Goal: Information Seeking & Learning: Learn about a topic

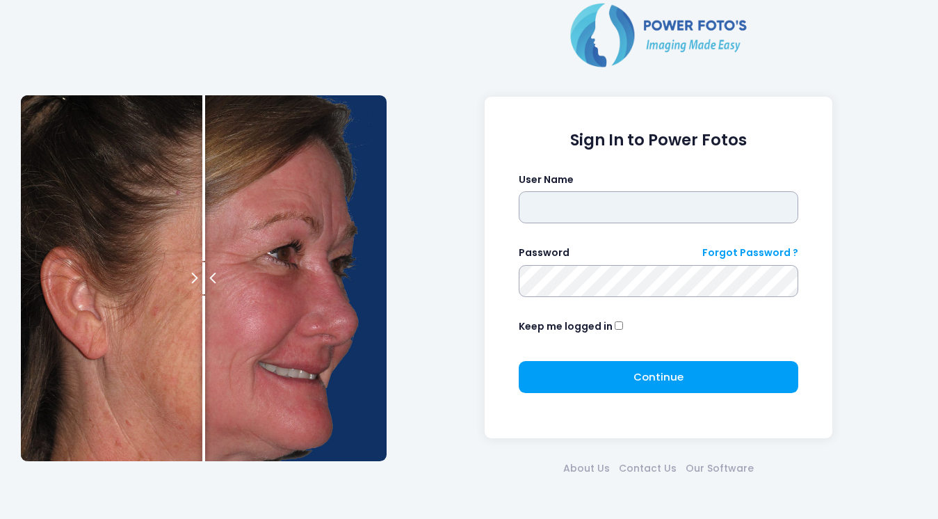
type input "********"
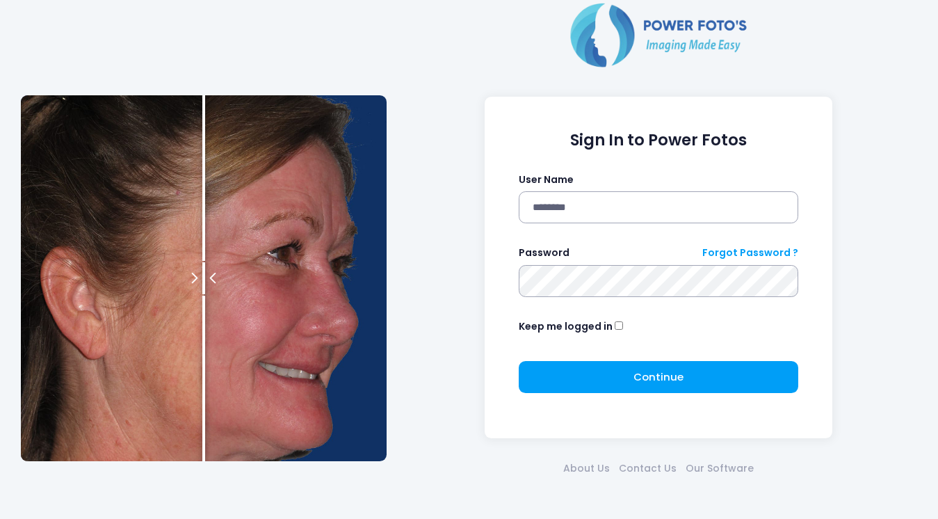
click button "submit" at bounding box center [0, 0] width 0 height 0
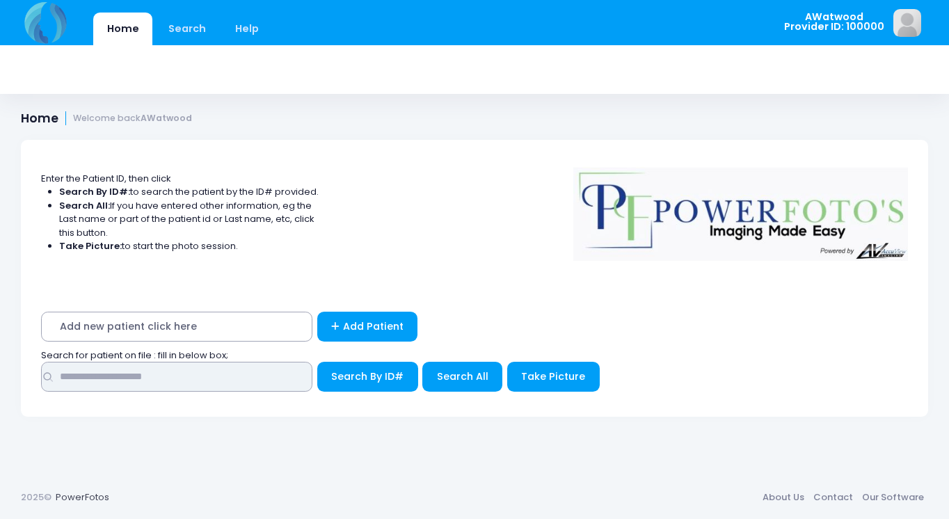
click at [78, 380] on input "text" at bounding box center [176, 377] width 271 height 30
type input "******"
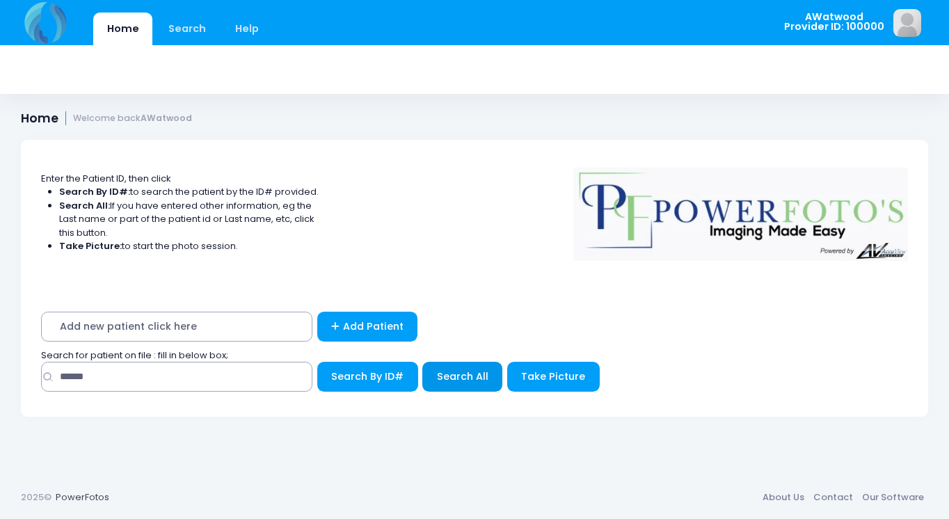
click at [459, 373] on span "Search All" at bounding box center [462, 376] width 51 height 14
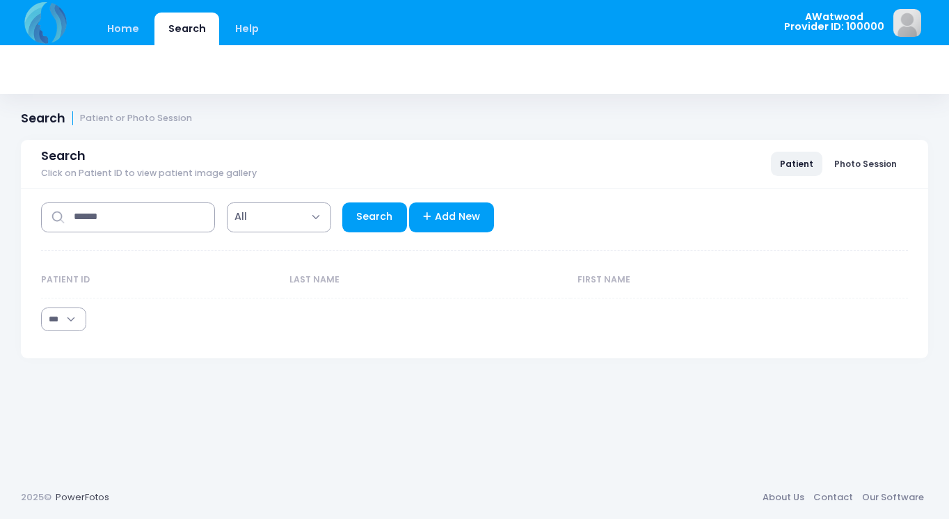
select select "***"
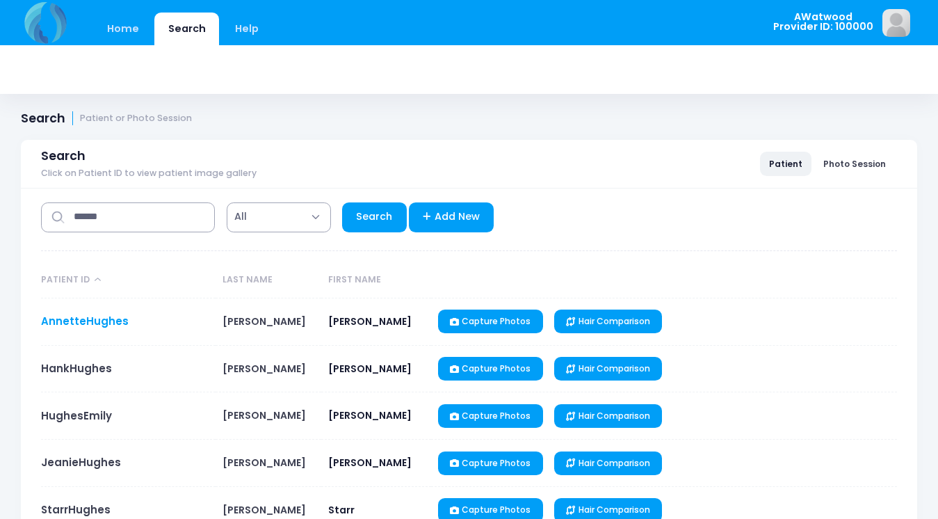
click at [106, 323] on link "AnnetteHughes" at bounding box center [85, 321] width 88 height 15
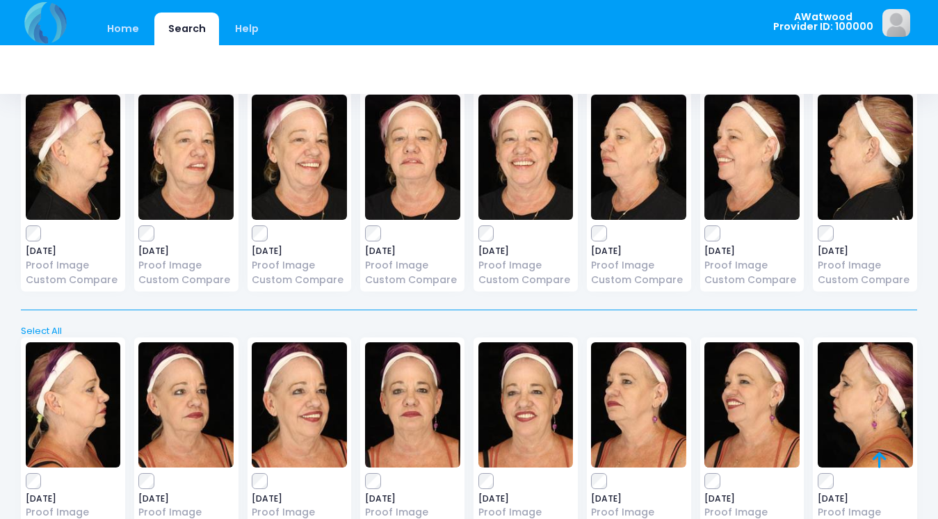
scroll to position [327, 0]
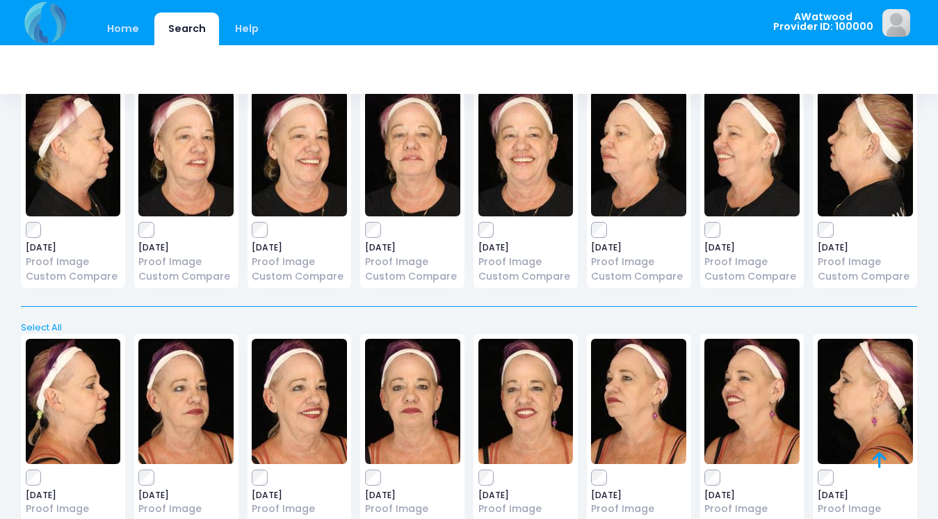
click at [411, 173] on img at bounding box center [412, 153] width 95 height 125
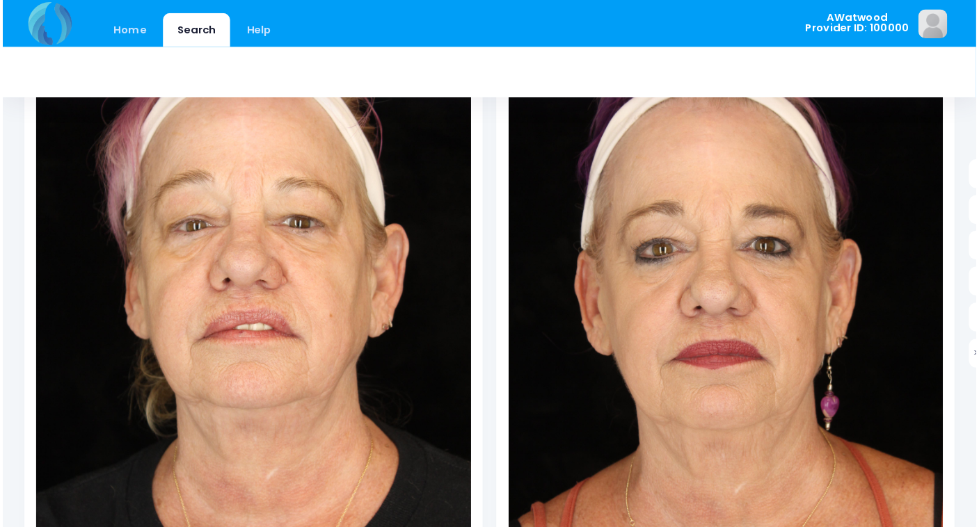
scroll to position [166, 0]
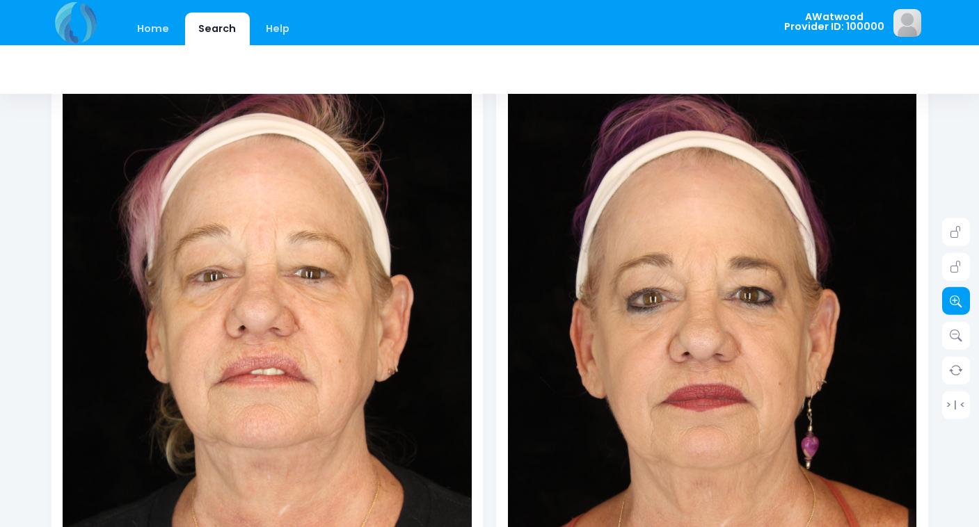
click at [938, 298] on icon at bounding box center [955, 301] width 13 height 13
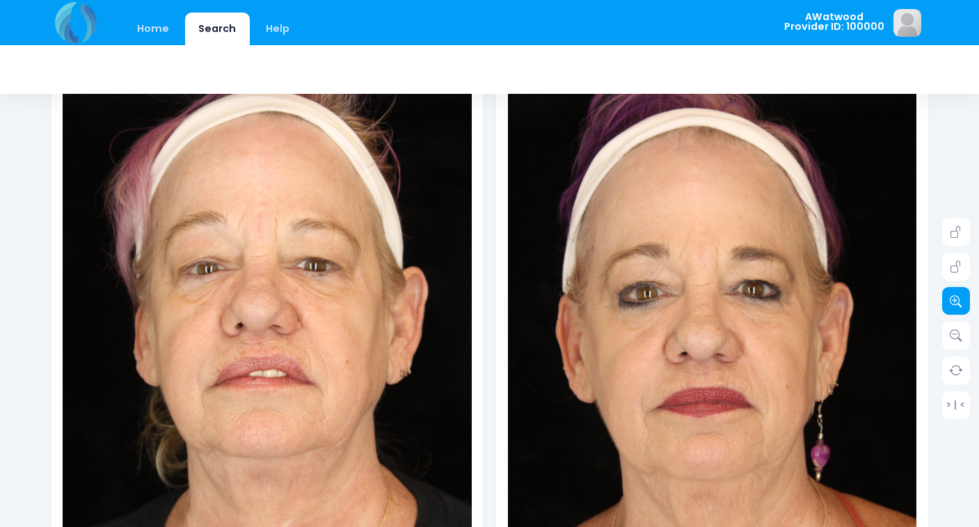
click at [938, 298] on icon at bounding box center [955, 301] width 13 height 13
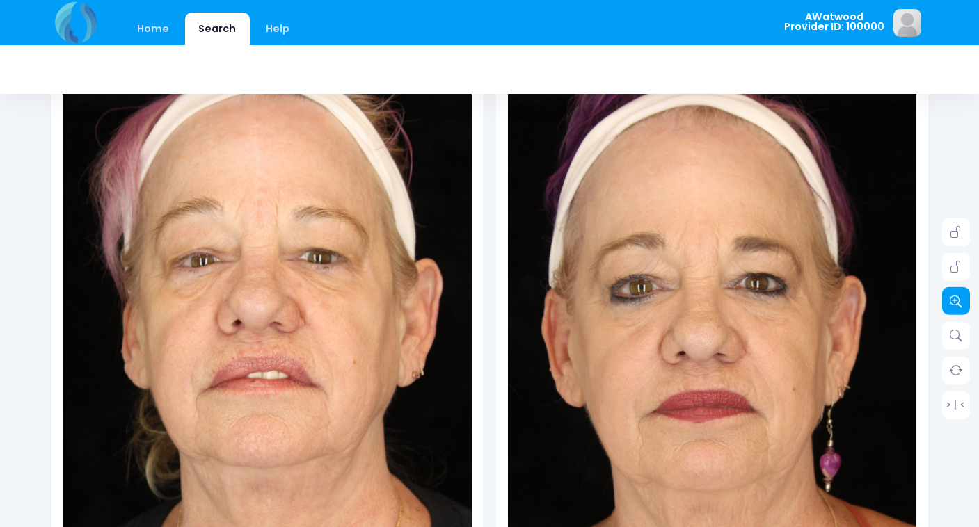
click at [938, 298] on icon at bounding box center [955, 301] width 13 height 13
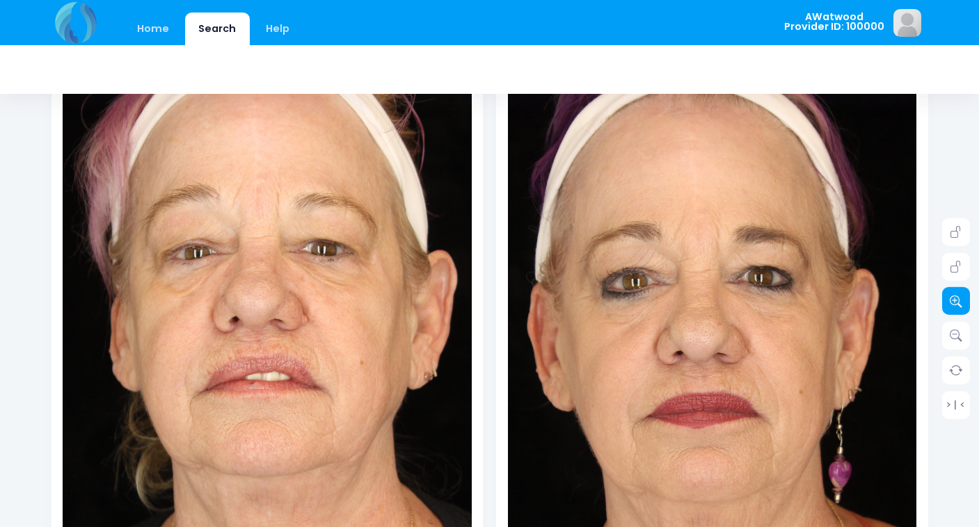
click at [938, 298] on icon at bounding box center [955, 301] width 13 height 13
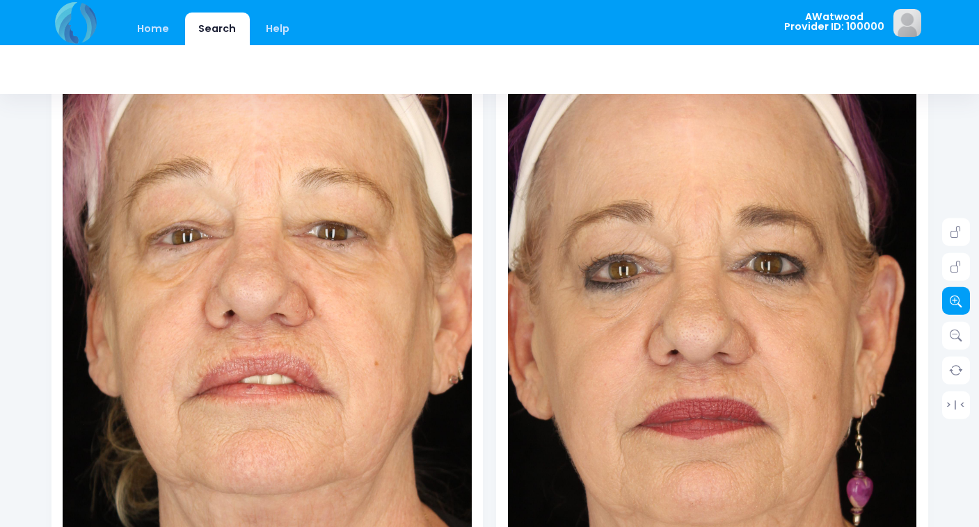
click at [938, 298] on icon at bounding box center [955, 301] width 13 height 13
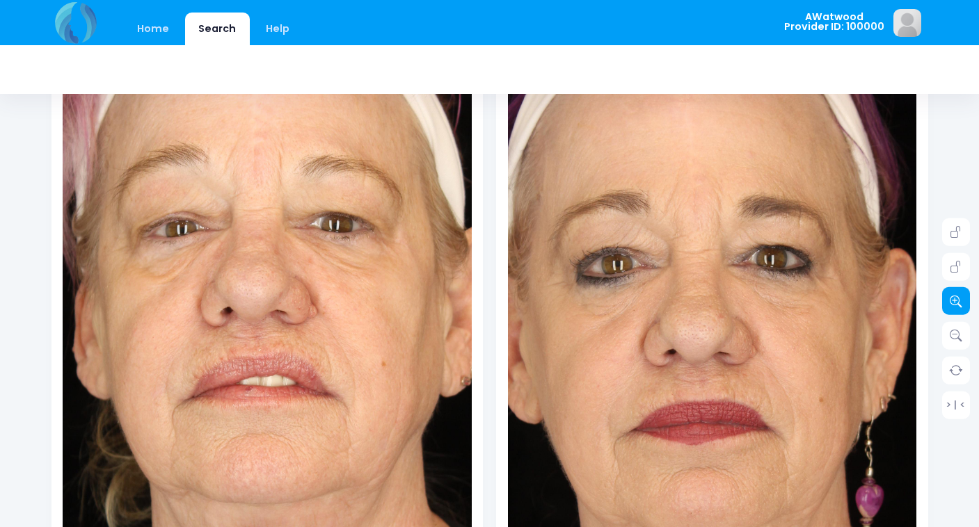
click at [938, 298] on icon at bounding box center [955, 301] width 13 height 13
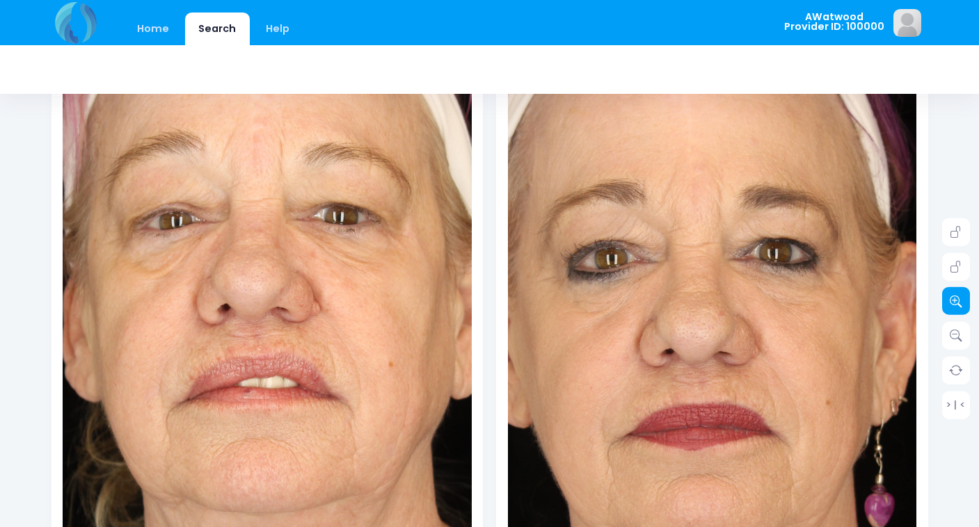
click at [938, 298] on icon at bounding box center [955, 301] width 13 height 13
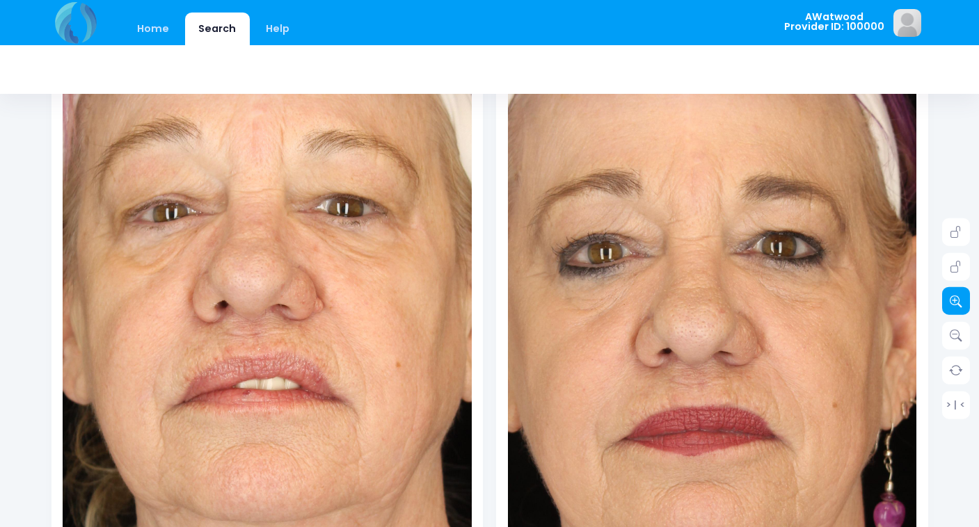
click at [938, 298] on icon at bounding box center [955, 301] width 13 height 13
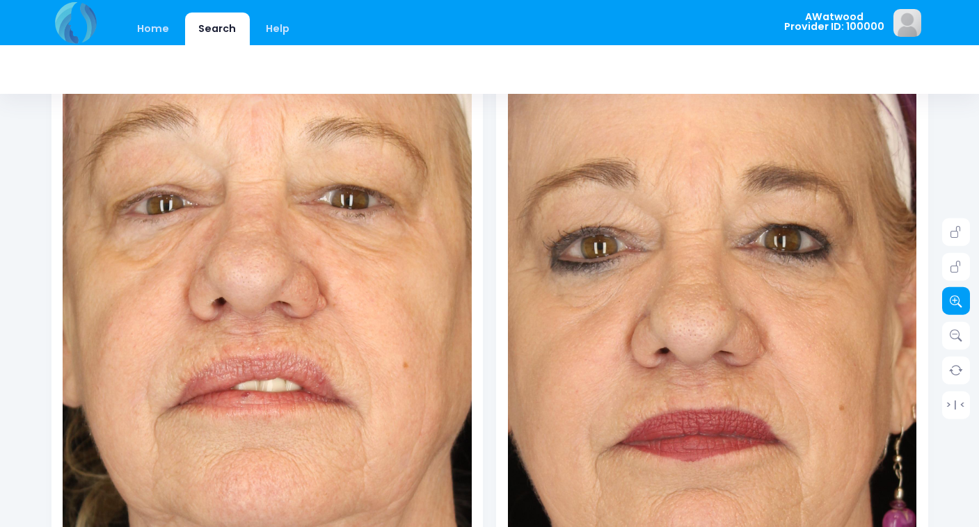
click at [938, 298] on icon at bounding box center [955, 301] width 13 height 13
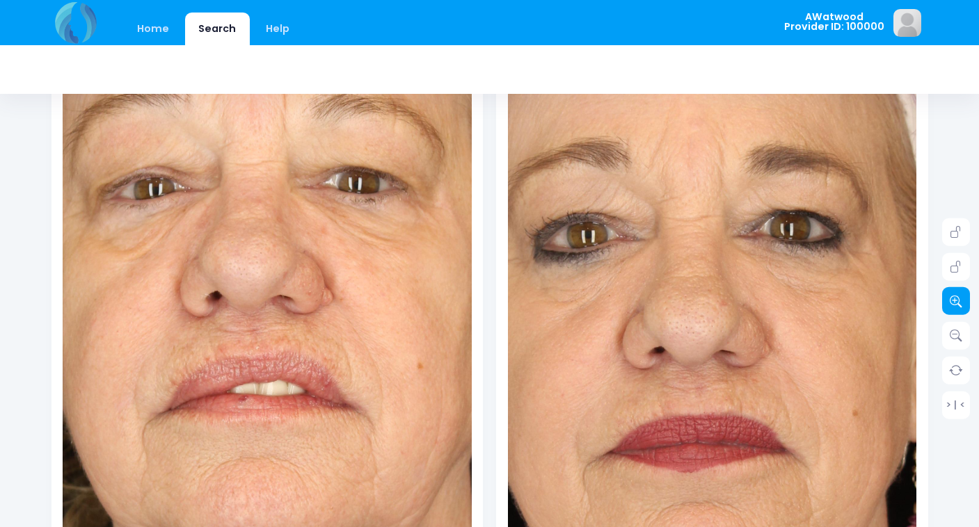
click at [938, 298] on icon at bounding box center [955, 301] width 13 height 13
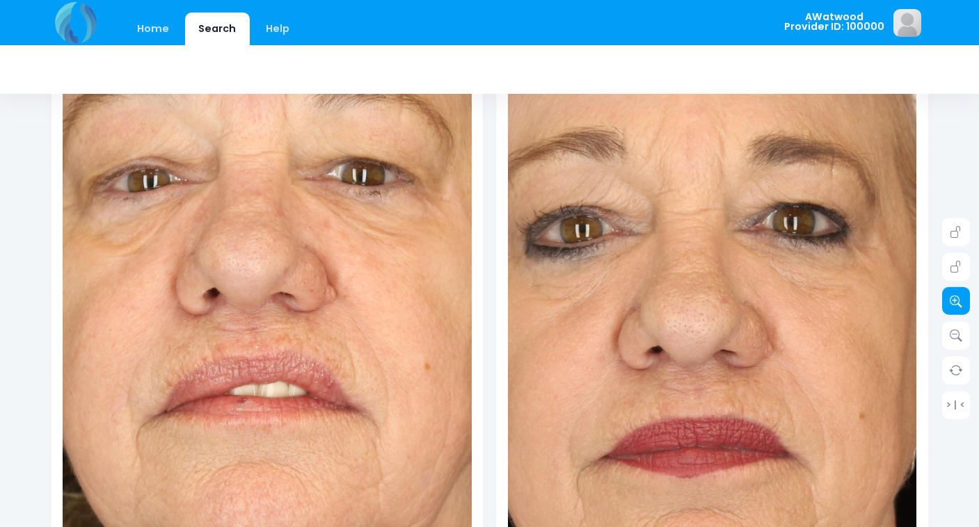
click at [938, 298] on icon at bounding box center [955, 301] width 13 height 13
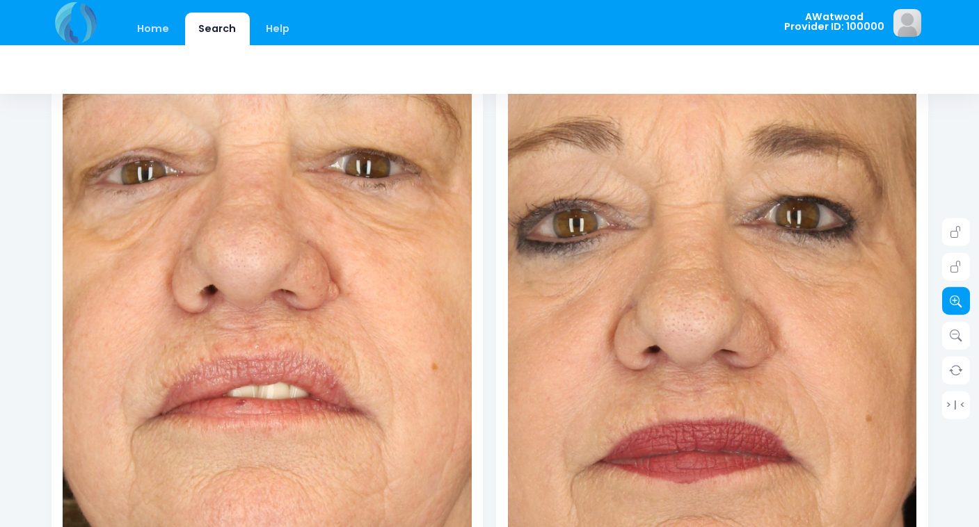
click at [938, 298] on icon at bounding box center [955, 301] width 13 height 13
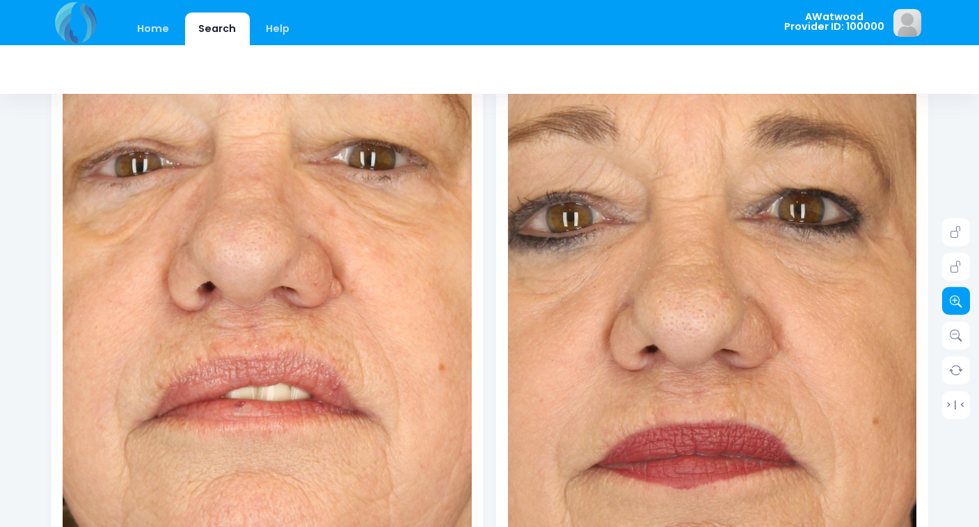
click at [938, 298] on icon at bounding box center [955, 301] width 13 height 13
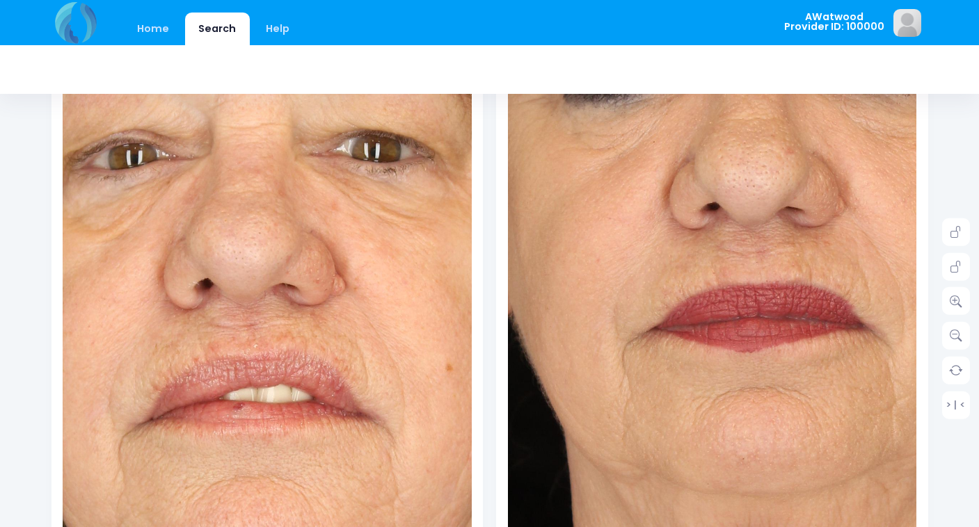
click at [669, 407] on img at bounding box center [776, 214] width 1022 height 1533
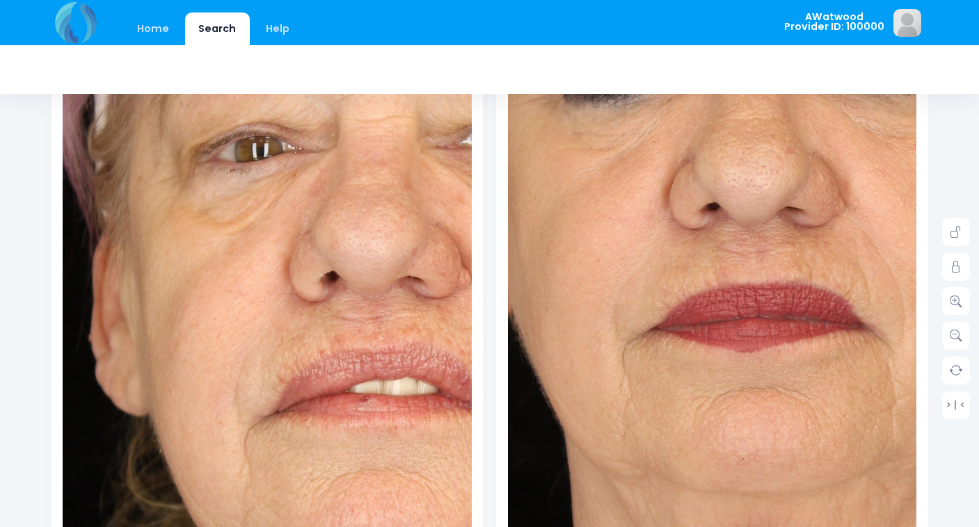
click at [183, 327] on img at bounding box center [393, 349] width 1022 height 1533
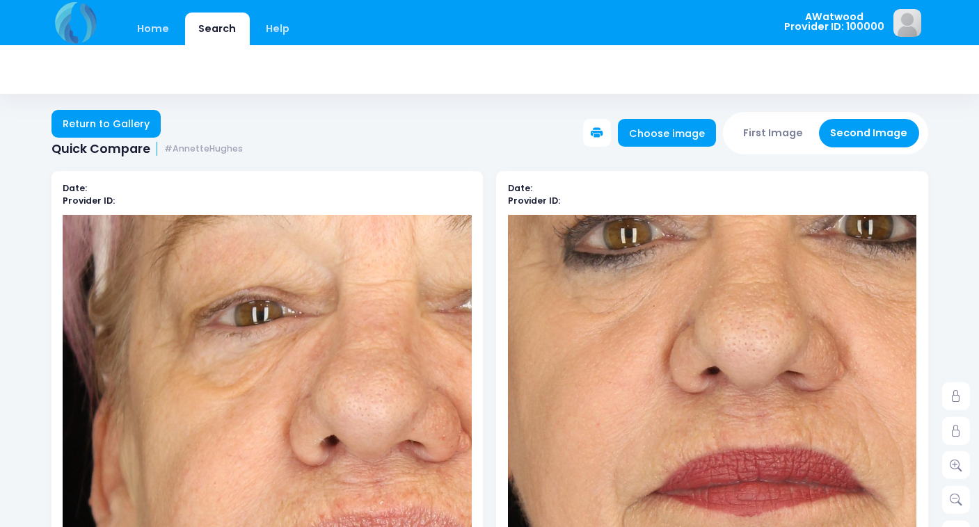
scroll to position [0, 0]
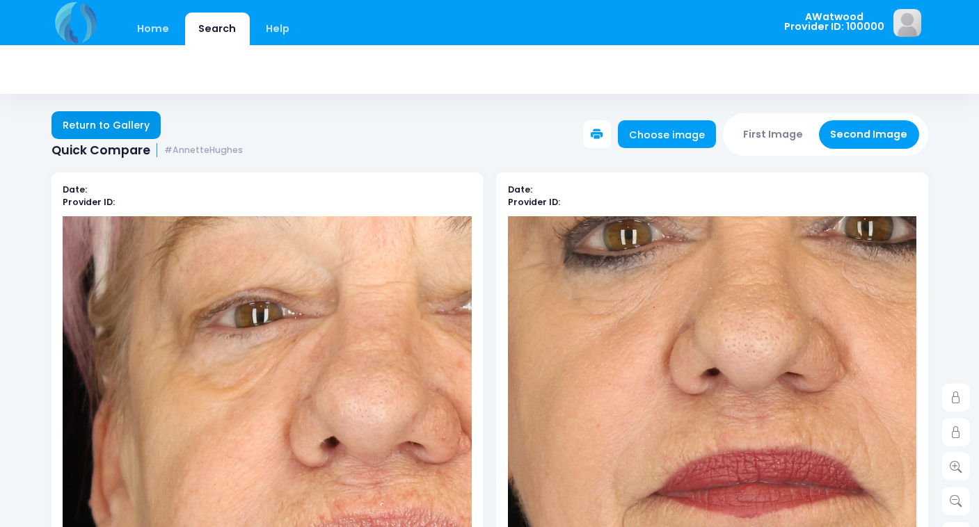
click at [112, 120] on link "Return to Gallery" at bounding box center [106, 125] width 110 height 28
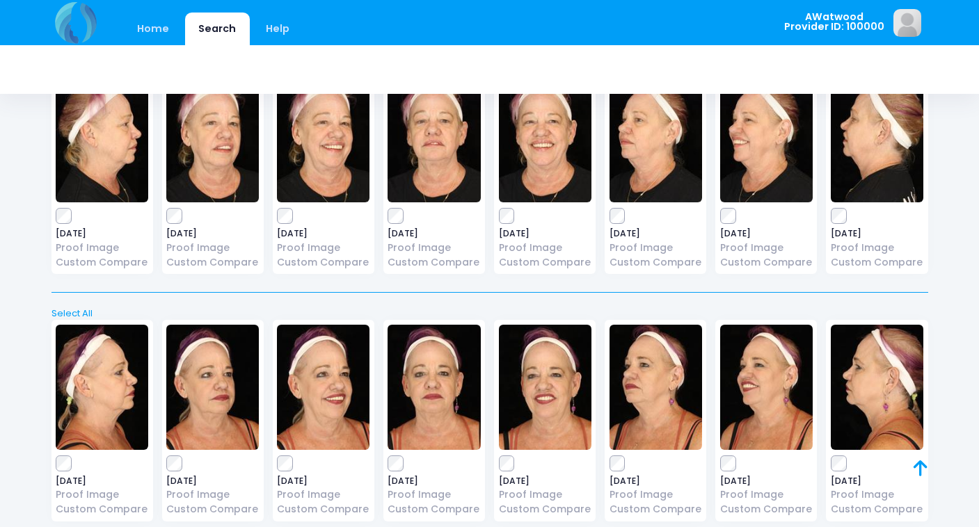
scroll to position [405, 0]
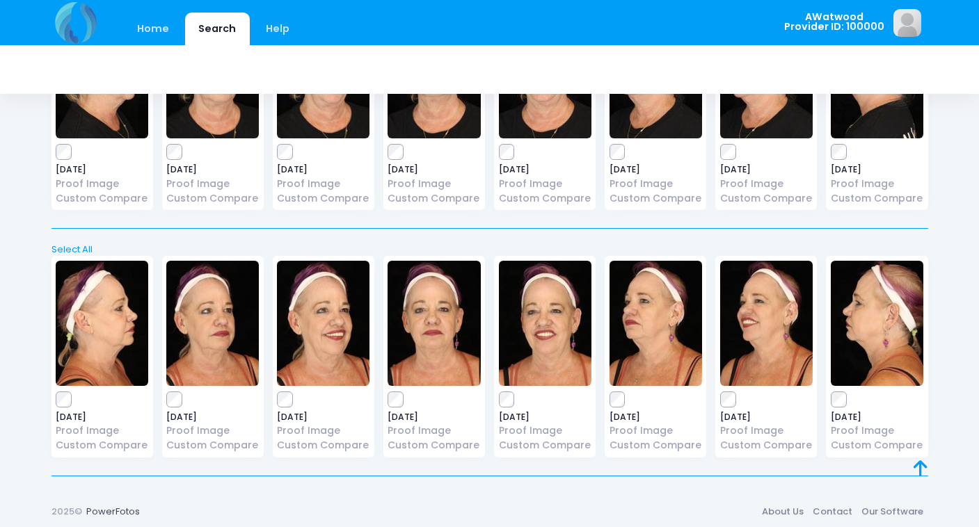
click at [645, 115] on img at bounding box center [655, 75] width 92 height 125
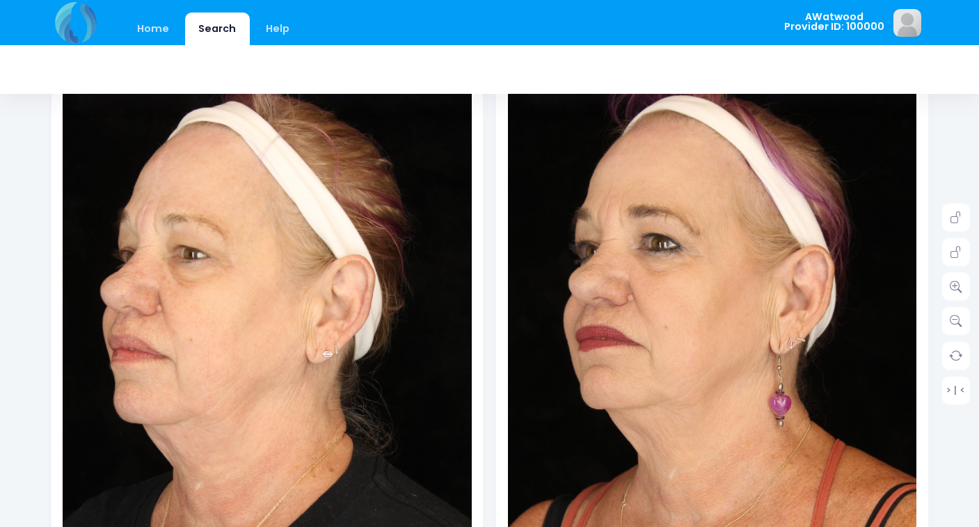
scroll to position [200, 0]
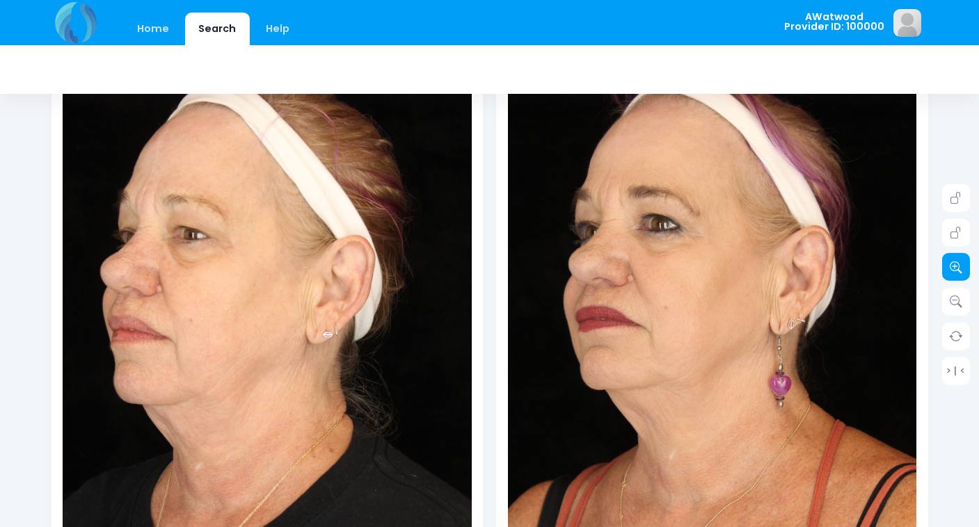
click at [963, 265] on link at bounding box center [956, 267] width 28 height 28
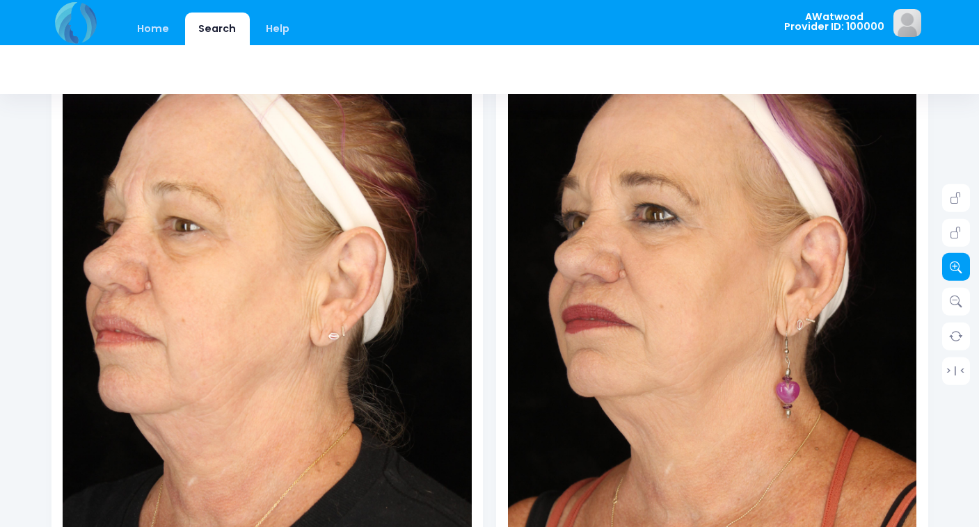
click at [963, 265] on link at bounding box center [956, 267] width 28 height 28
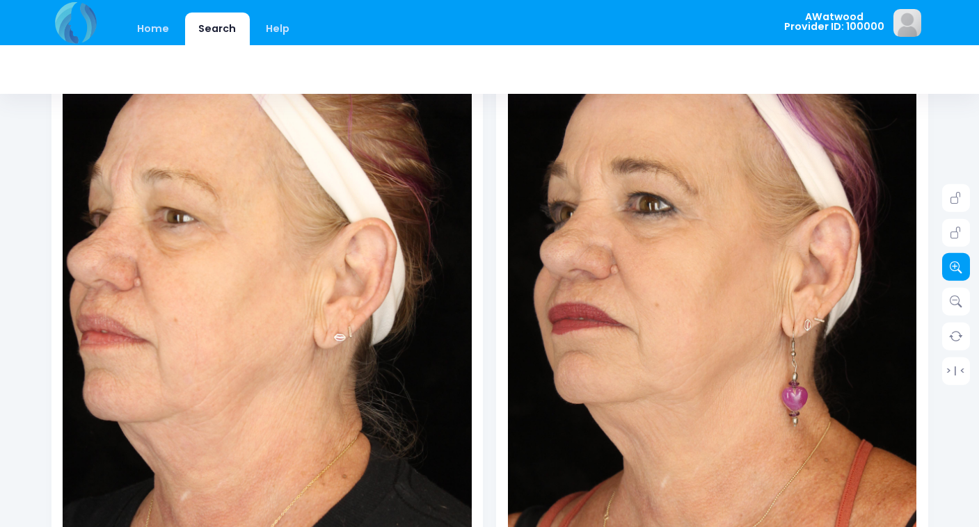
click at [963, 265] on link at bounding box center [956, 267] width 28 height 28
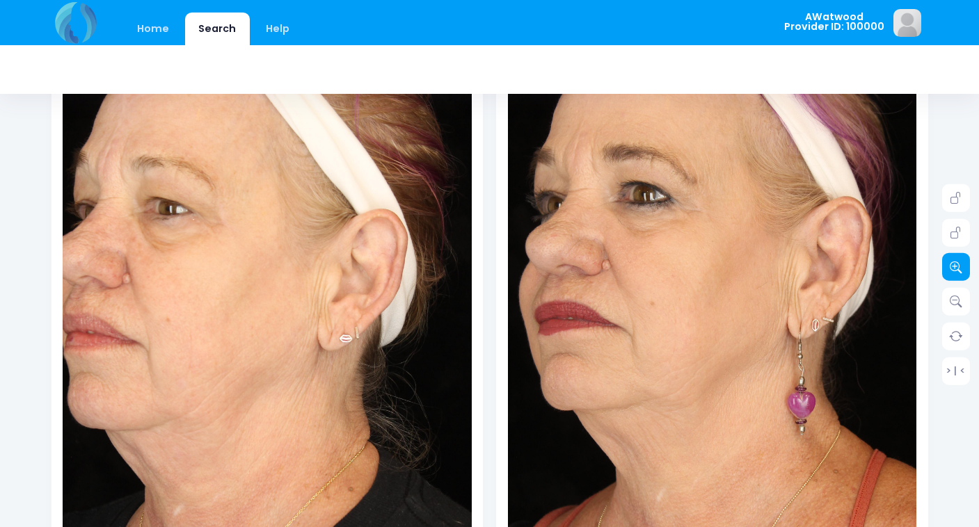
click at [963, 265] on link at bounding box center [956, 267] width 28 height 28
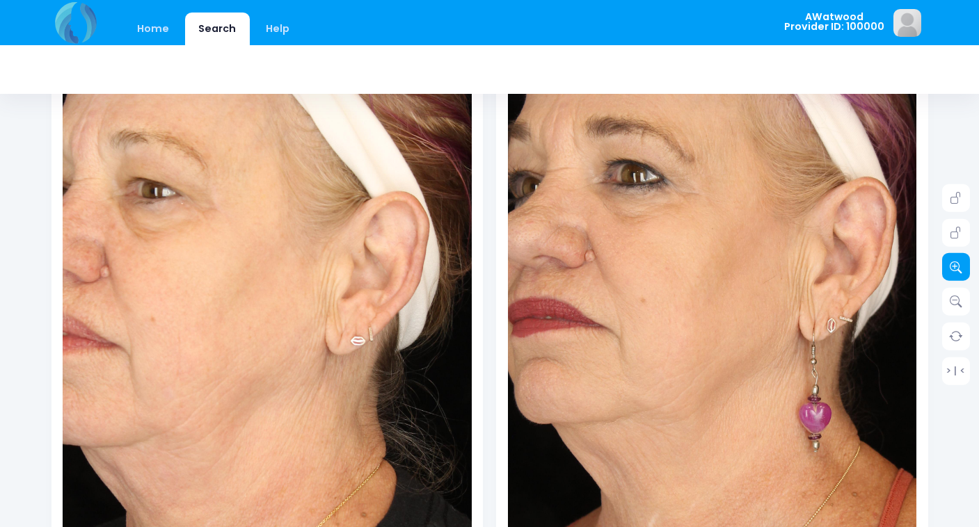
click at [963, 265] on link at bounding box center [956, 267] width 28 height 28
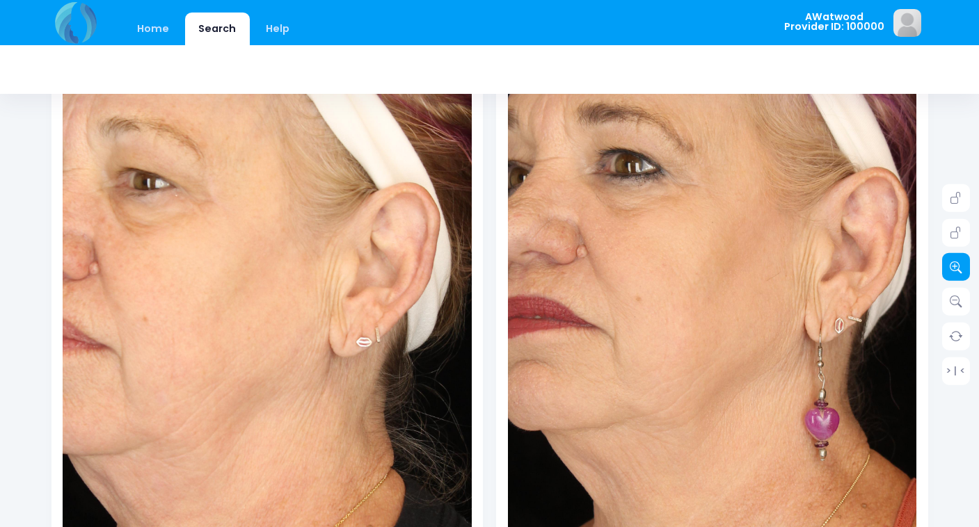
click at [963, 265] on link at bounding box center [956, 267] width 28 height 28
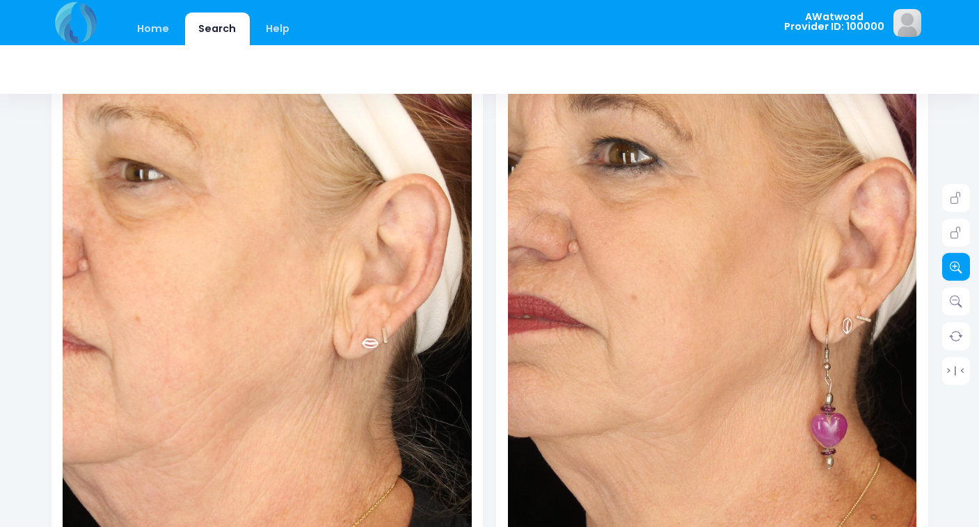
click at [963, 265] on link at bounding box center [956, 267] width 28 height 28
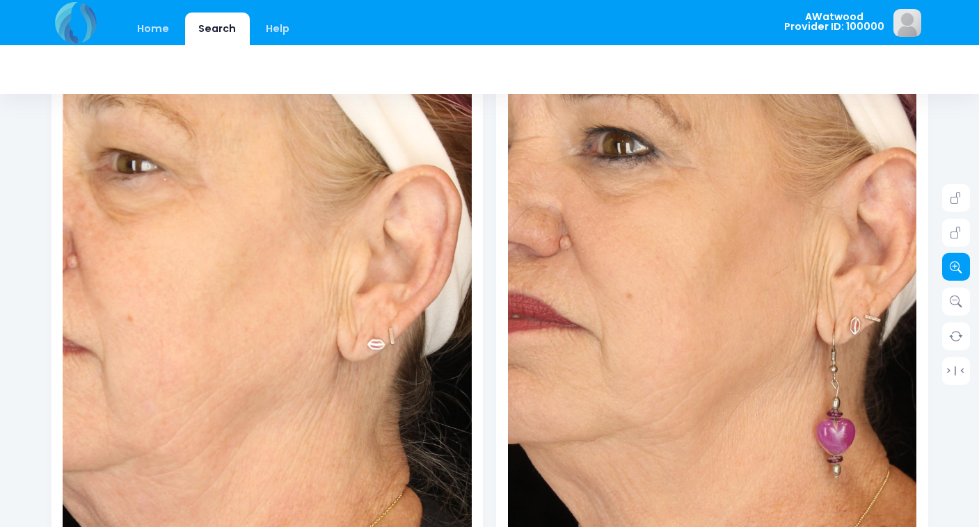
click at [963, 265] on link at bounding box center [956, 267] width 28 height 28
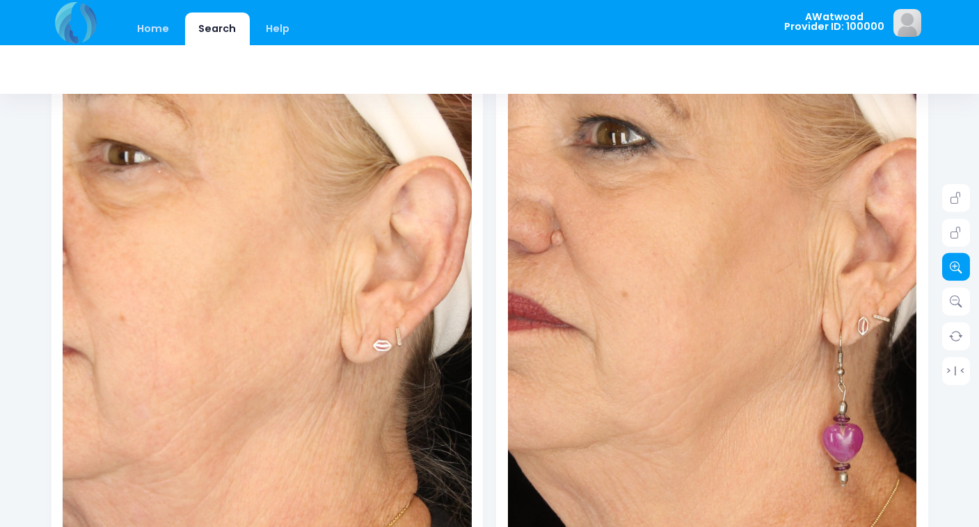
click at [963, 265] on link at bounding box center [956, 267] width 28 height 28
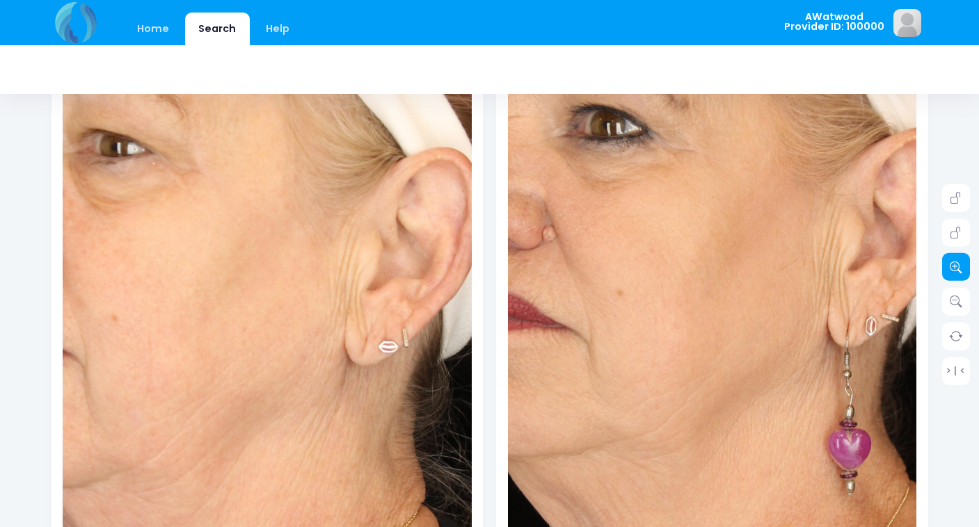
click at [963, 265] on link at bounding box center [956, 267] width 28 height 28
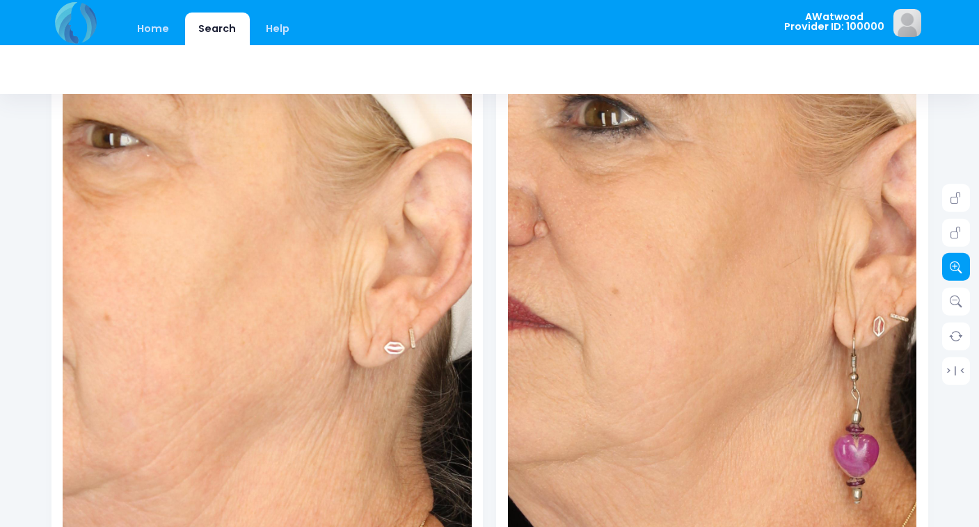
click at [963, 265] on link at bounding box center [956, 267] width 28 height 28
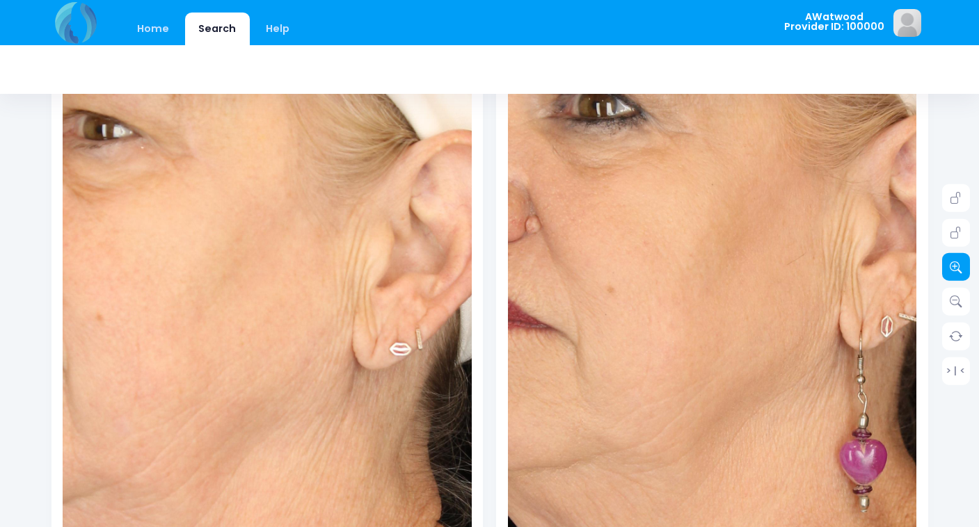
click at [963, 265] on link at bounding box center [956, 267] width 28 height 28
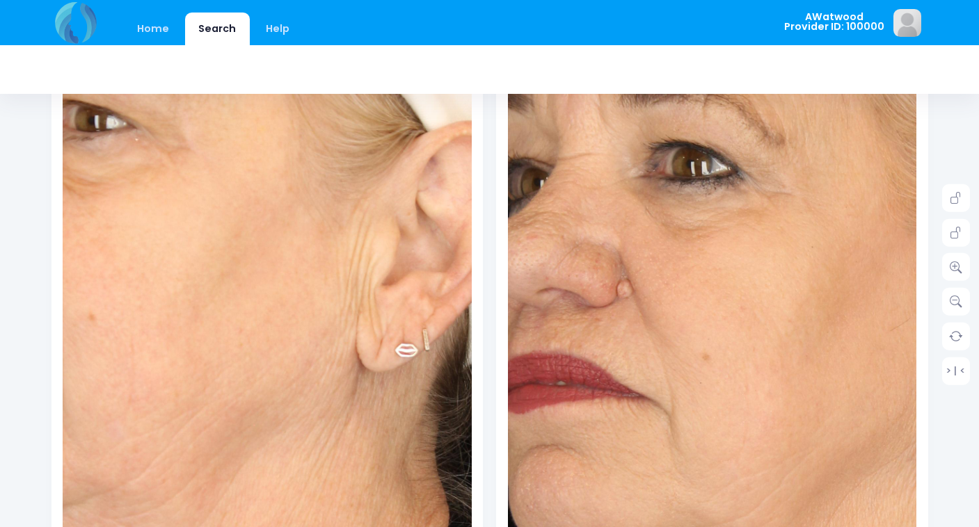
click at [635, 241] on img at bounding box center [811, 391] width 940 height 1410
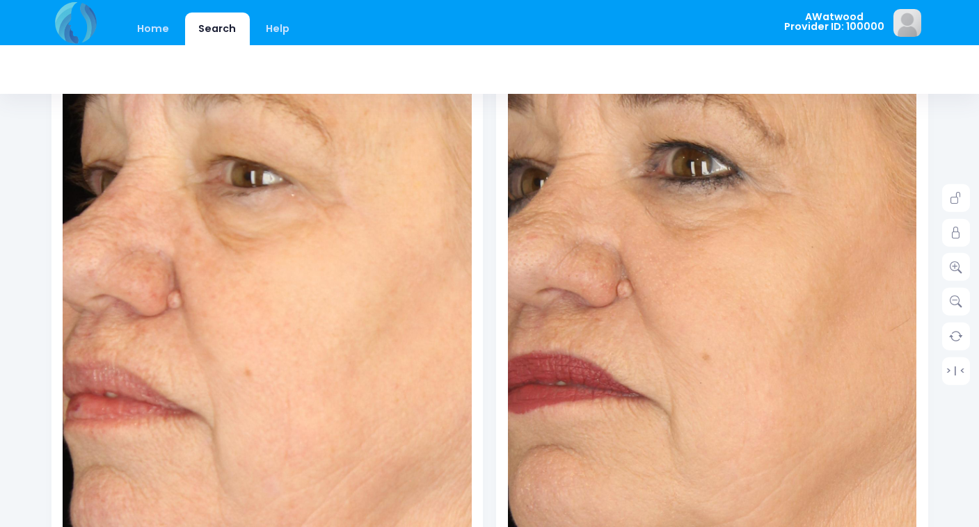
click at [147, 250] on img at bounding box center [423, 378] width 940 height 1410
click at [957, 227] on icon at bounding box center [955, 233] width 13 height 13
click at [957, 200] on icon at bounding box center [955, 198] width 13 height 13
click at [953, 266] on icon at bounding box center [955, 267] width 13 height 13
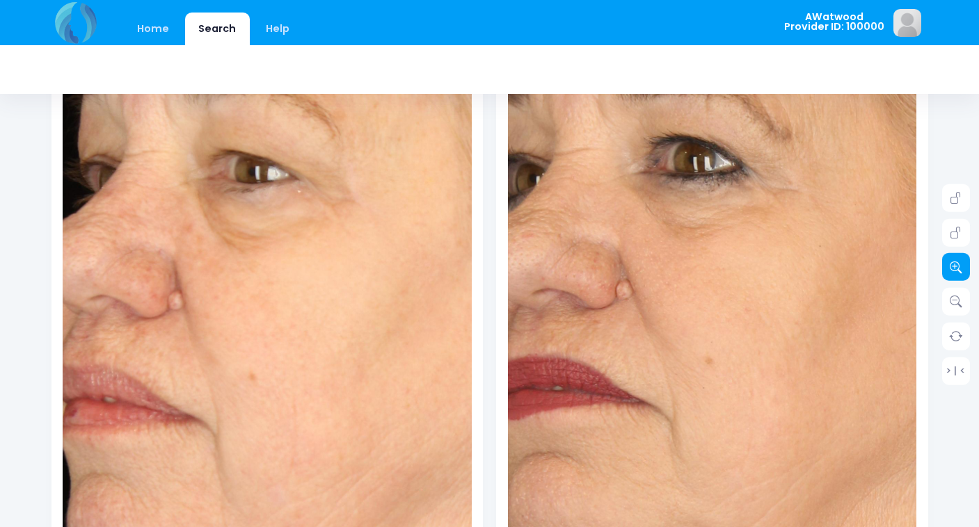
click at [953, 266] on icon at bounding box center [955, 267] width 13 height 13
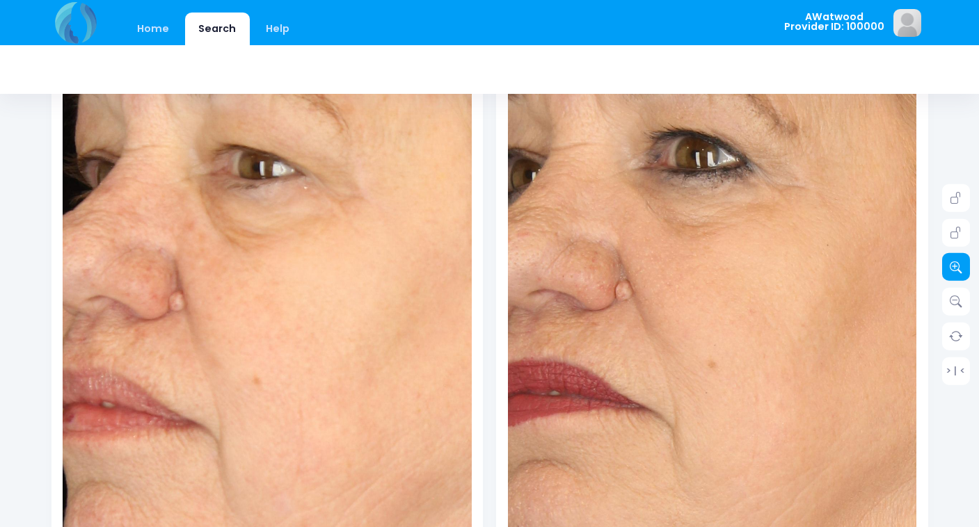
click at [953, 266] on icon at bounding box center [955, 267] width 13 height 13
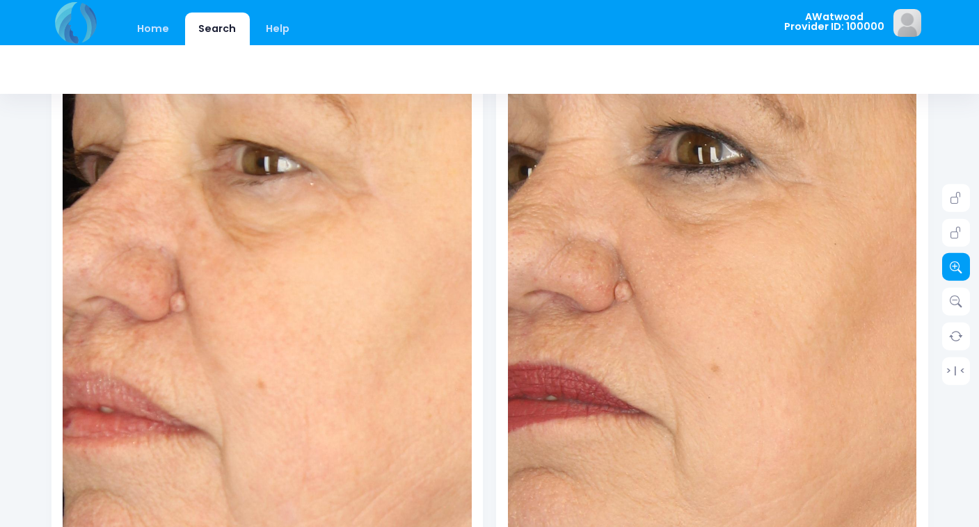
click at [953, 266] on icon at bounding box center [955, 267] width 13 height 13
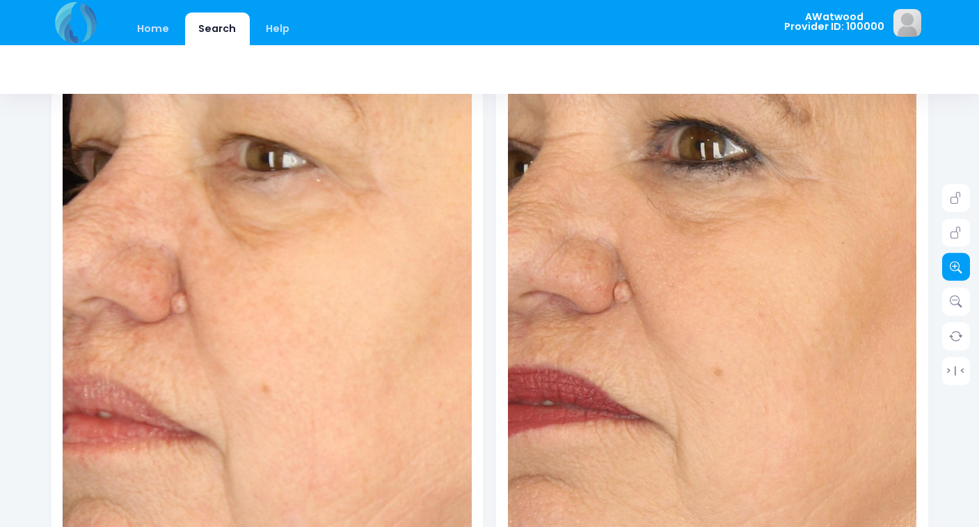
click at [953, 266] on icon at bounding box center [955, 267] width 13 height 13
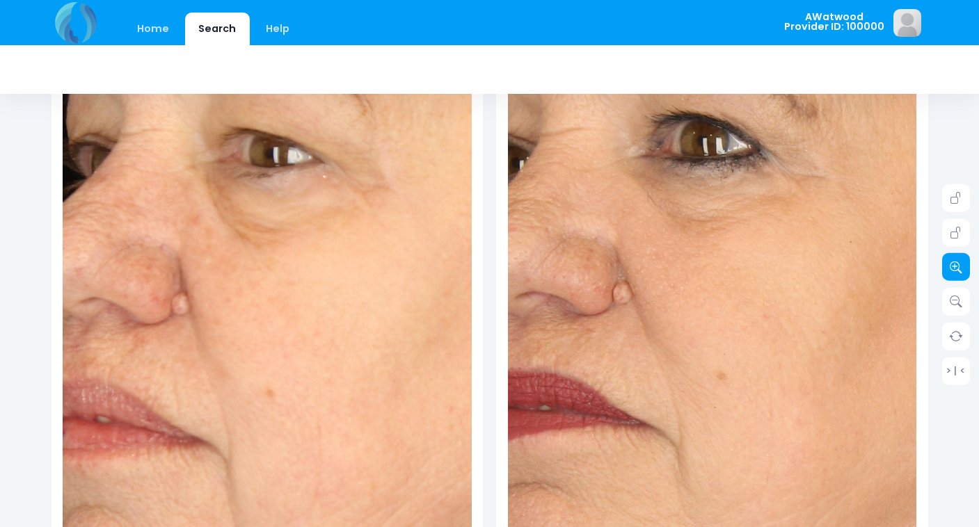
click at [953, 266] on icon at bounding box center [955, 267] width 13 height 13
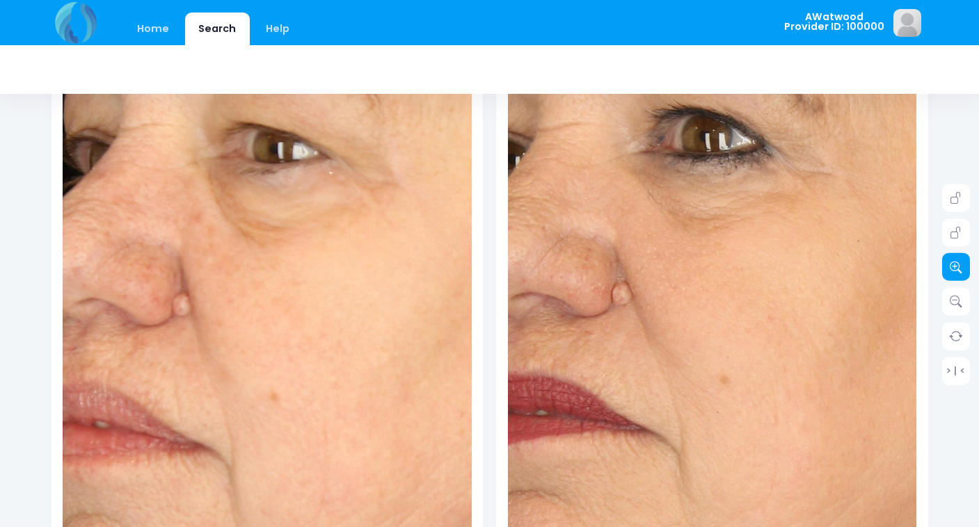
click at [953, 266] on icon at bounding box center [955, 267] width 13 height 13
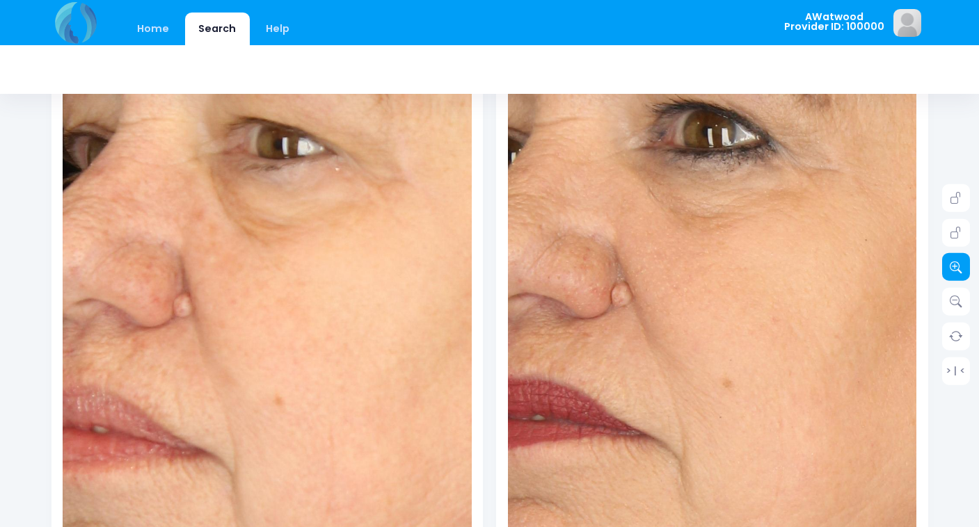
click at [953, 266] on icon at bounding box center [955, 267] width 13 height 13
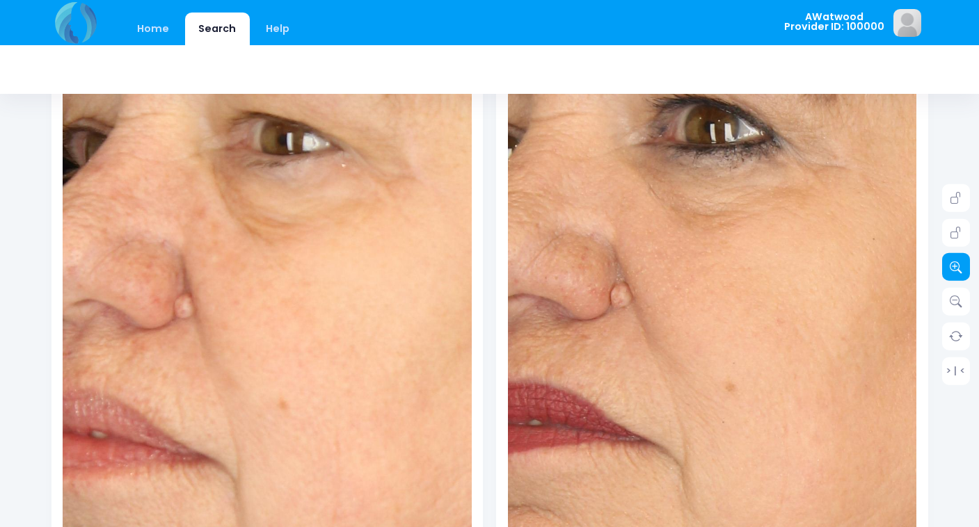
click at [953, 266] on icon at bounding box center [955, 267] width 13 height 13
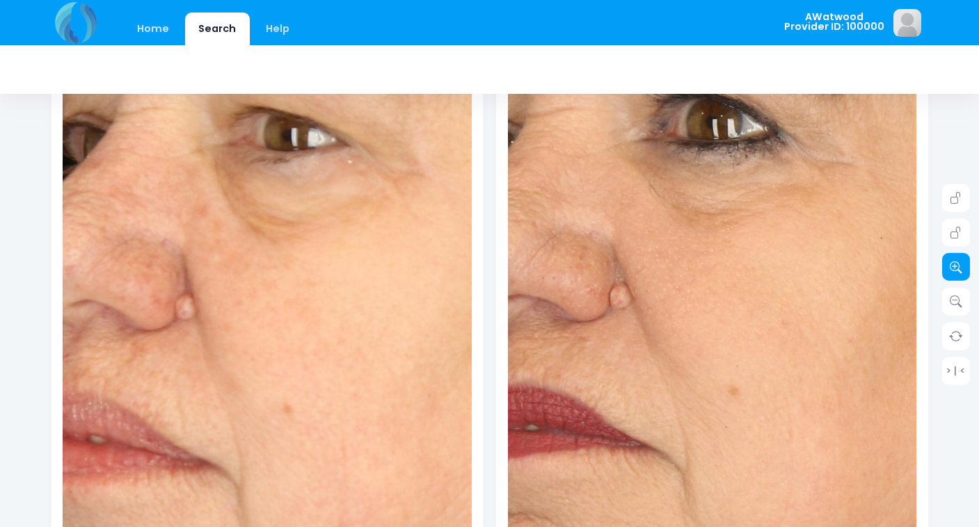
click at [953, 266] on icon at bounding box center [955, 267] width 13 height 13
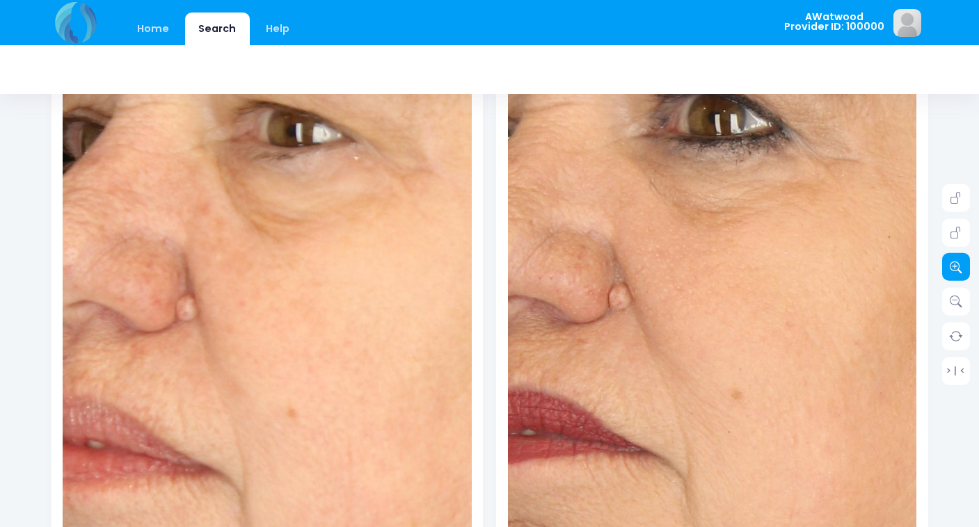
click at [953, 266] on icon at bounding box center [955, 267] width 13 height 13
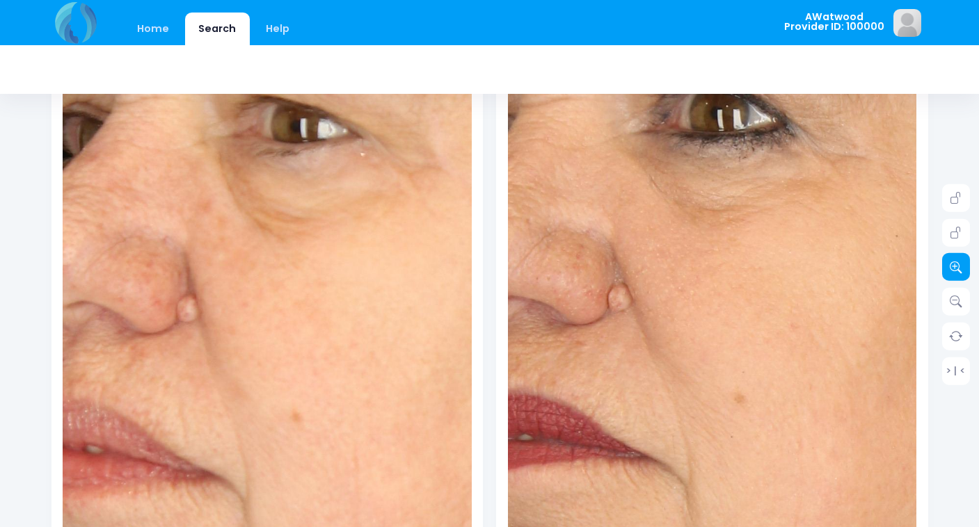
click at [953, 266] on icon at bounding box center [955, 267] width 13 height 13
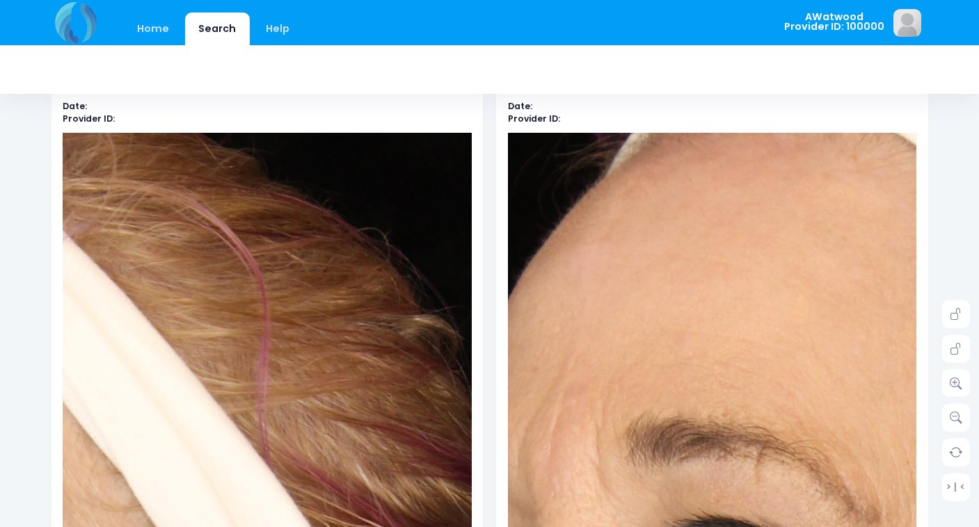
scroll to position [0, 0]
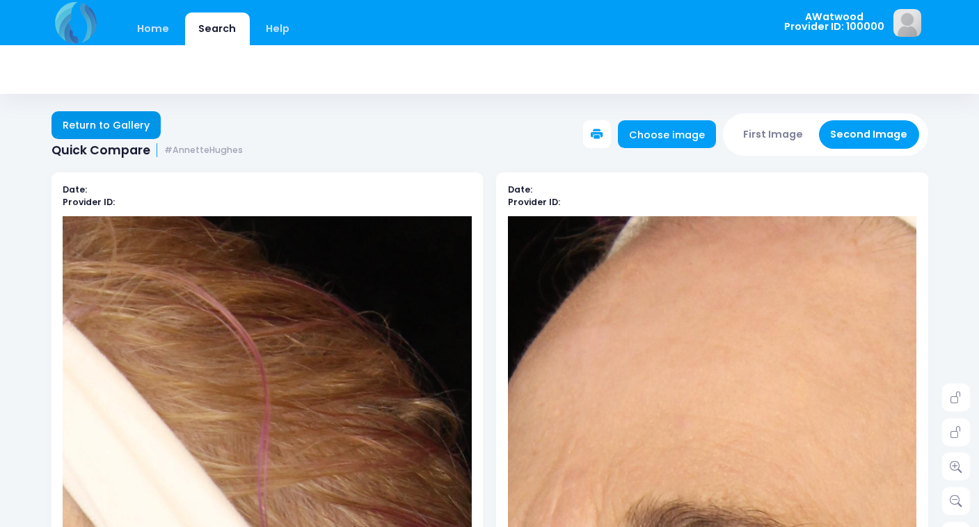
click at [112, 122] on link "Return to Gallery" at bounding box center [106, 125] width 110 height 28
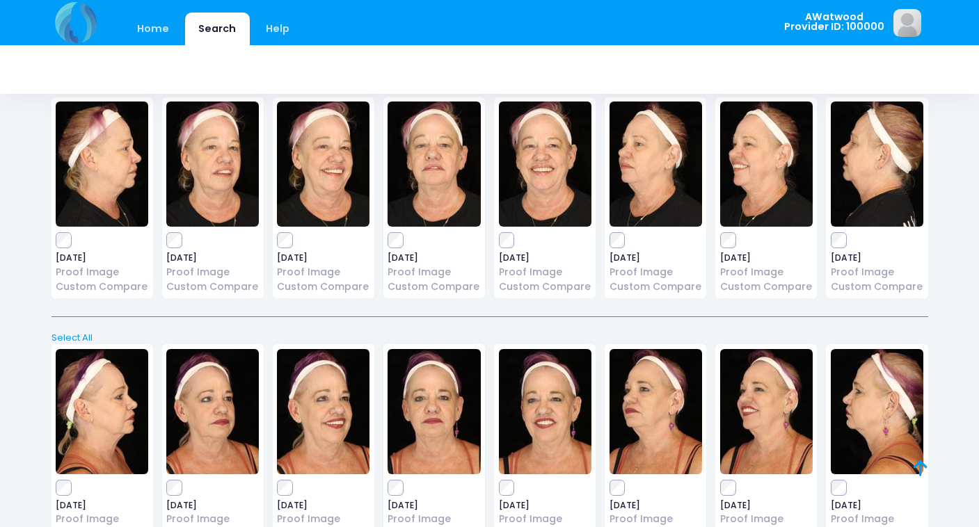
scroll to position [325, 0]
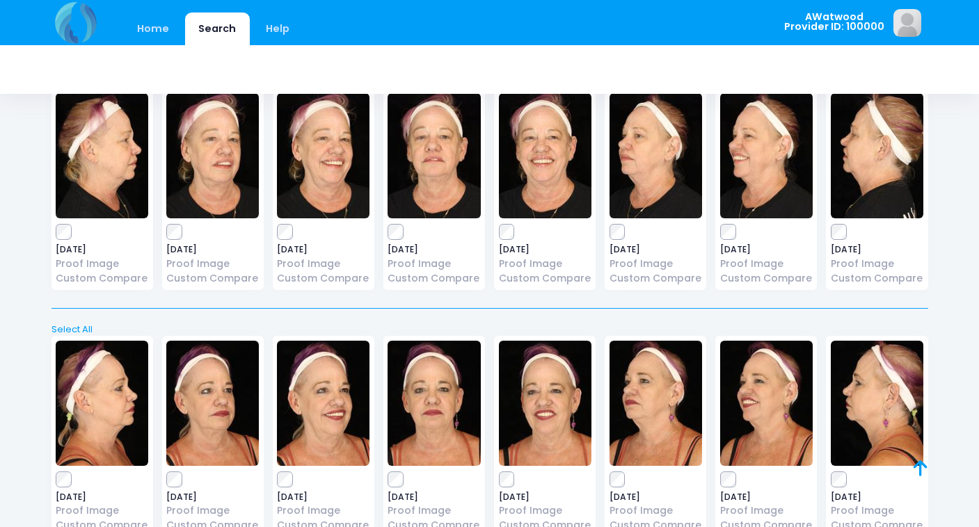
click at [437, 142] on img at bounding box center [433, 155] width 92 height 125
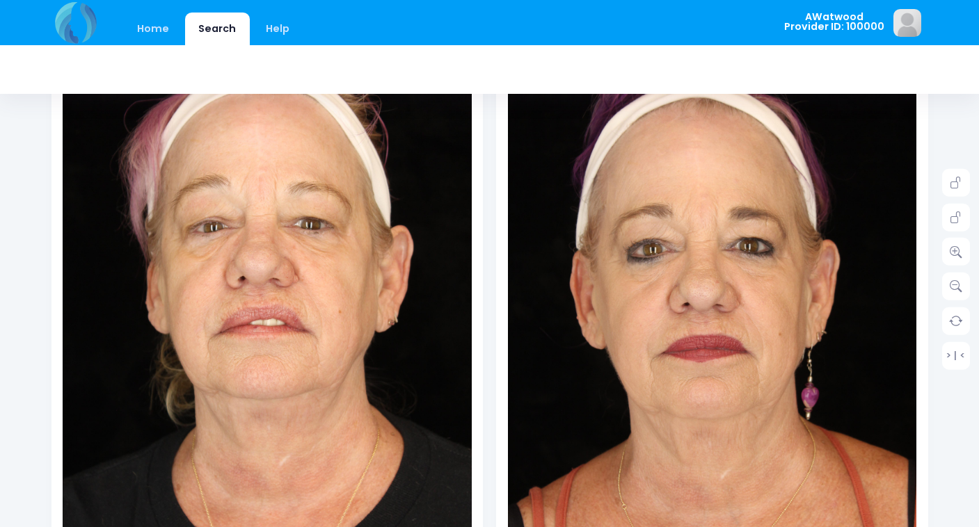
scroll to position [217, 0]
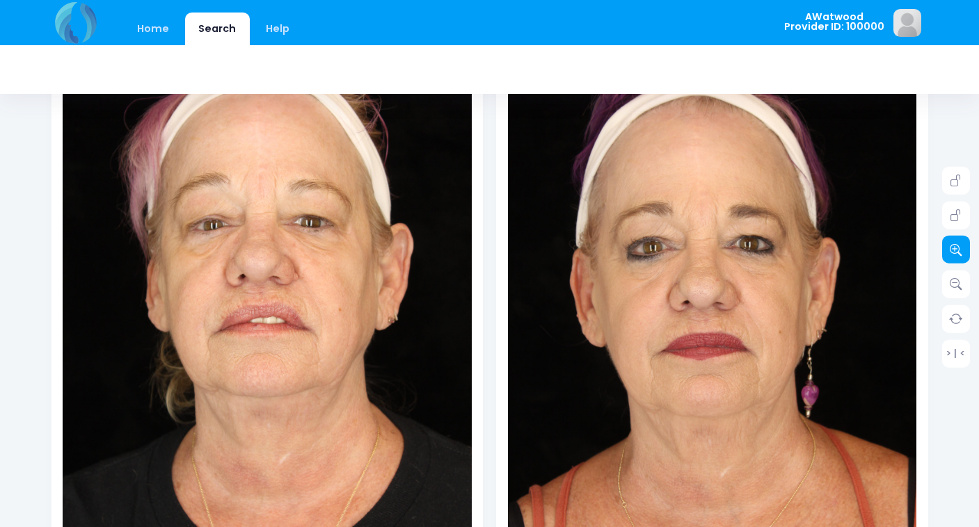
click at [955, 243] on icon at bounding box center [955, 249] width 13 height 13
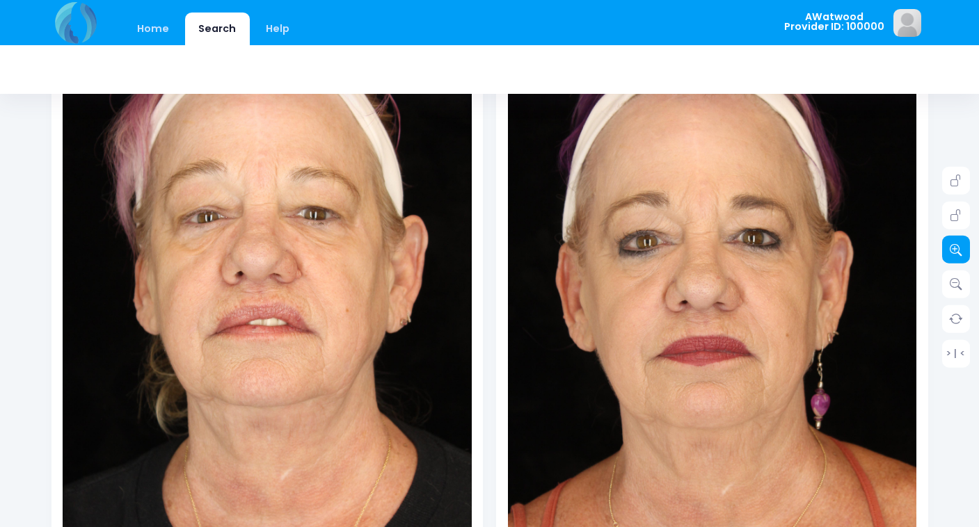
click at [955, 243] on icon at bounding box center [955, 249] width 13 height 13
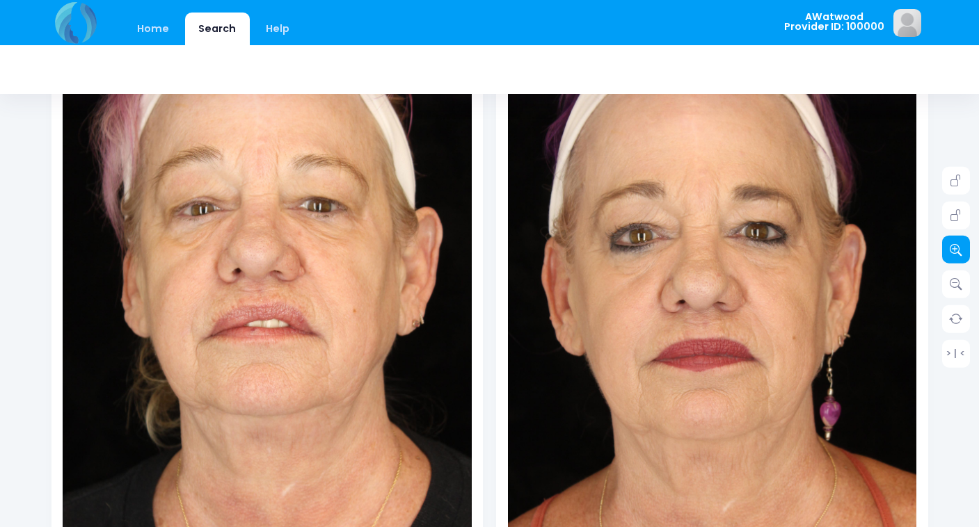
click at [955, 243] on icon at bounding box center [955, 249] width 13 height 13
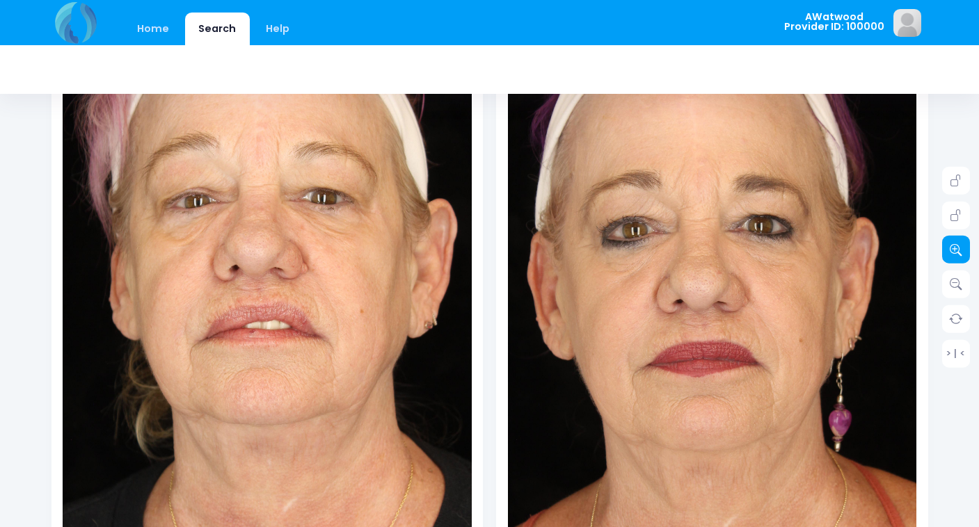
click at [955, 243] on icon at bounding box center [955, 249] width 13 height 13
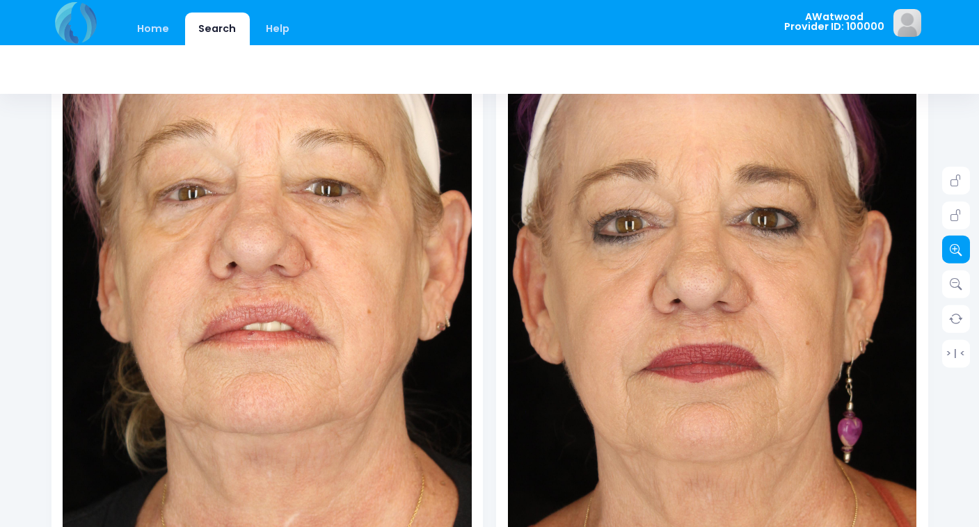
click at [955, 243] on icon at bounding box center [955, 249] width 13 height 13
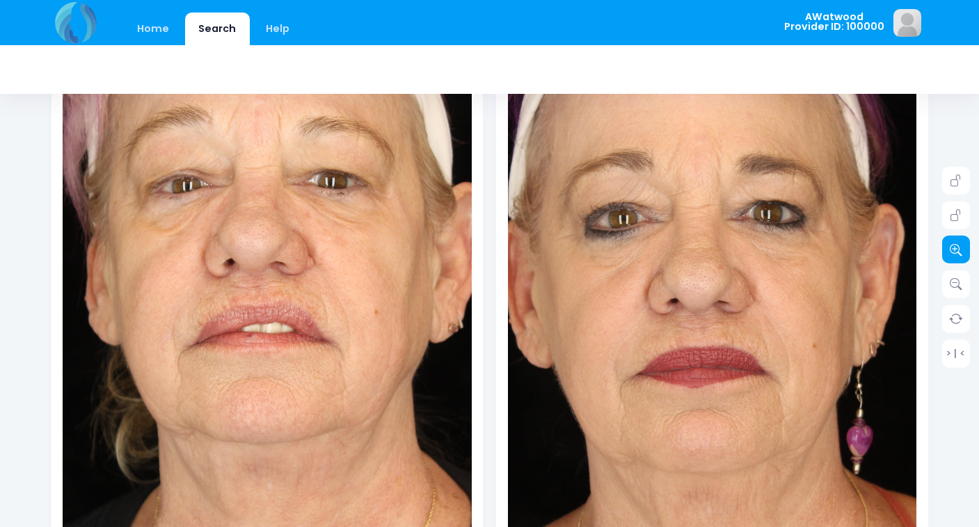
click at [955, 243] on icon at bounding box center [955, 249] width 13 height 13
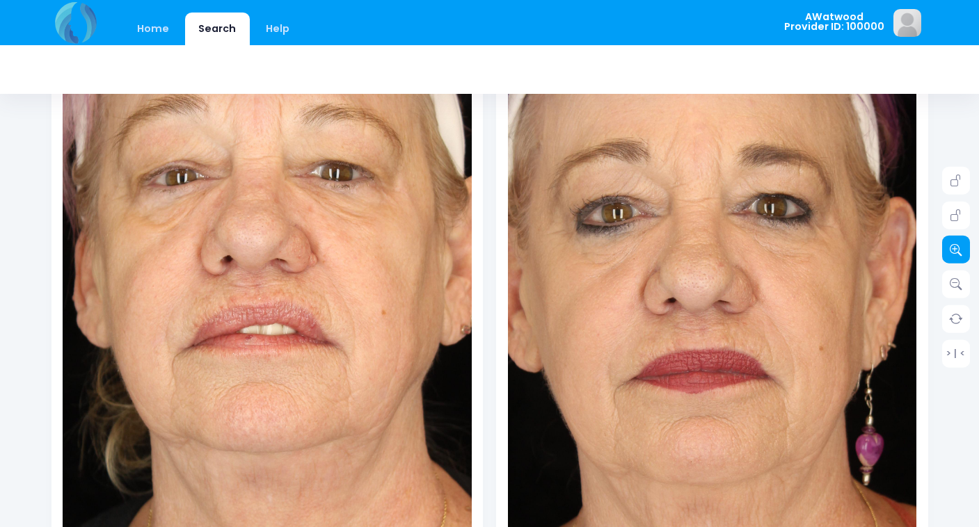
click at [955, 243] on icon at bounding box center [955, 249] width 13 height 13
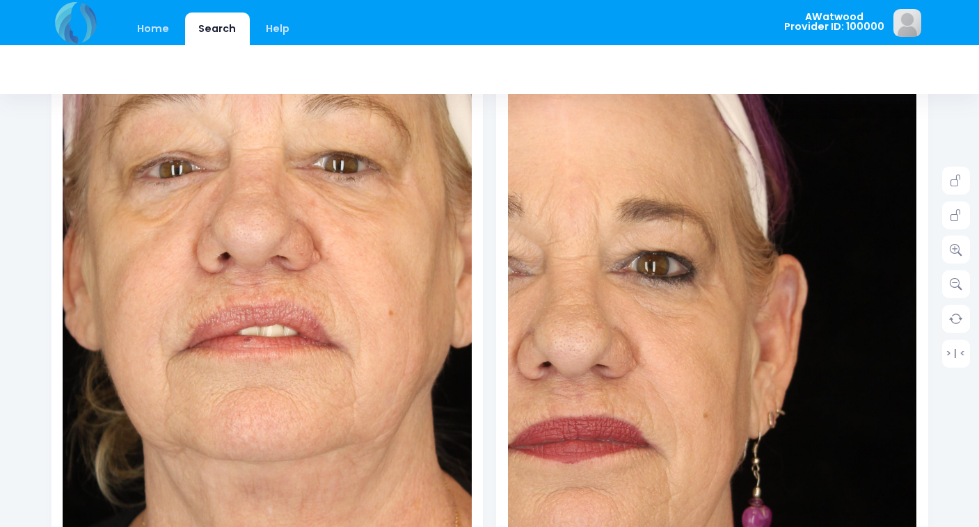
scroll to position [0, 0]
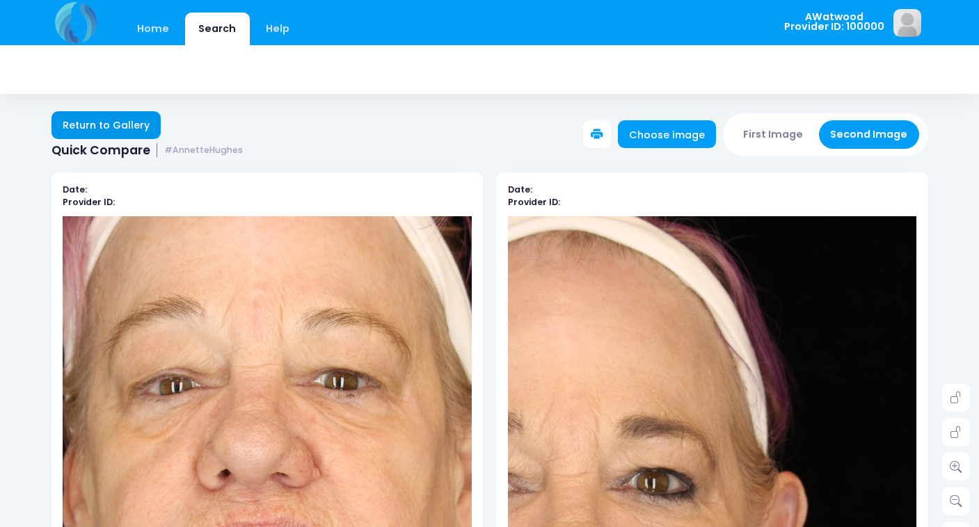
click at [79, 125] on link "Return to Gallery" at bounding box center [106, 125] width 110 height 28
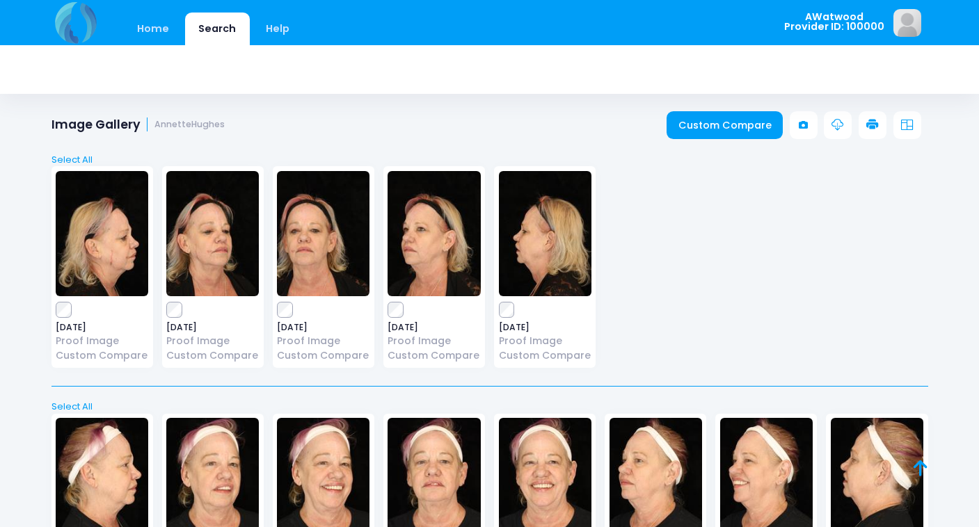
click at [113, 472] on img at bounding box center [102, 480] width 92 height 125
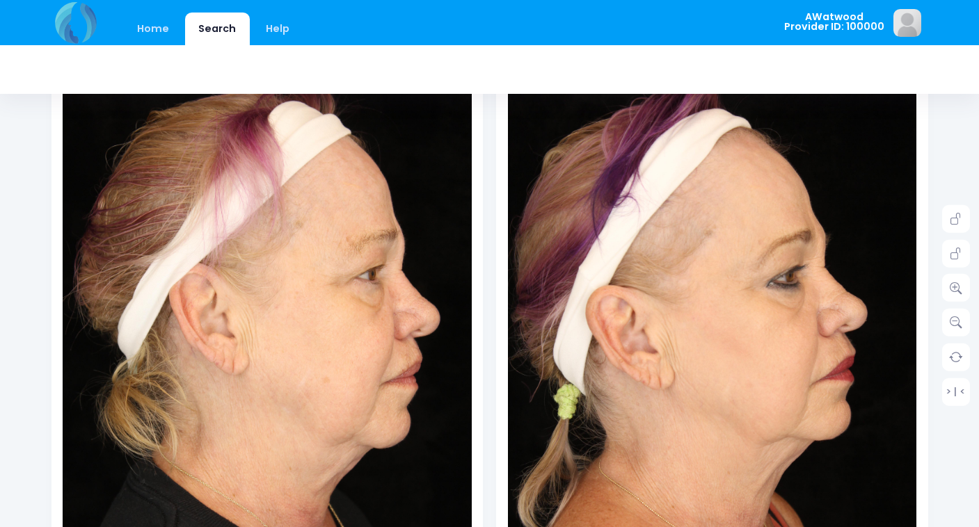
scroll to position [191, 0]
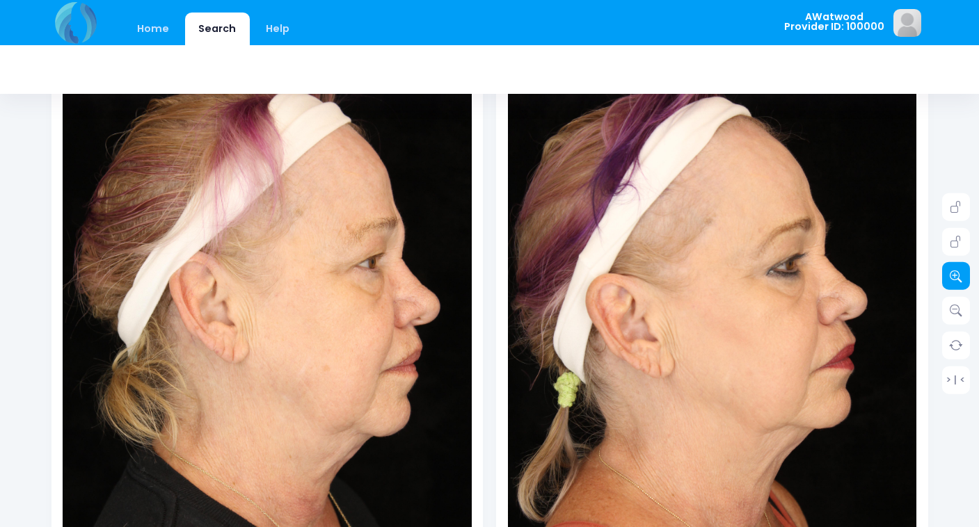
click at [961, 271] on icon at bounding box center [955, 276] width 13 height 13
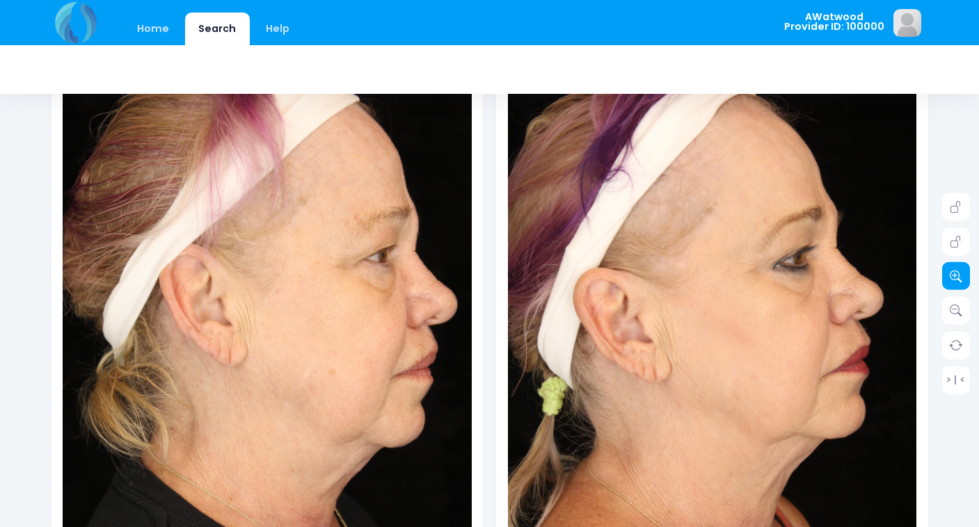
click at [961, 271] on icon at bounding box center [955, 276] width 13 height 13
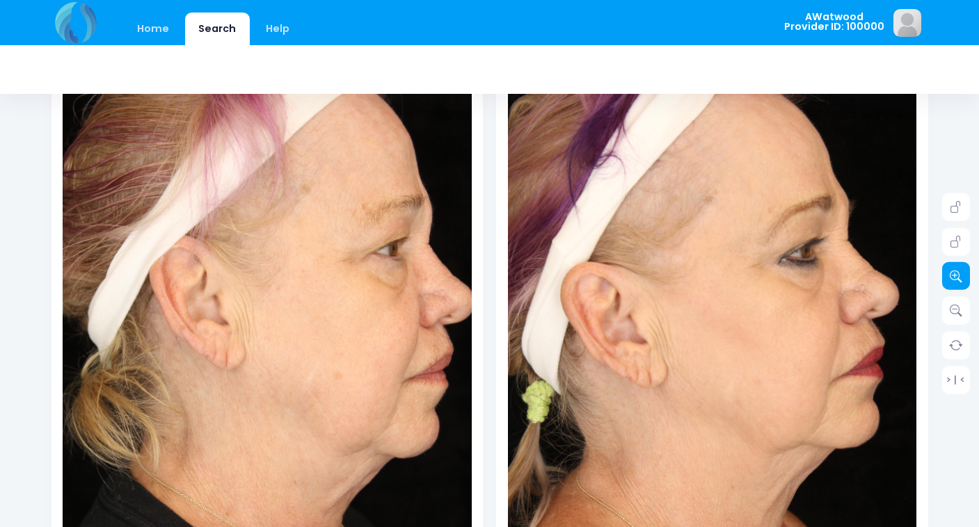
click at [961, 271] on icon at bounding box center [955, 276] width 13 height 13
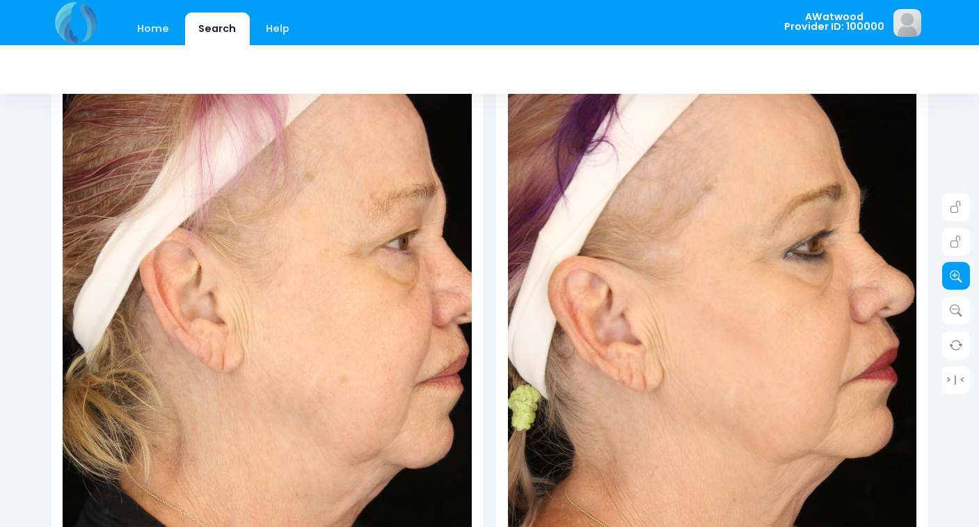
click at [961, 271] on icon at bounding box center [955, 276] width 13 height 13
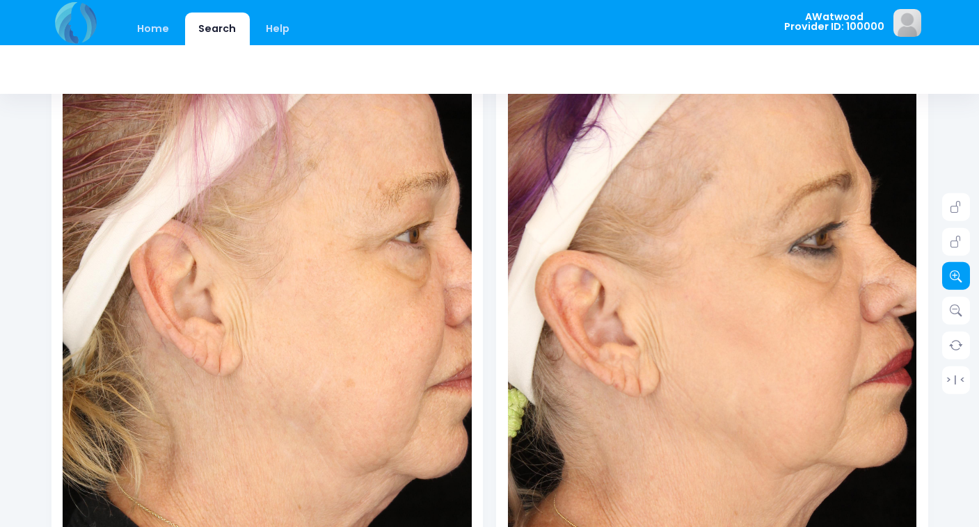
click at [961, 271] on icon at bounding box center [955, 276] width 13 height 13
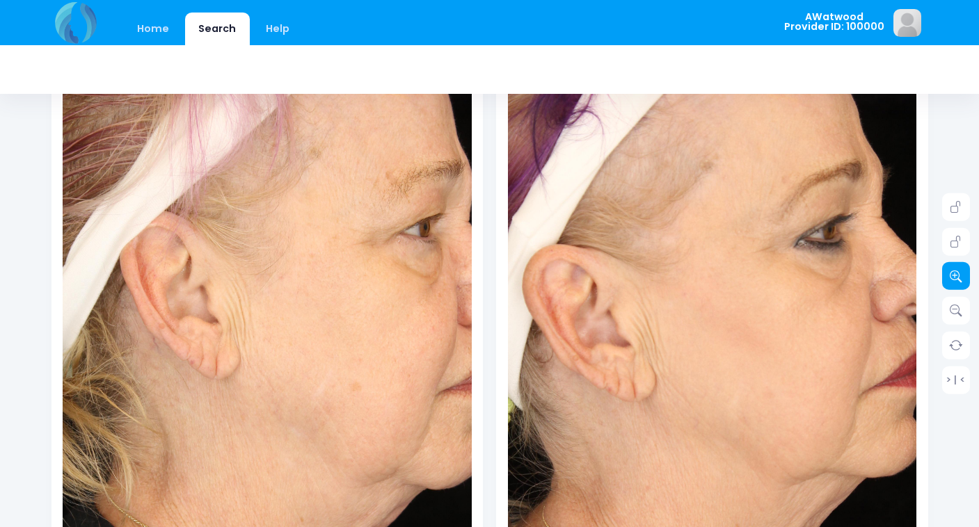
click at [961, 271] on icon at bounding box center [955, 276] width 13 height 13
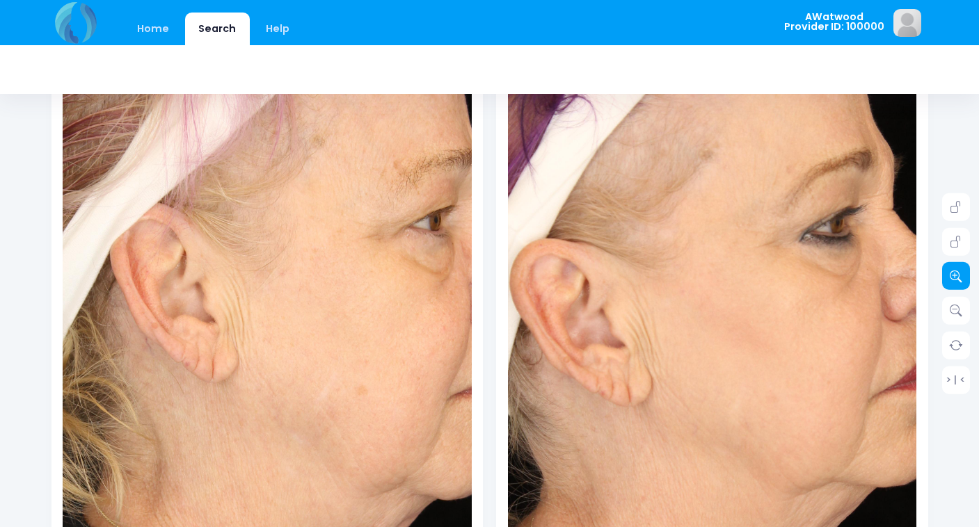
click at [961, 271] on icon at bounding box center [955, 276] width 13 height 13
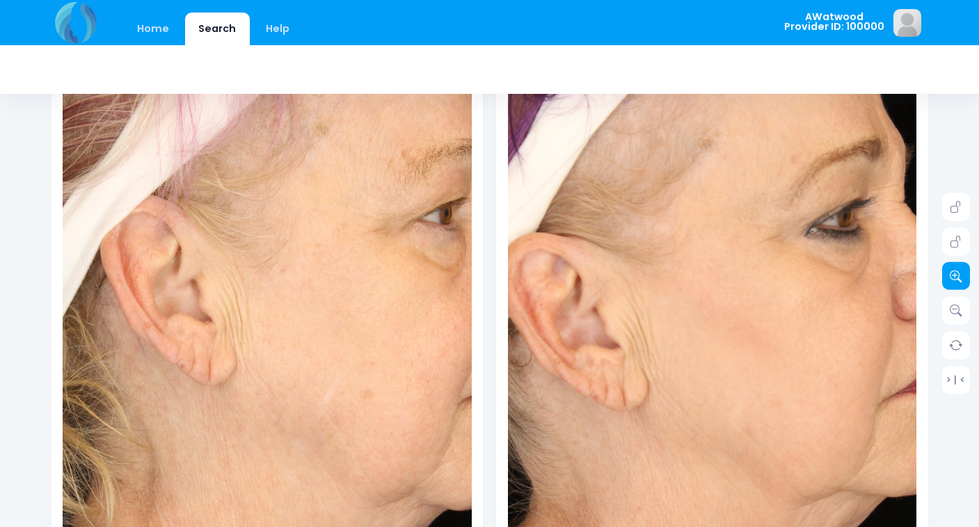
click at [961, 271] on icon at bounding box center [955, 276] width 13 height 13
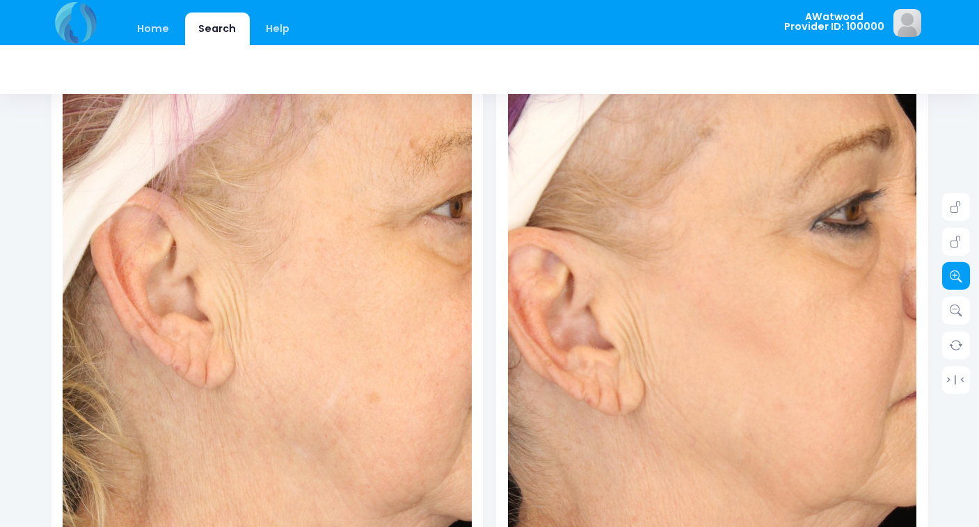
click at [961, 271] on icon at bounding box center [955, 276] width 13 height 13
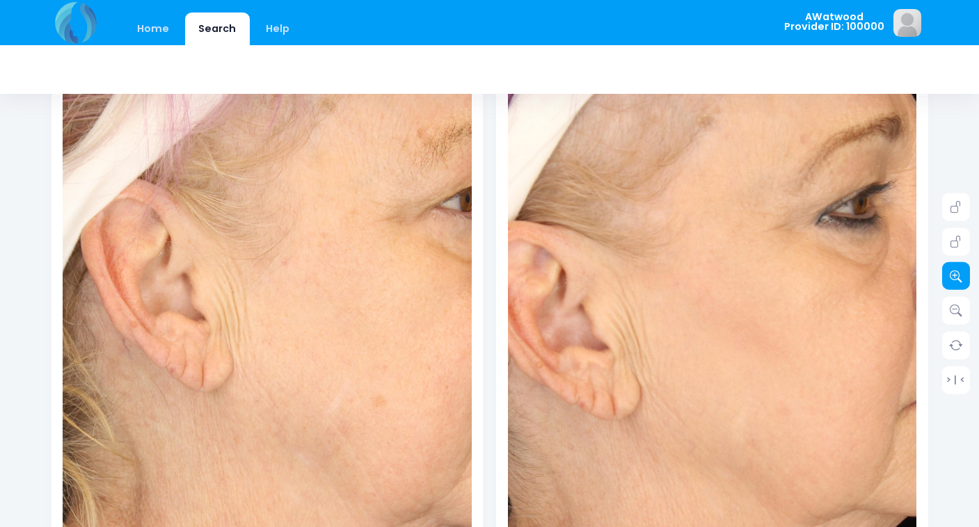
click at [961, 271] on icon at bounding box center [955, 276] width 13 height 13
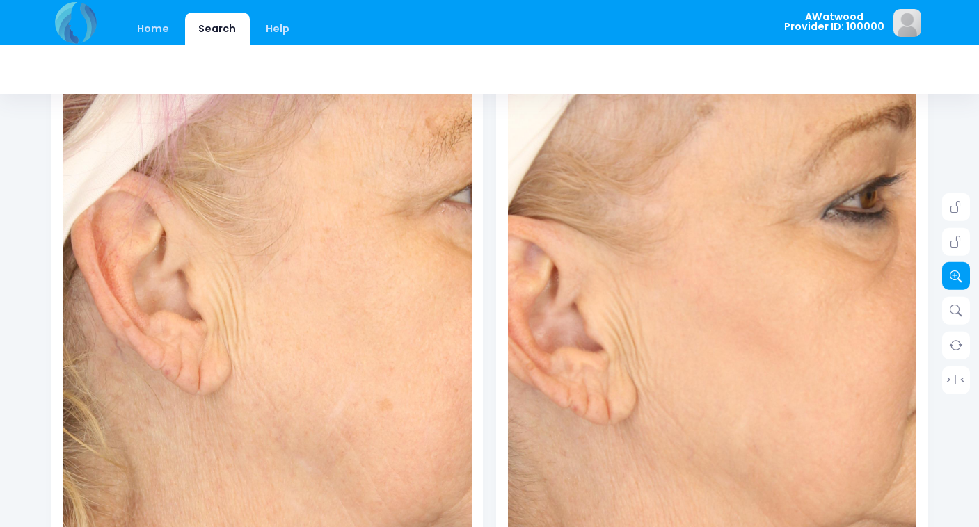
click at [961, 271] on icon at bounding box center [955, 276] width 13 height 13
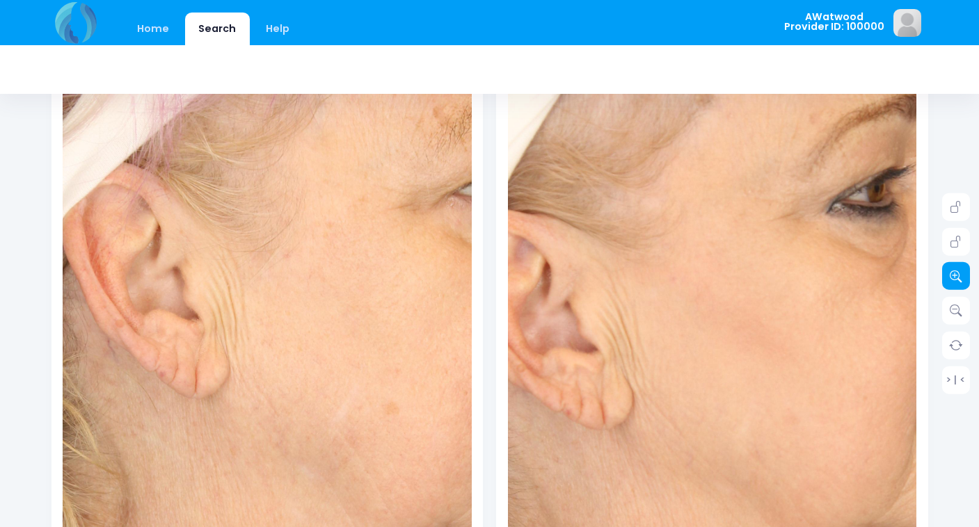
click at [961, 271] on icon at bounding box center [955, 276] width 13 height 13
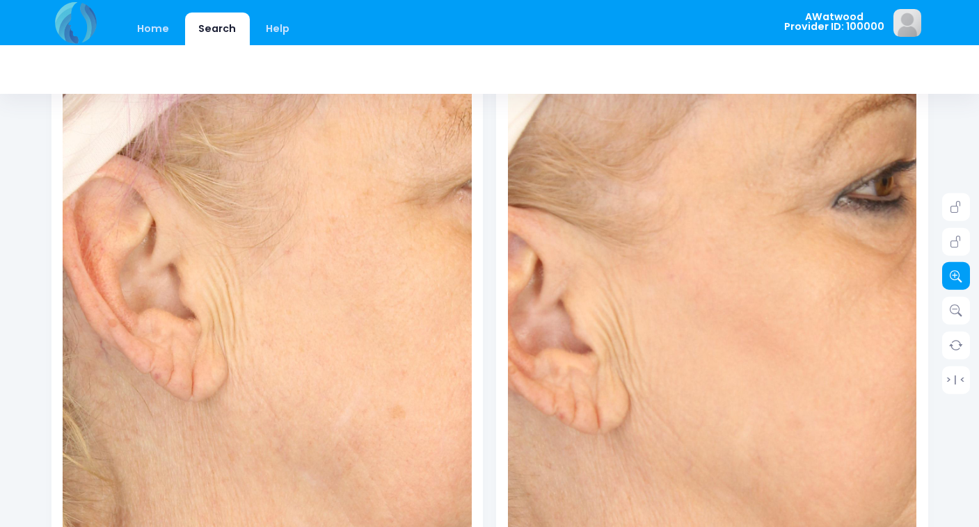
click at [961, 271] on icon at bounding box center [955, 276] width 13 height 13
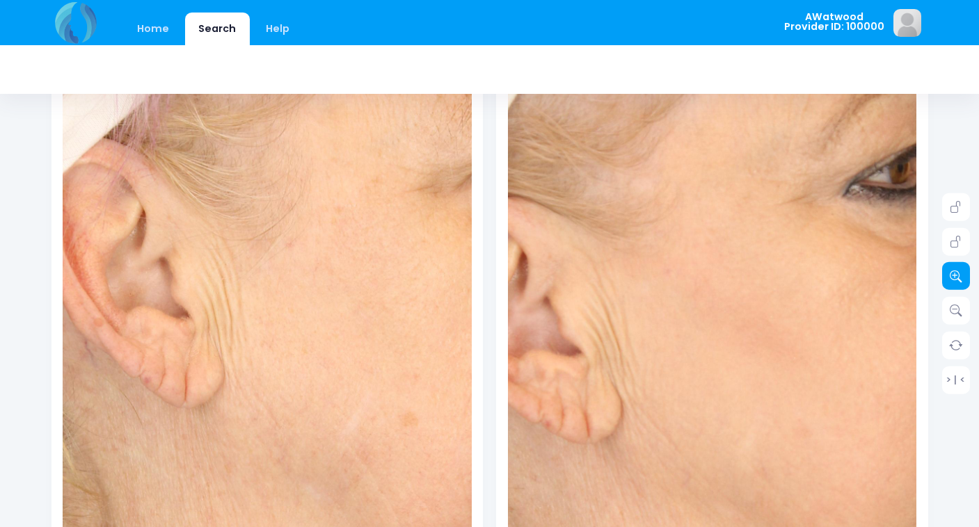
click at [961, 271] on icon at bounding box center [955, 276] width 13 height 13
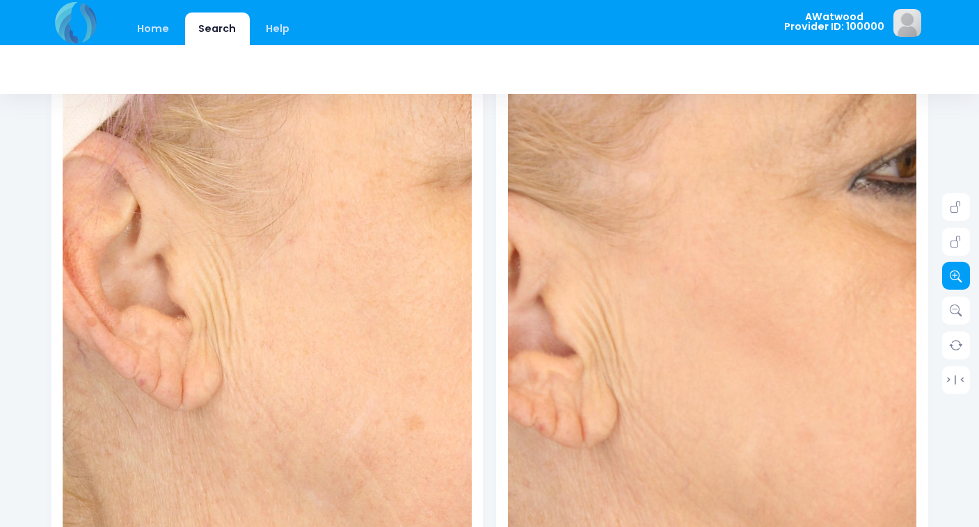
click at [961, 271] on icon at bounding box center [955, 276] width 13 height 13
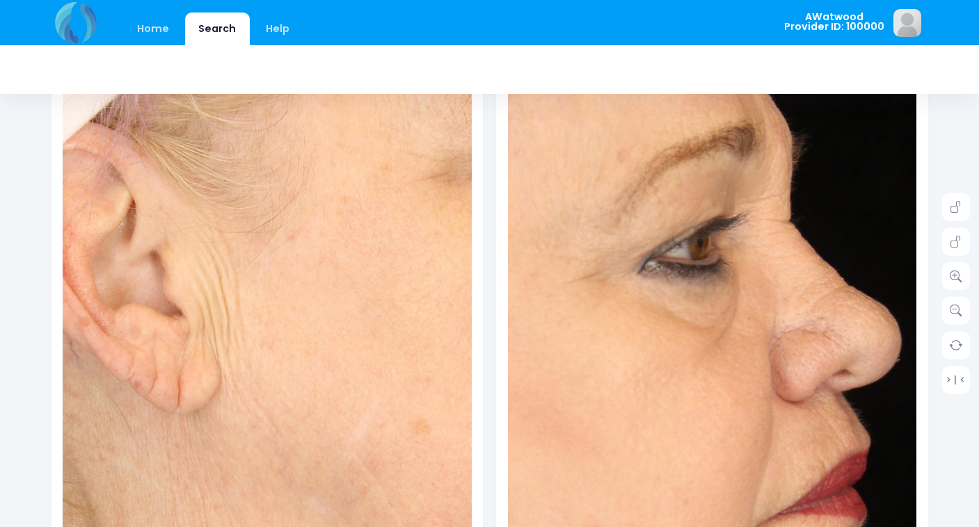
click at [846, 248] on img at bounding box center [496, 420] width 1063 height 1594
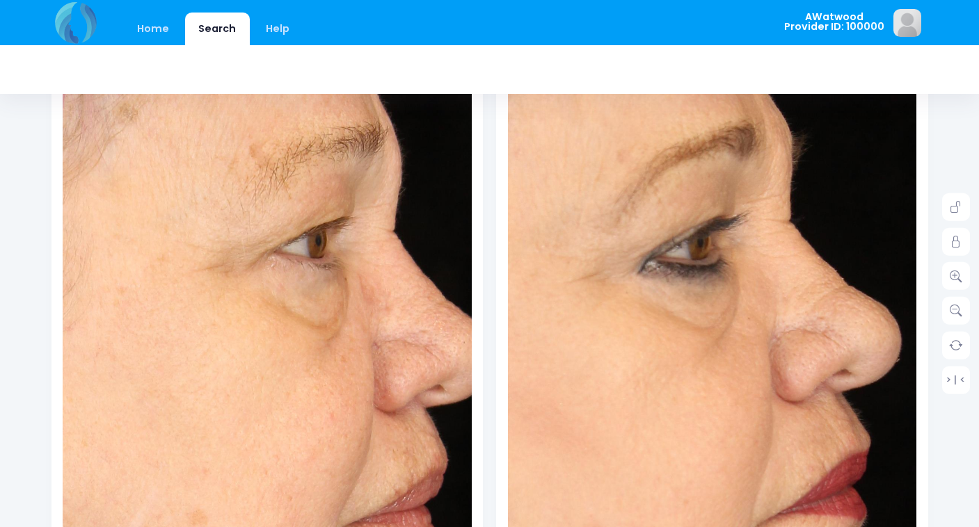
click at [406, 247] on img at bounding box center [43, 423] width 1063 height 1594
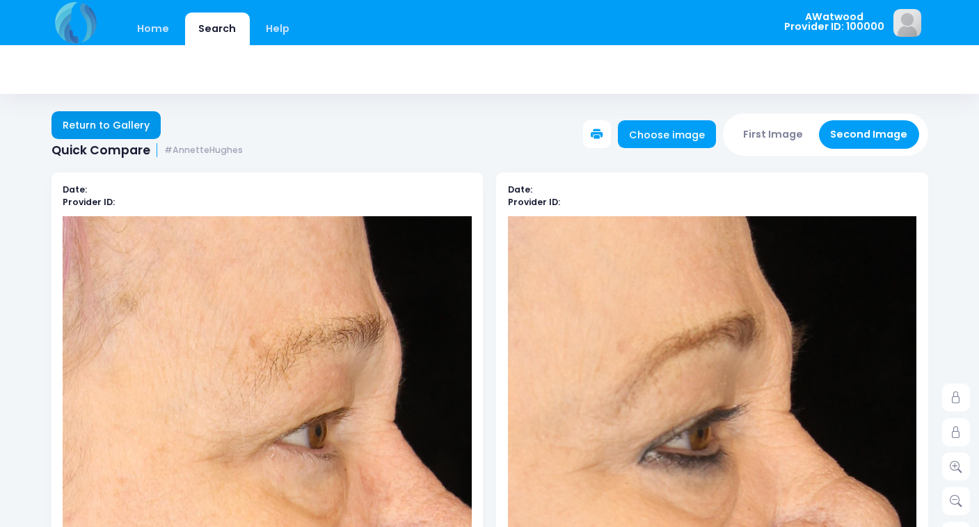
click at [134, 124] on link "Return to Gallery" at bounding box center [106, 125] width 110 height 28
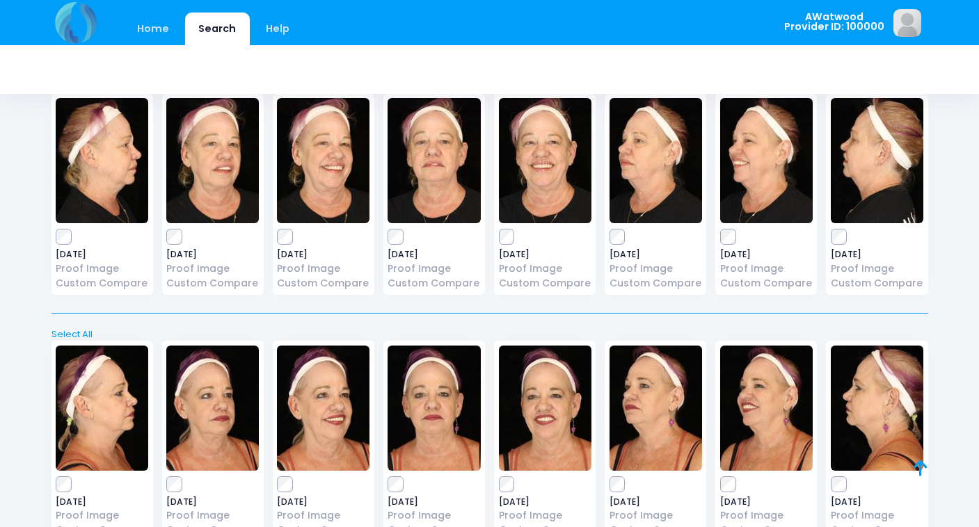
scroll to position [309, 0]
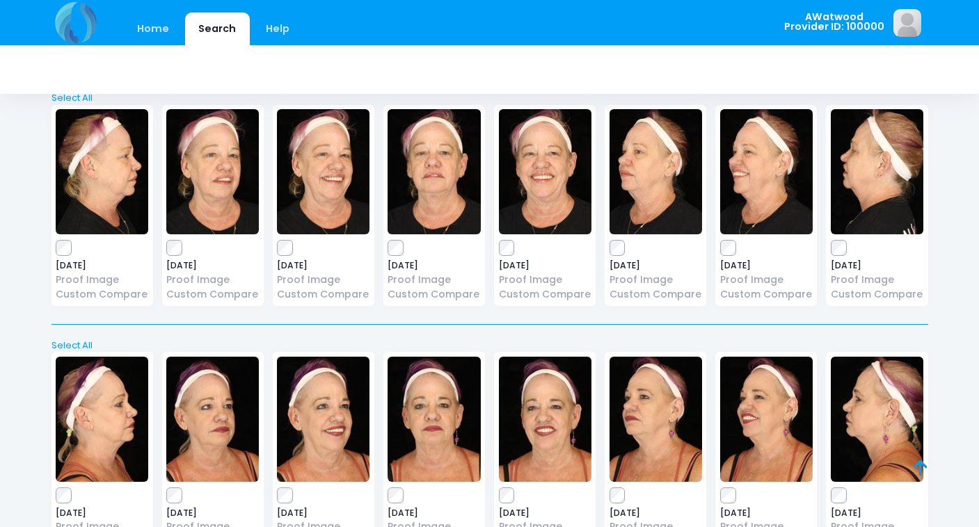
click at [220, 171] on img at bounding box center [212, 171] width 92 height 125
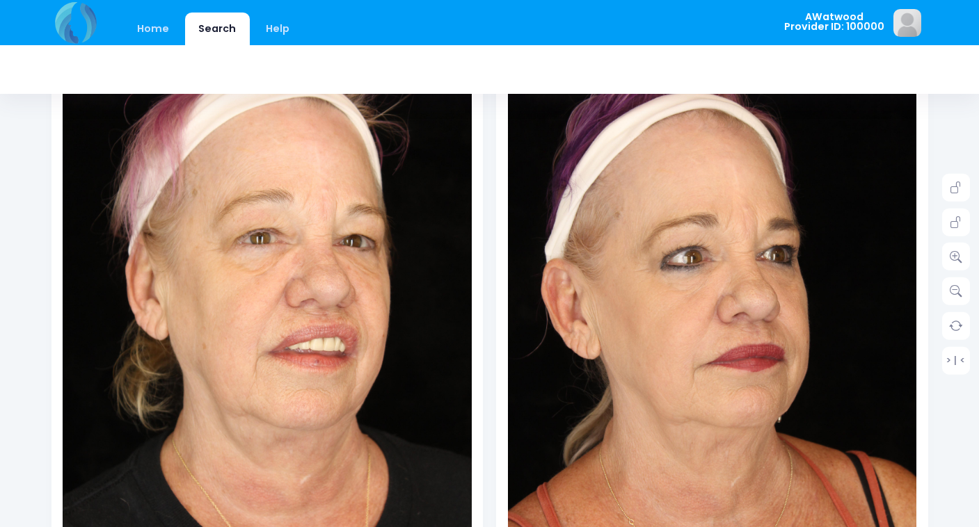
scroll to position [214, 0]
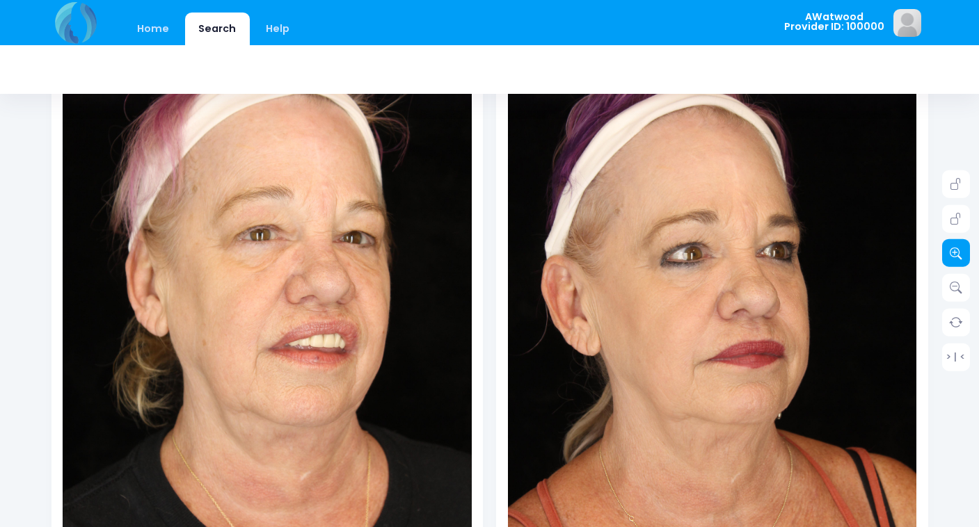
click at [956, 252] on icon at bounding box center [955, 253] width 13 height 13
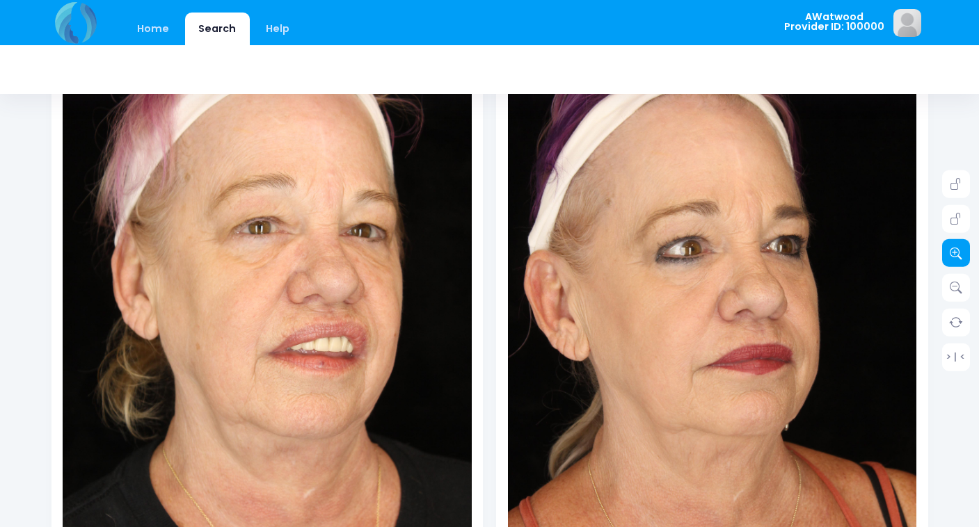
click at [956, 252] on icon at bounding box center [955, 253] width 13 height 13
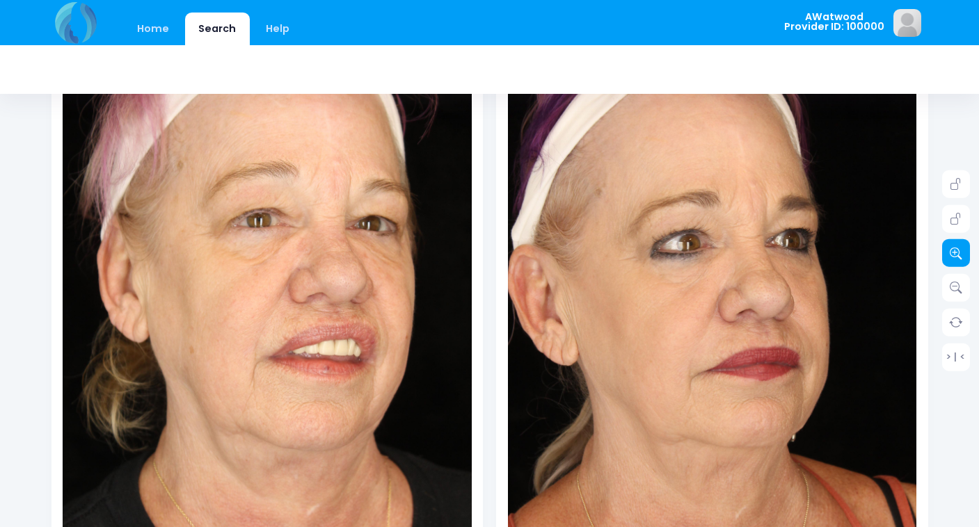
click at [956, 252] on icon at bounding box center [955, 253] width 13 height 13
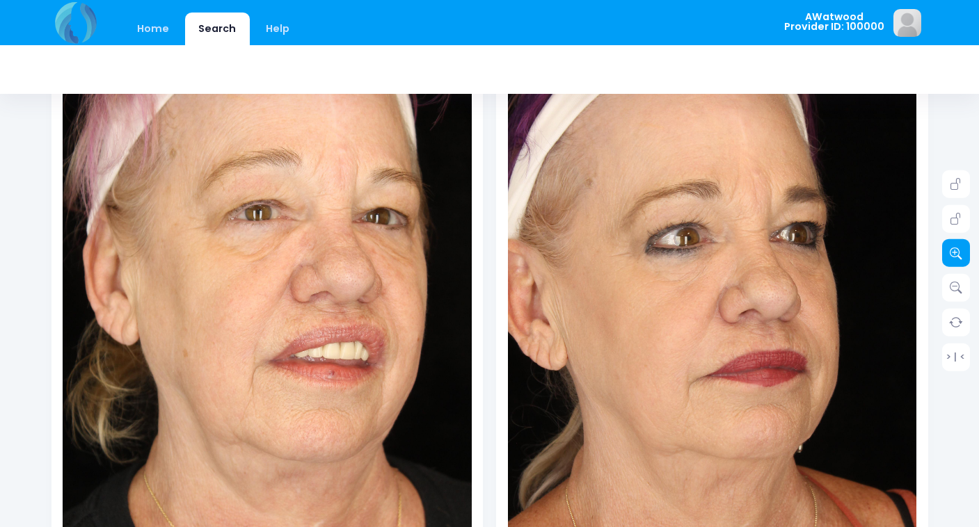
click at [956, 252] on icon at bounding box center [955, 253] width 13 height 13
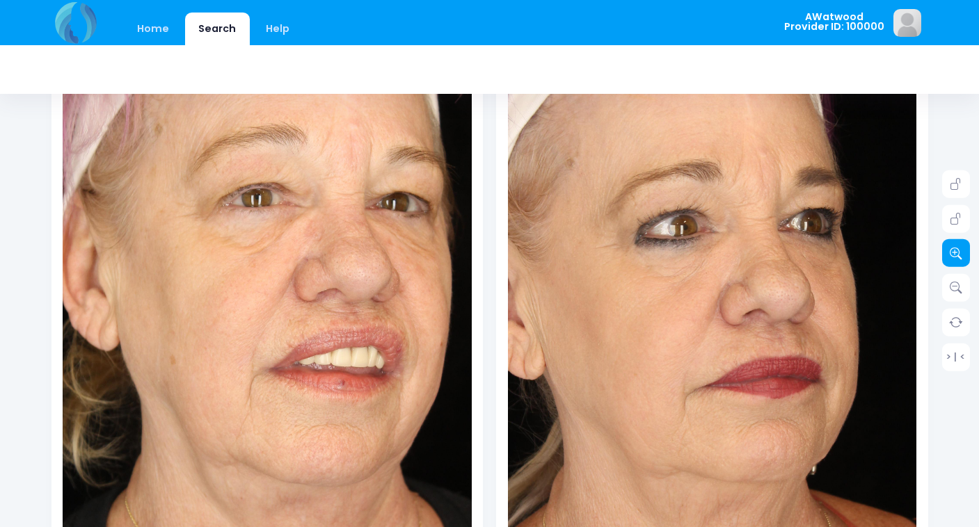
click at [956, 252] on icon at bounding box center [955, 253] width 13 height 13
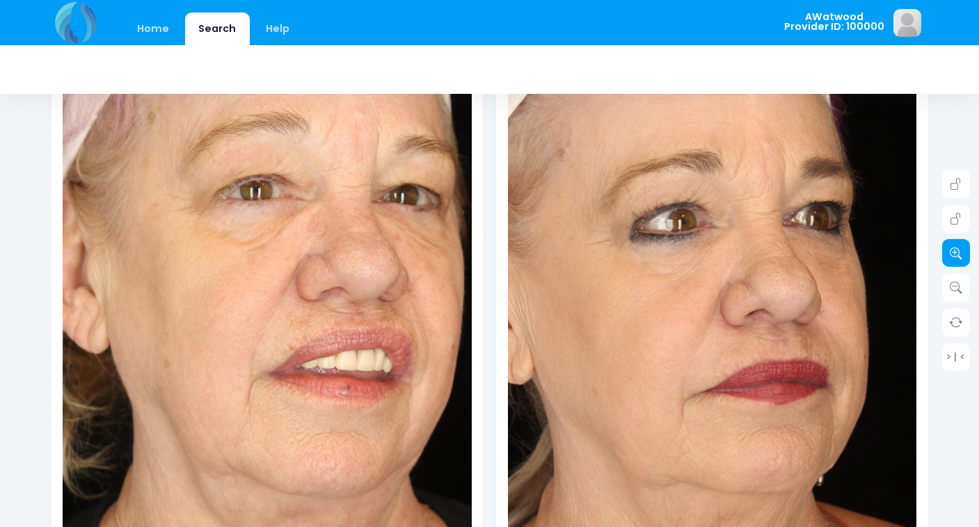
click at [956, 252] on icon at bounding box center [955, 253] width 13 height 13
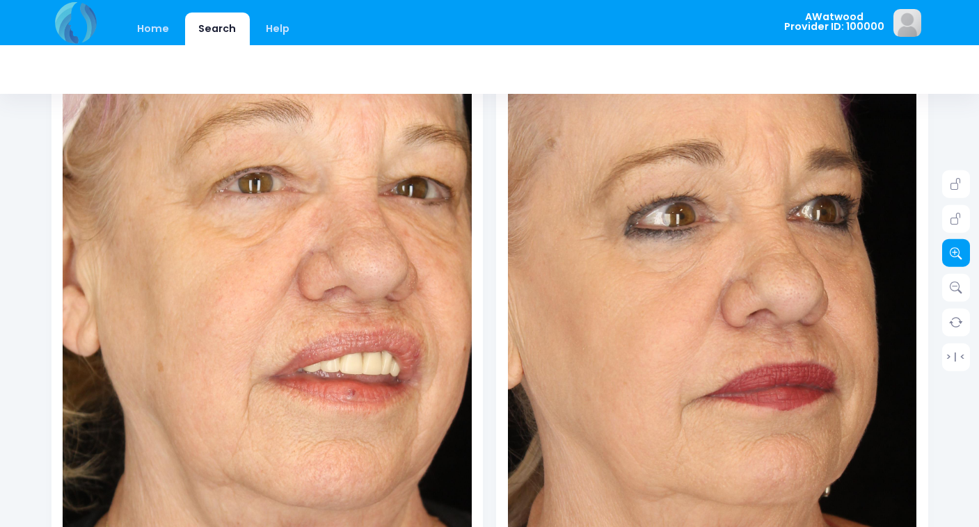
click at [956, 252] on icon at bounding box center [955, 253] width 13 height 13
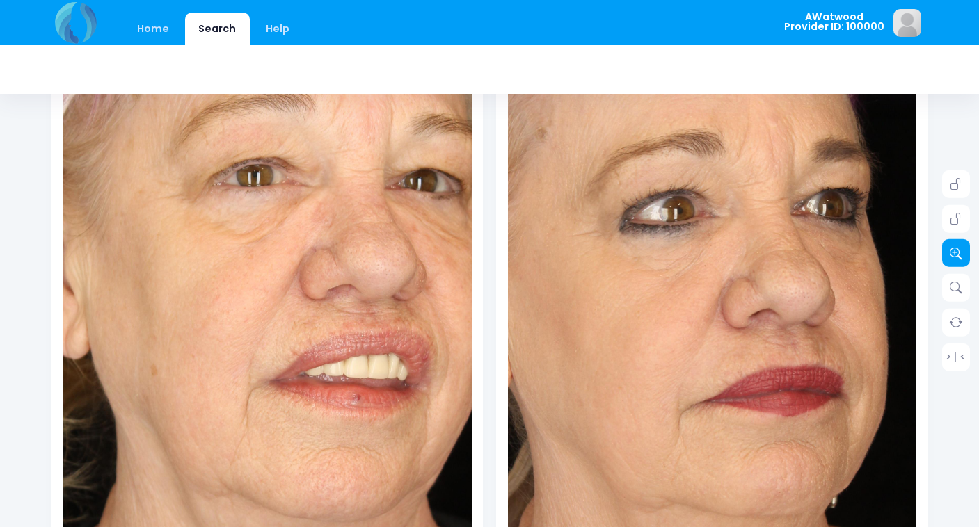
click at [956, 252] on icon at bounding box center [955, 253] width 13 height 13
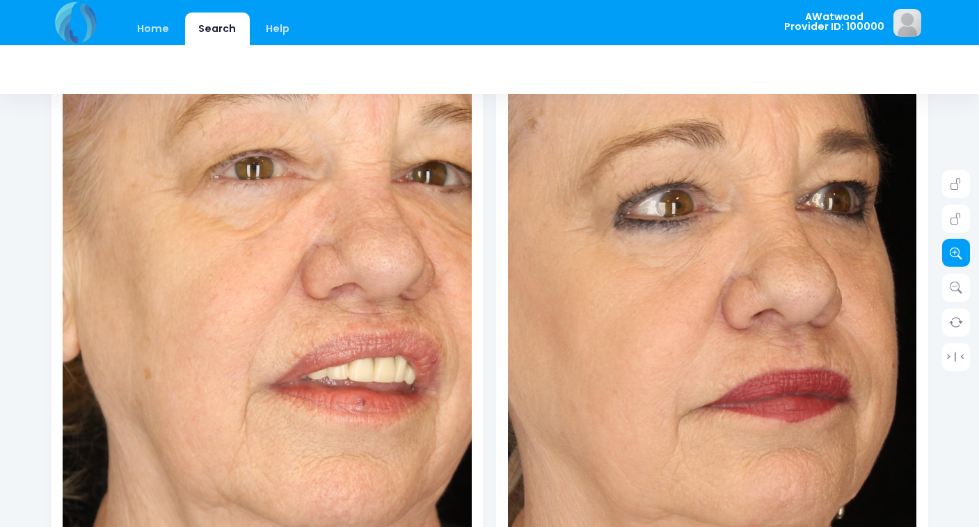
click at [956, 252] on icon at bounding box center [955, 253] width 13 height 13
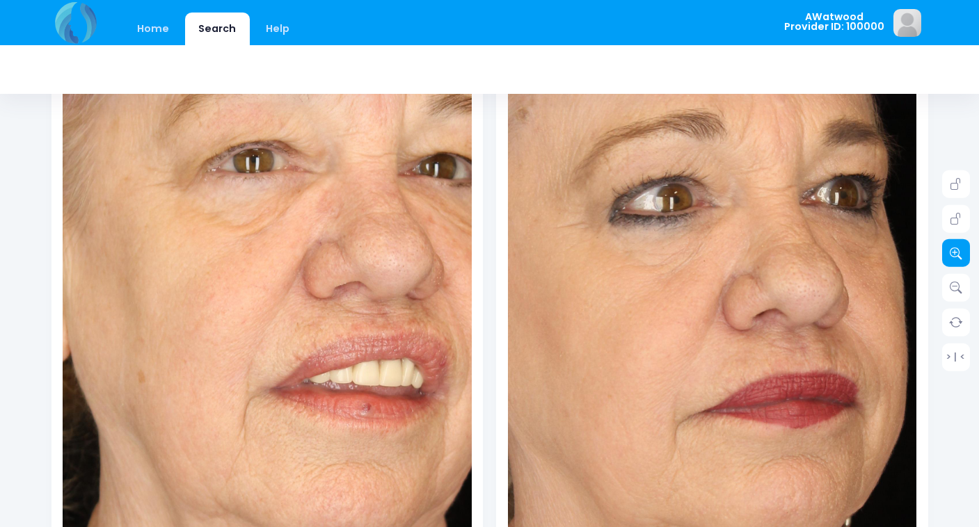
click at [956, 252] on icon at bounding box center [955, 253] width 13 height 13
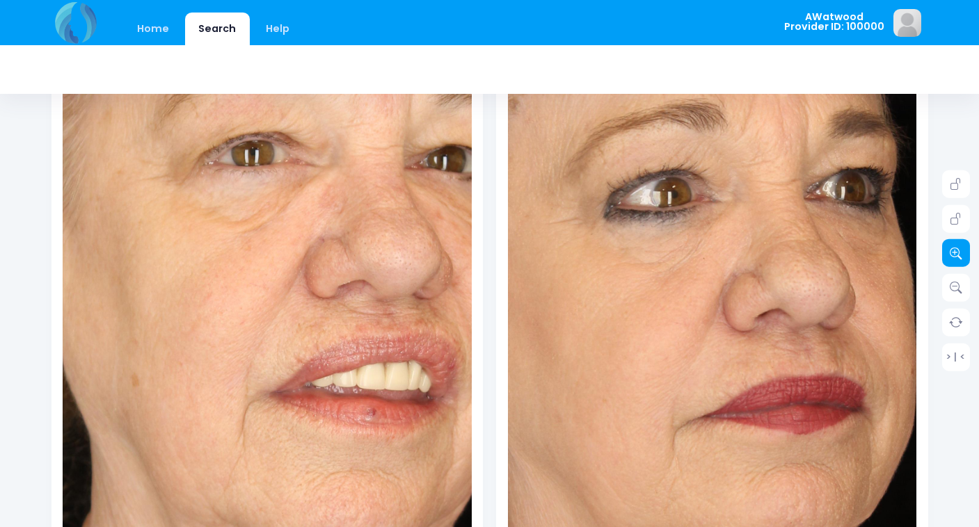
click at [956, 252] on icon at bounding box center [955, 253] width 13 height 13
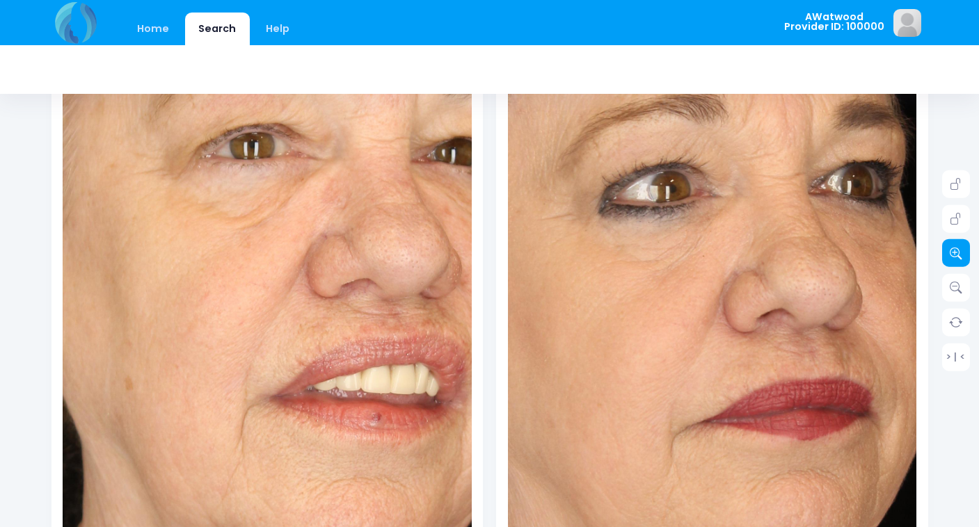
click at [956, 252] on icon at bounding box center [955, 253] width 13 height 13
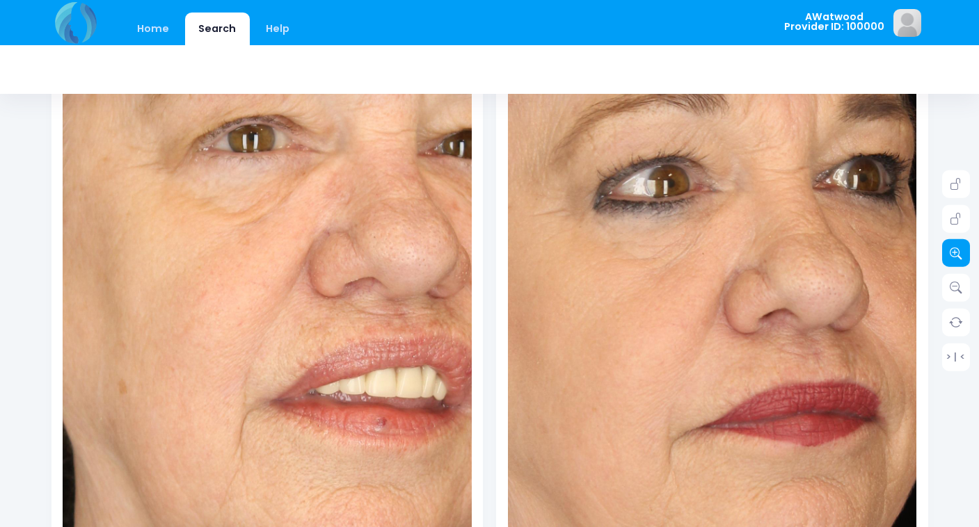
click at [956, 252] on icon at bounding box center [955, 253] width 13 height 13
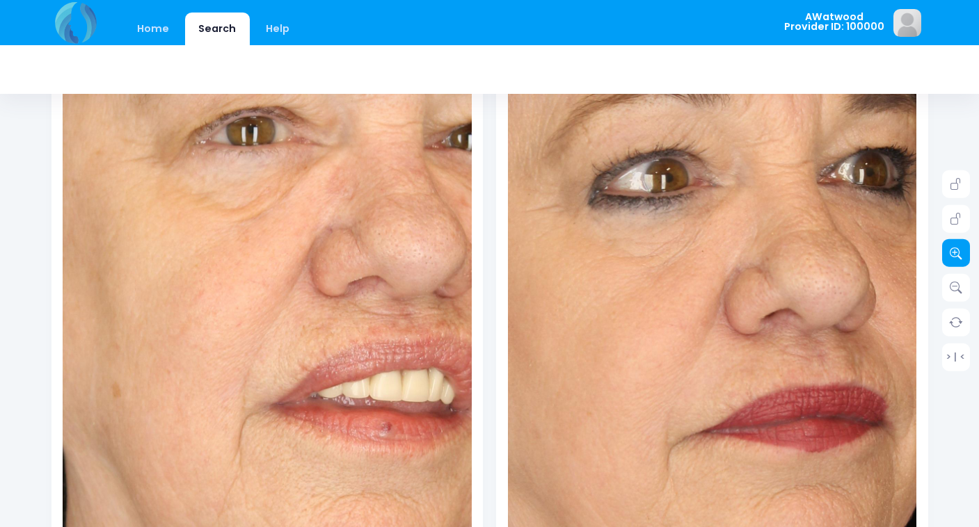
click at [956, 252] on icon at bounding box center [955, 253] width 13 height 13
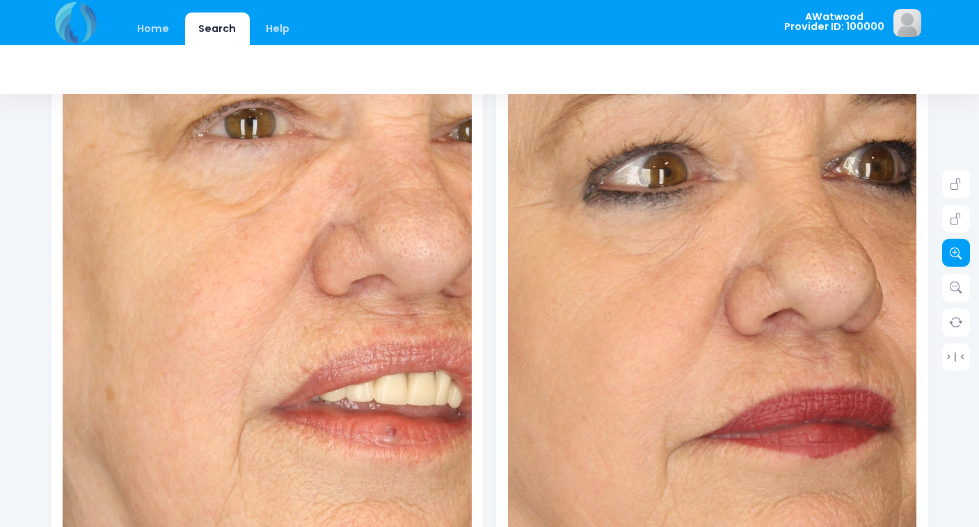
click at [956, 252] on icon at bounding box center [955, 253] width 13 height 13
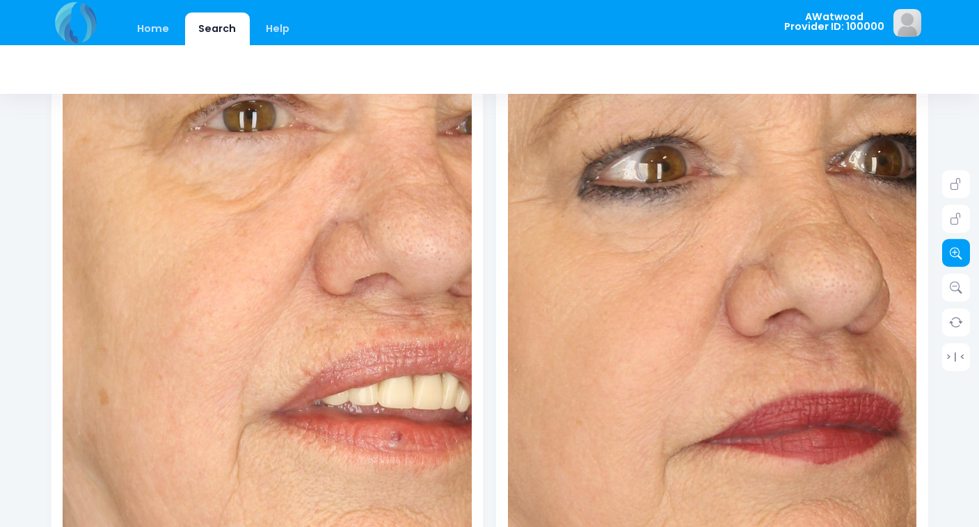
click at [956, 252] on icon at bounding box center [955, 253] width 13 height 13
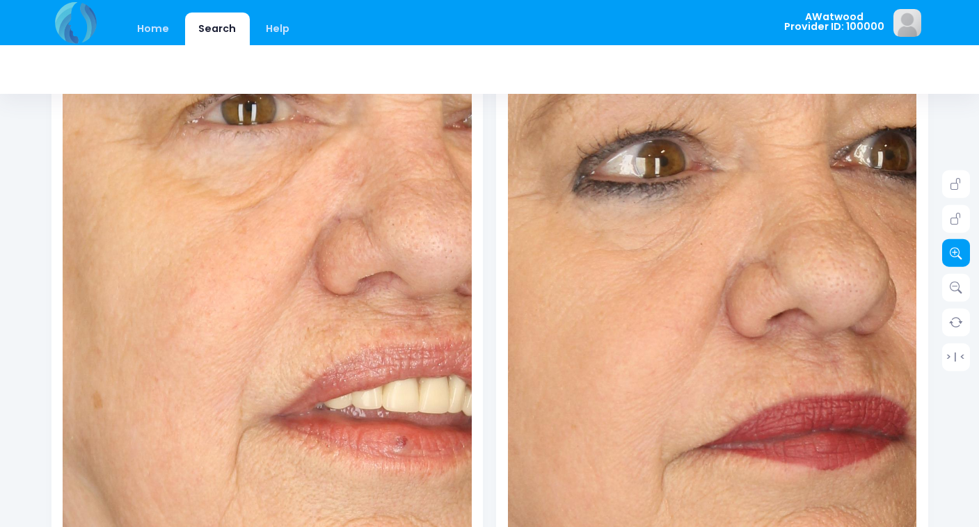
click at [956, 252] on icon at bounding box center [955, 253] width 13 height 13
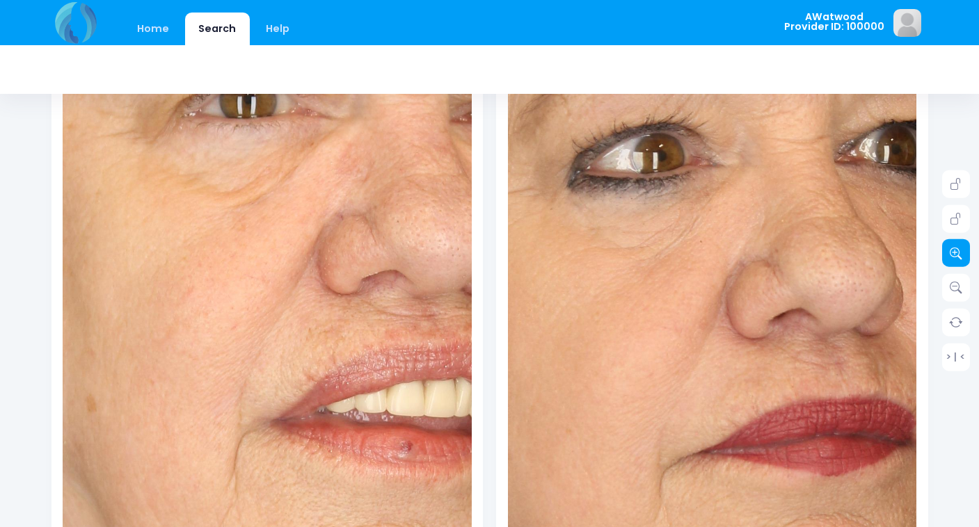
click at [956, 252] on icon at bounding box center [955, 253] width 13 height 13
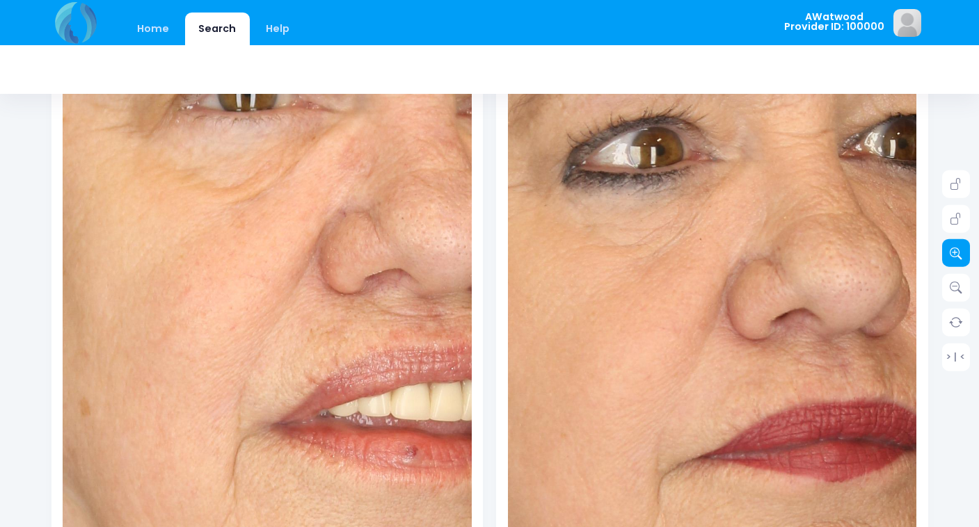
click at [956, 252] on icon at bounding box center [955, 253] width 13 height 13
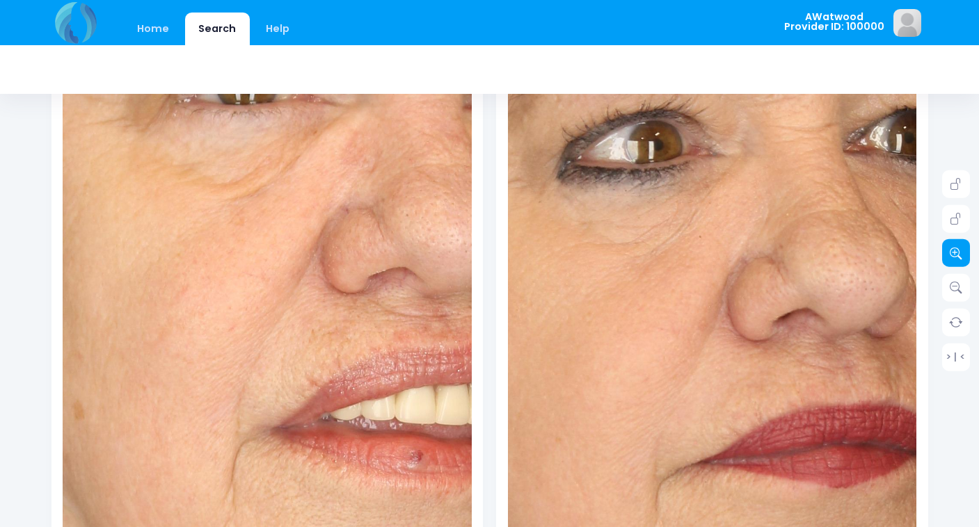
click at [956, 252] on icon at bounding box center [955, 253] width 13 height 13
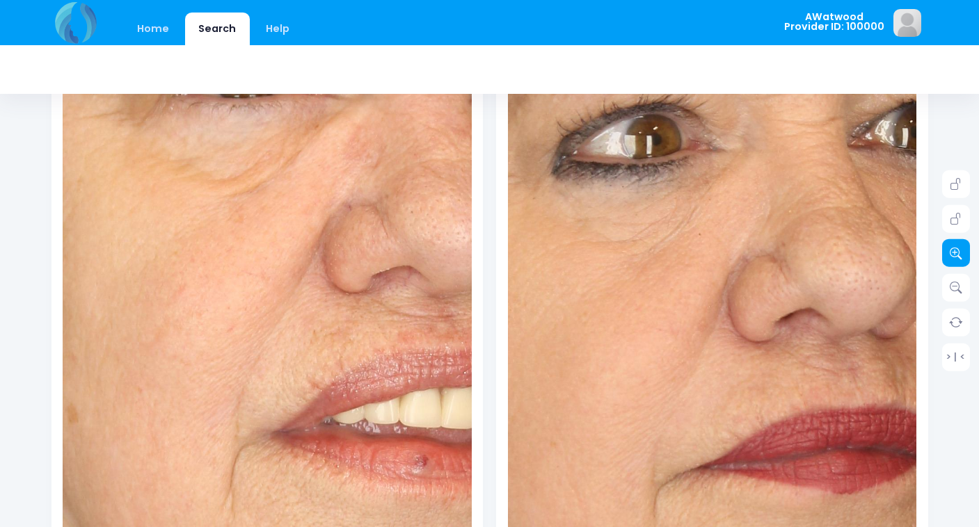
click at [956, 252] on icon at bounding box center [955, 253] width 13 height 13
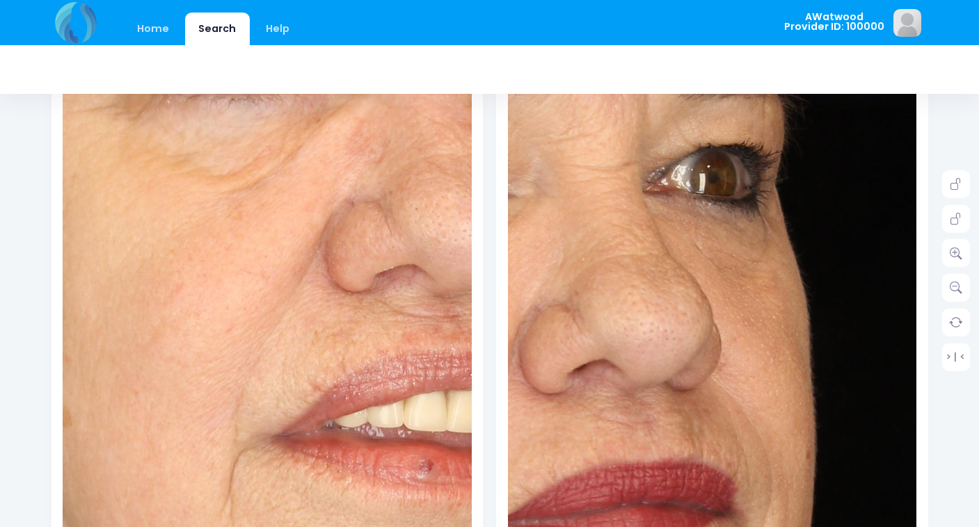
click at [807, 254] on img at bounding box center [502, 360] width 1308 height 1962
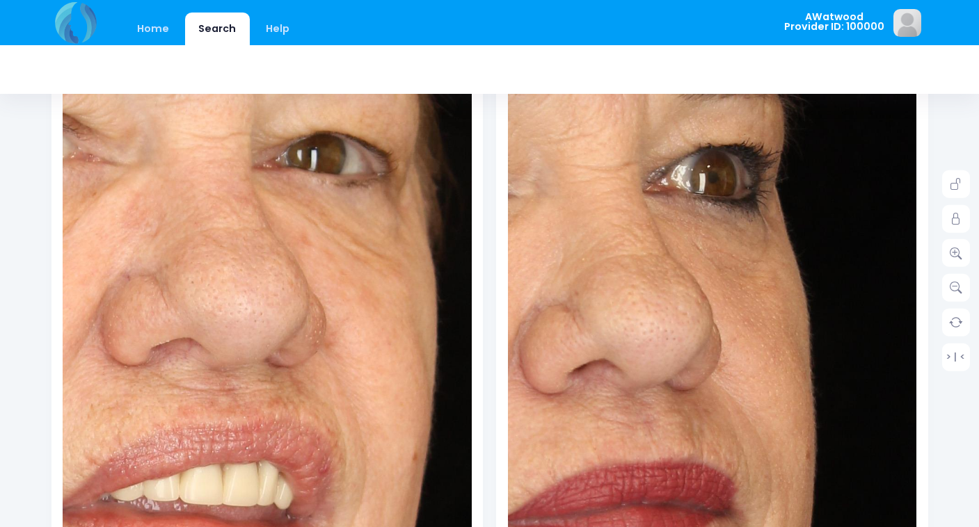
click at [369, 245] on img at bounding box center [43, 382] width 1308 height 1962
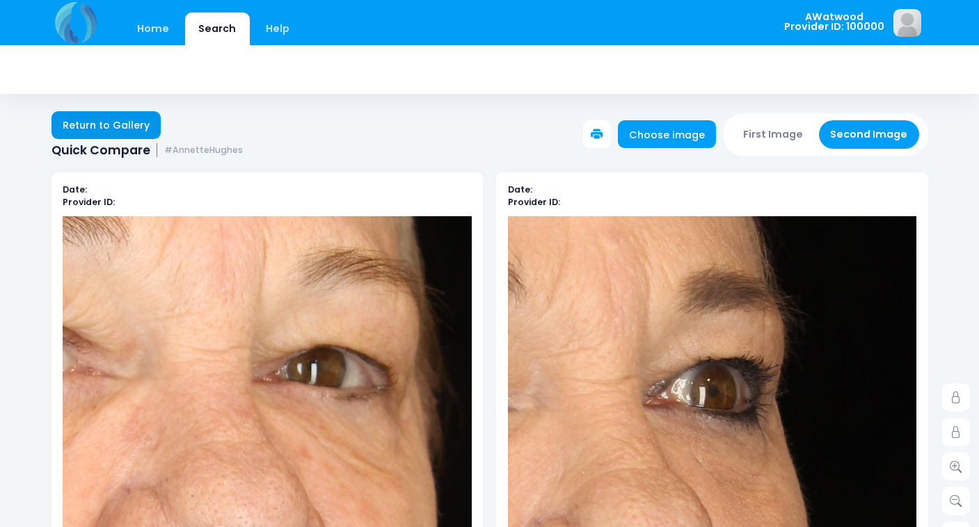
click at [90, 126] on link "Return to Gallery" at bounding box center [106, 125] width 110 height 28
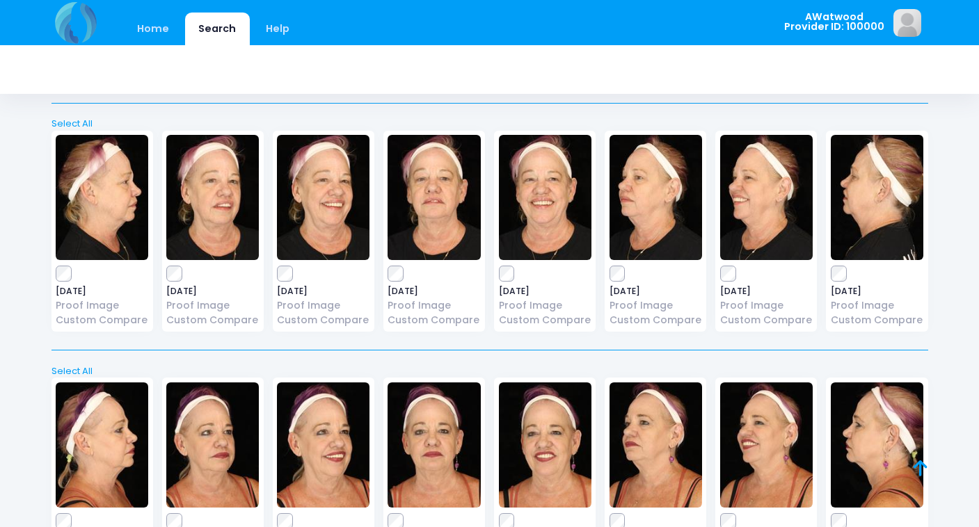
scroll to position [277, 0]
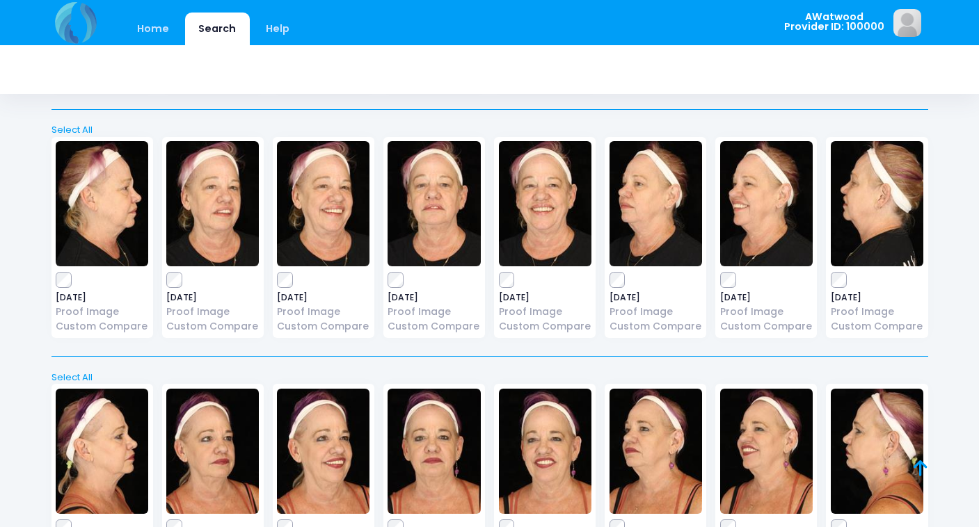
click at [754, 200] on img at bounding box center [766, 203] width 92 height 125
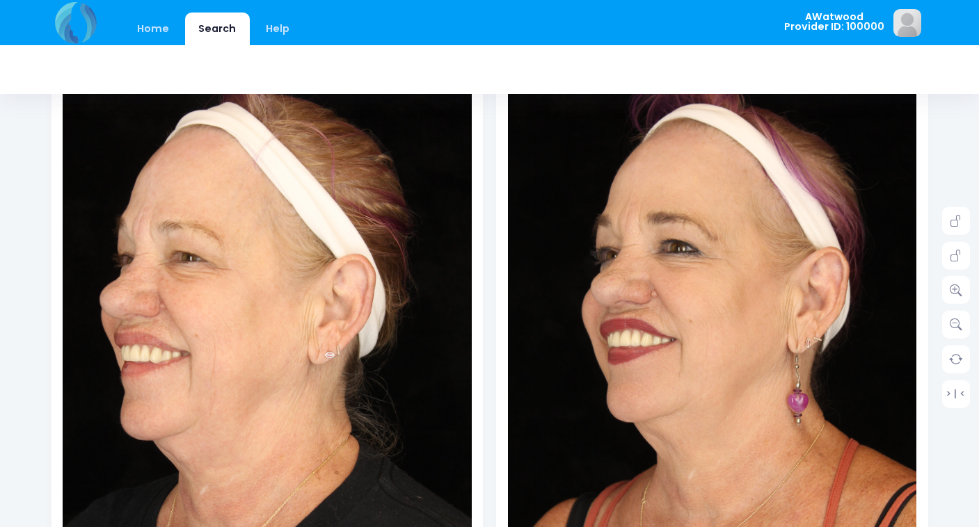
scroll to position [198, 0]
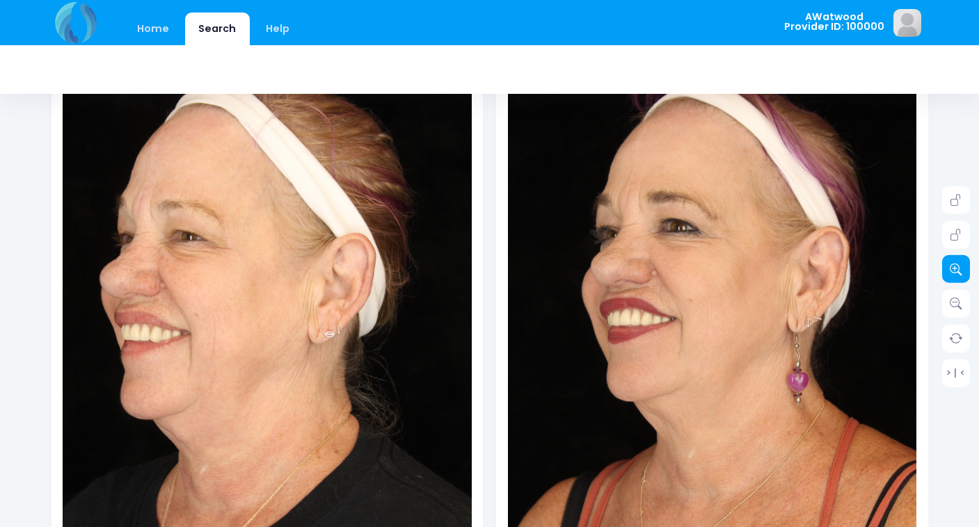
click at [956, 269] on icon at bounding box center [955, 269] width 13 height 13
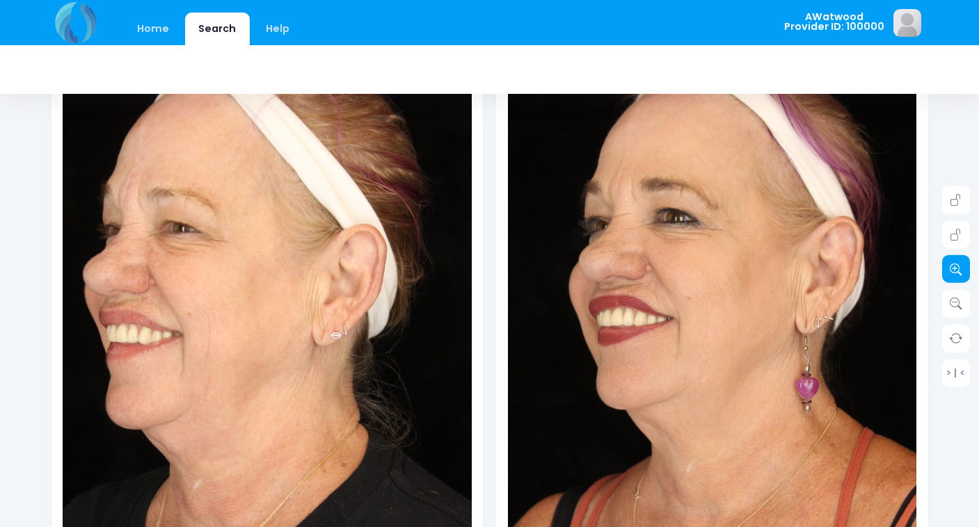
click at [956, 269] on icon at bounding box center [955, 269] width 13 height 13
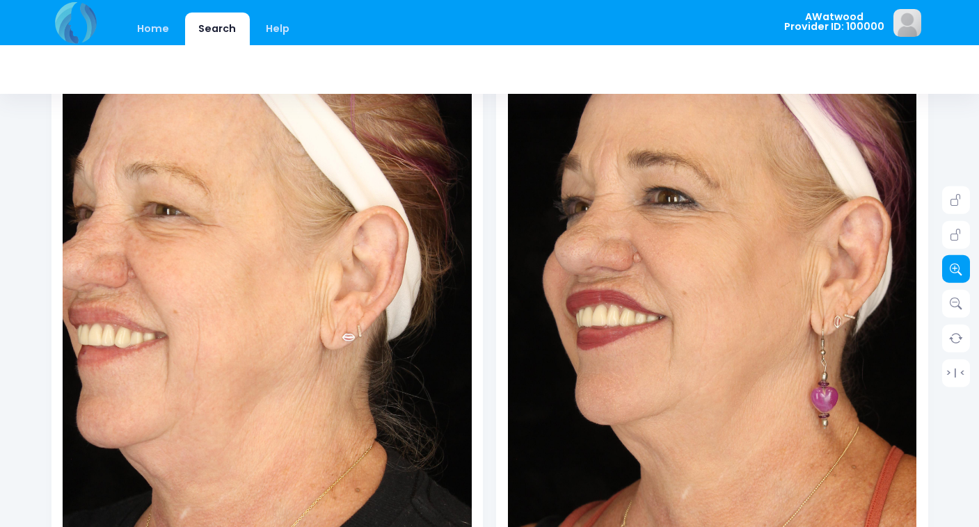
click at [956, 269] on icon at bounding box center [955, 269] width 13 height 13
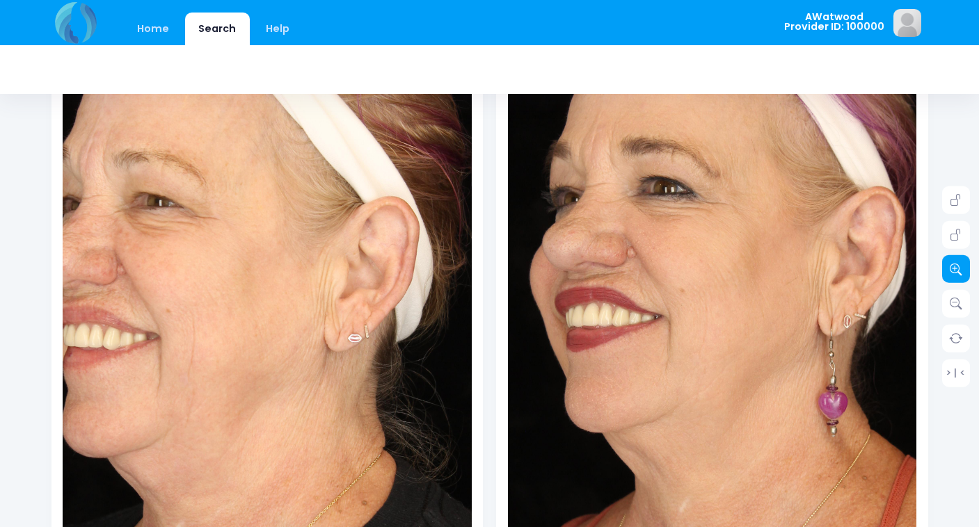
click at [956, 269] on icon at bounding box center [955, 269] width 13 height 13
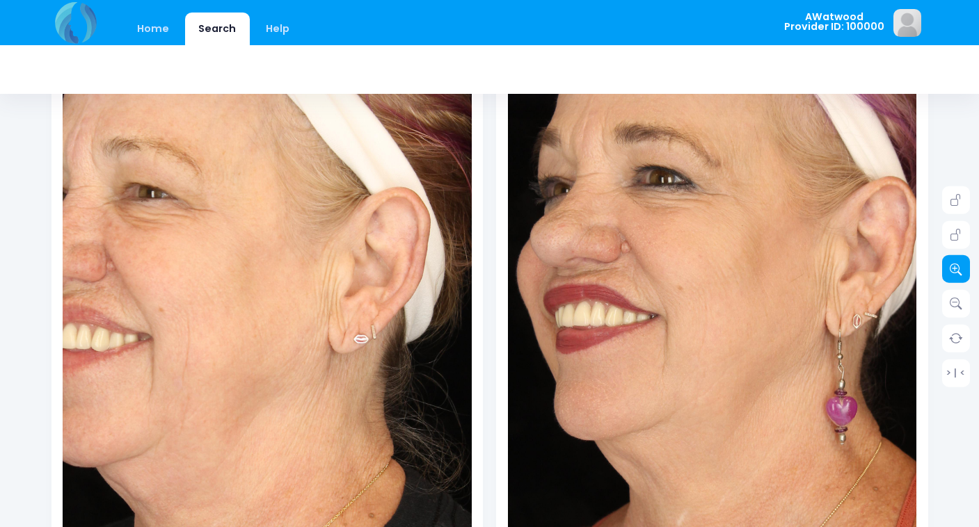
click at [956, 269] on icon at bounding box center [955, 269] width 13 height 13
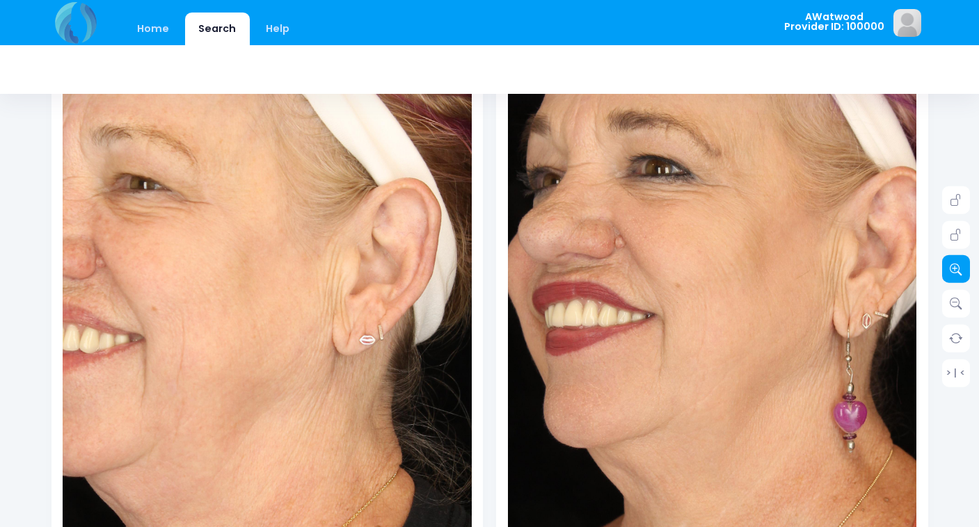
click at [956, 269] on icon at bounding box center [955, 269] width 13 height 13
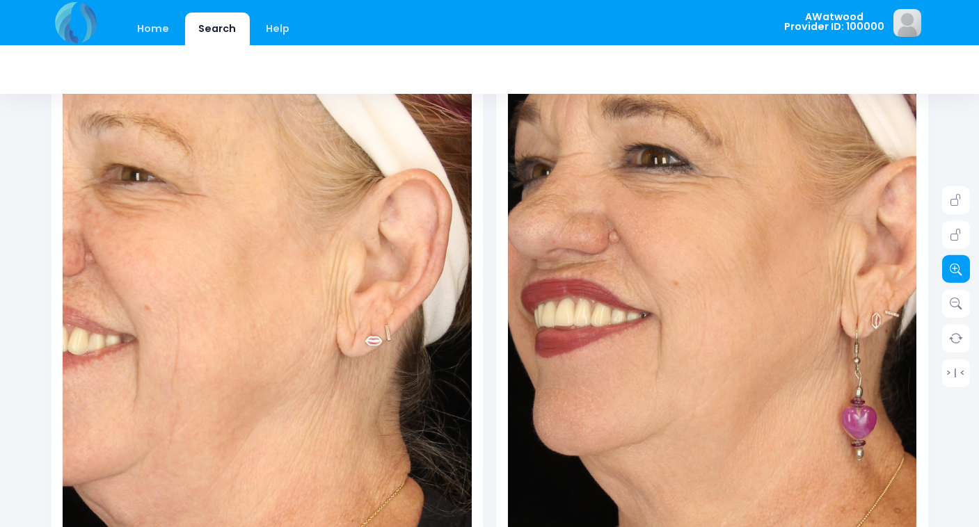
click at [956, 269] on icon at bounding box center [955, 269] width 13 height 13
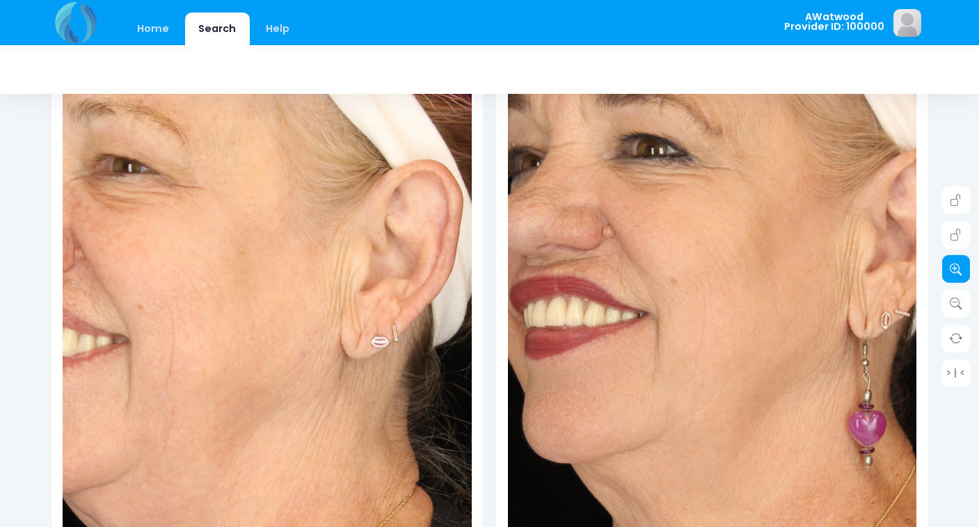
click at [956, 269] on icon at bounding box center [955, 269] width 13 height 13
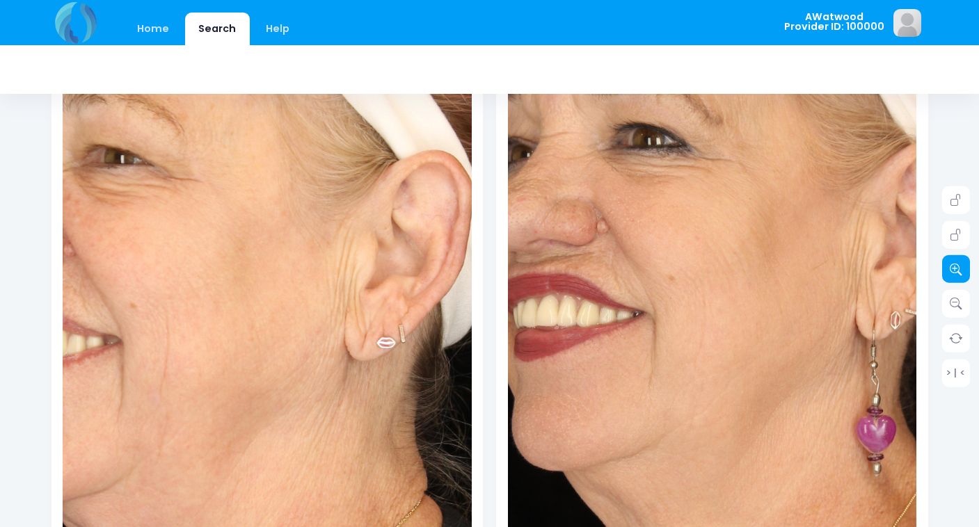
click at [956, 269] on icon at bounding box center [955, 269] width 13 height 13
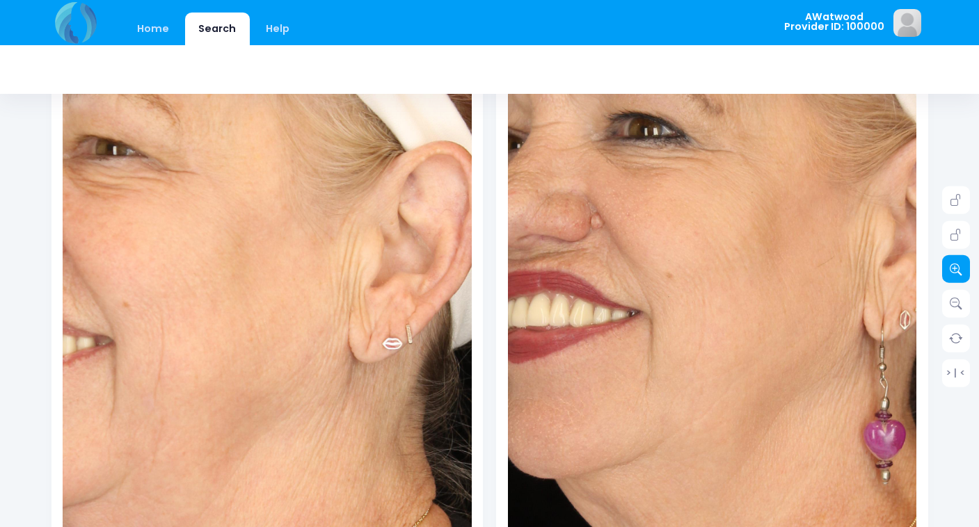
click at [956, 269] on icon at bounding box center [955, 269] width 13 height 13
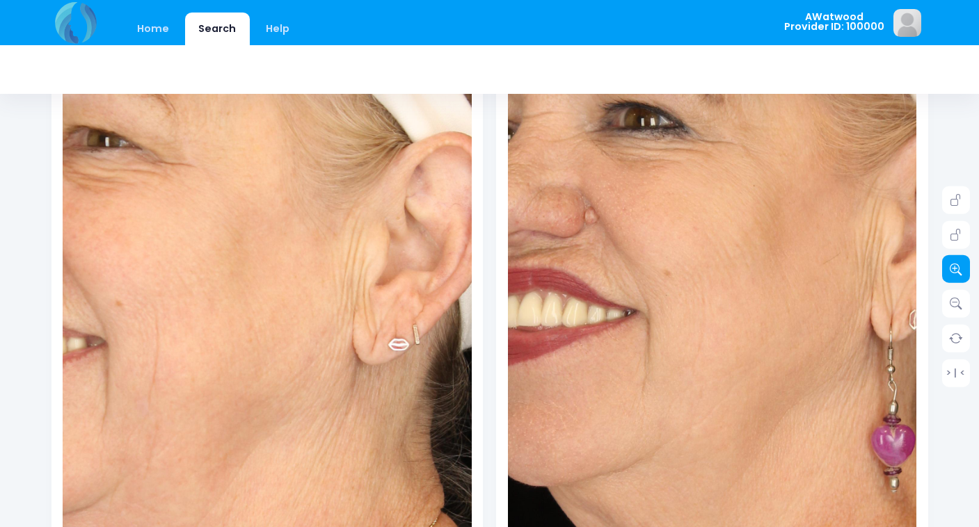
click at [956, 269] on icon at bounding box center [955, 269] width 13 height 13
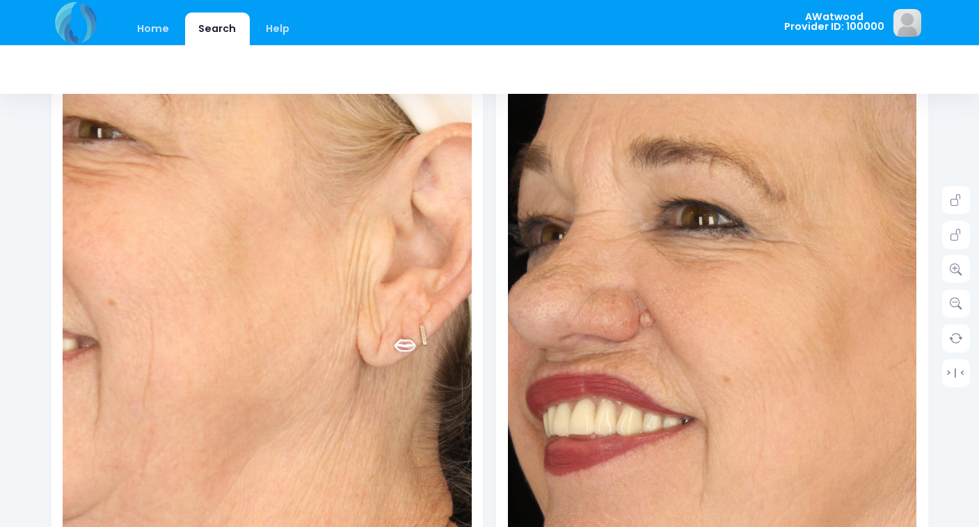
click at [661, 210] on img at bounding box center [772, 433] width 899 height 1349
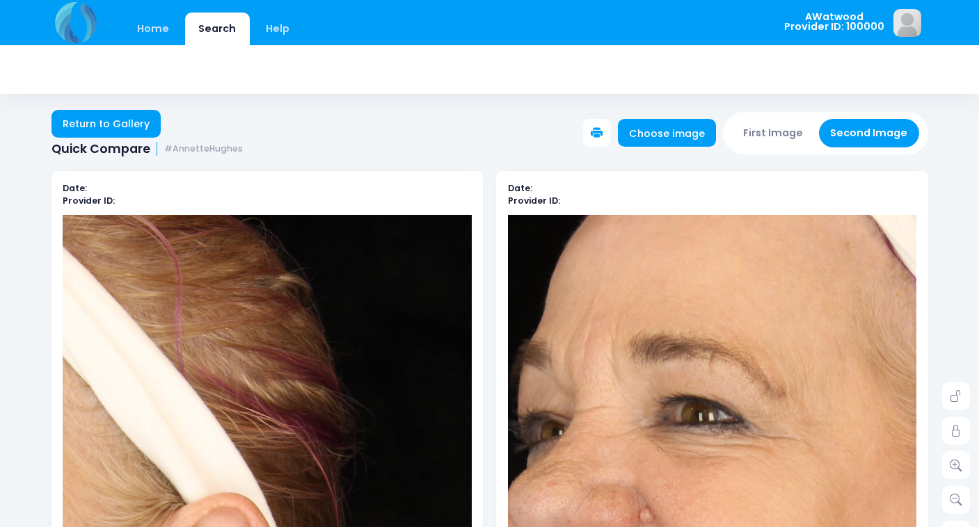
scroll to position [0, 0]
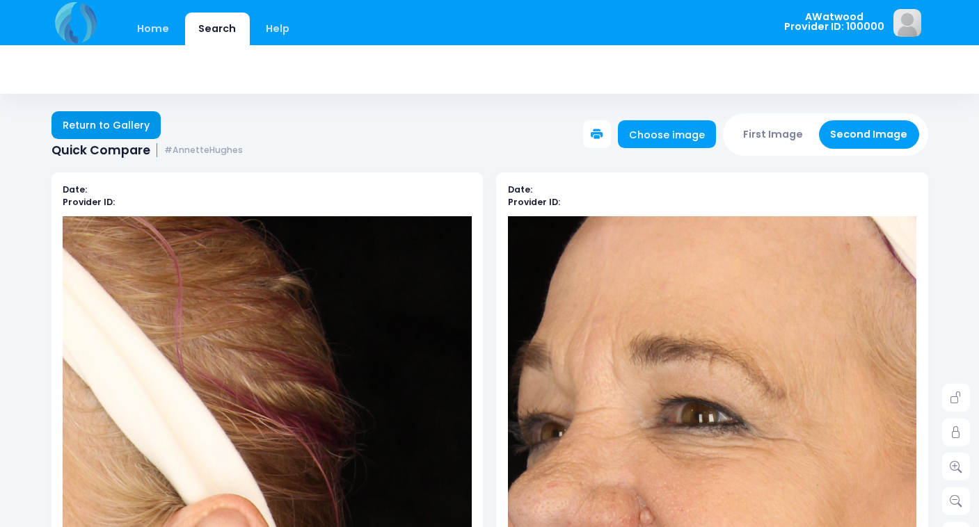
click at [88, 131] on link "Return to Gallery" at bounding box center [106, 125] width 110 height 28
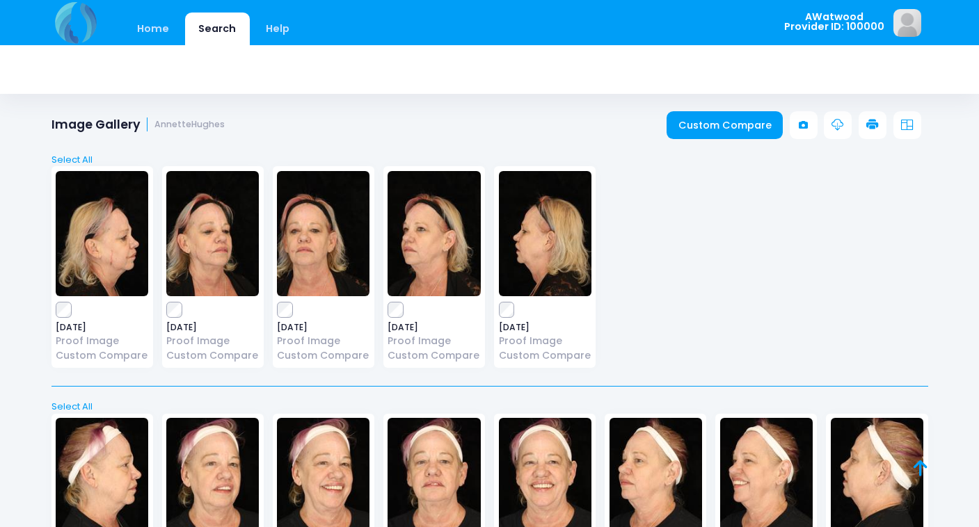
click at [421, 481] on img at bounding box center [433, 480] width 92 height 125
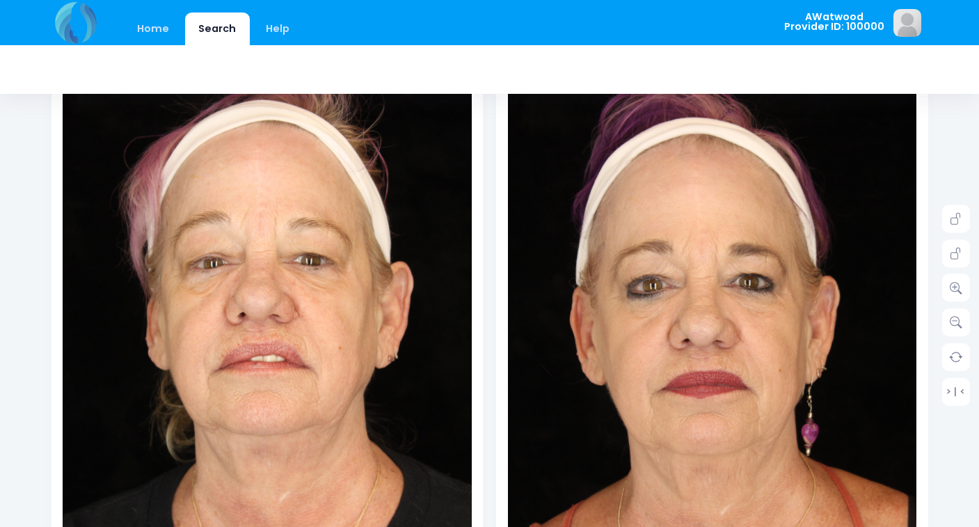
scroll to position [180, 0]
